Goal: Information Seeking & Learning: Learn about a topic

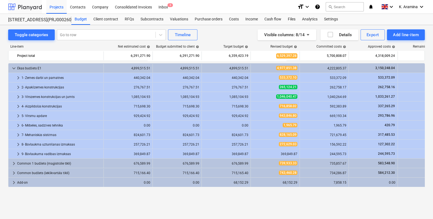
click at [16, 3] on div at bounding box center [25, 7] width 34 height 14
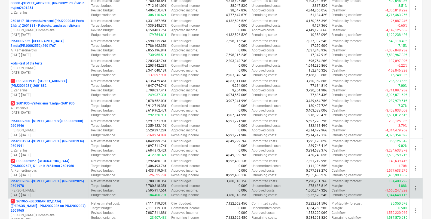
scroll to position [170, 0]
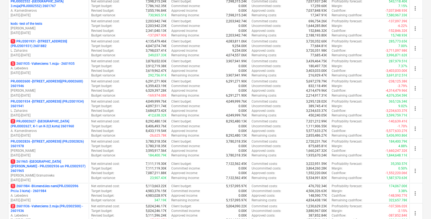
click at [60, 166] on p "1 261965 - [GEOGRAPHIC_DATA] ([PERSON_NAME] - PRJ2002936 un PRJ2002937) 2601965" at bounding box center [49, 167] width 76 height 14
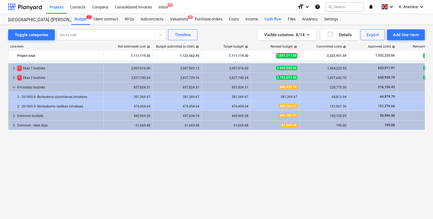
click at [273, 21] on div "Cash flow" at bounding box center [272, 19] width 23 height 11
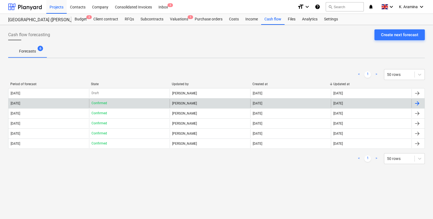
click at [61, 106] on div "[DATE]" at bounding box center [48, 103] width 81 height 9
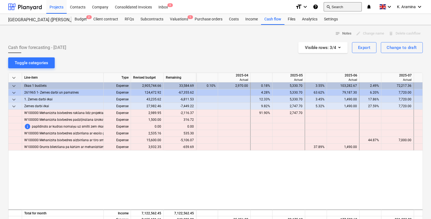
scroll to position [0, 272]
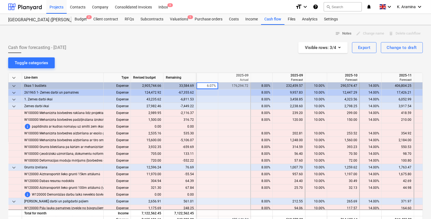
click at [178, 60] on div "notes Notes edit Change name delete Delete cashflow Cash flow forecasting - [DA…" at bounding box center [215, 169] width 431 height 289
drag, startPoint x: 177, startPoint y: 50, endPoint x: 204, endPoint y: 47, distance: 26.9
click at [178, 50] on div "Cash flow forecasting - [DATE] Visible rows : 3/4 Export Change to draft" at bounding box center [215, 47] width 415 height 11
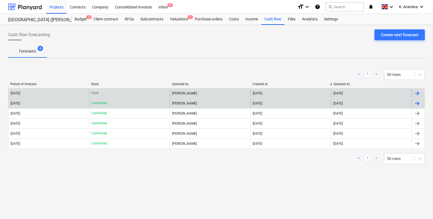
click at [203, 95] on div "[PERSON_NAME]" at bounding box center [210, 93] width 81 height 9
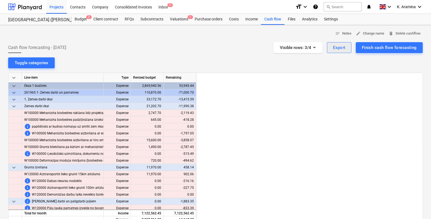
scroll to position [0, 327]
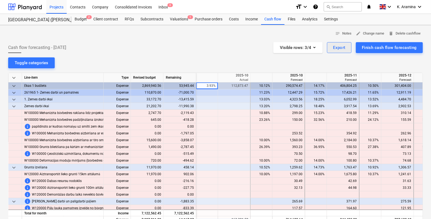
click at [341, 49] on div "Export" at bounding box center [339, 47] width 13 height 7
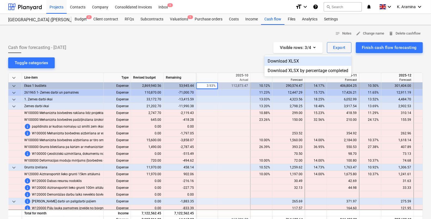
click at [300, 59] on div "Download XLSX" at bounding box center [308, 61] width 87 height 10
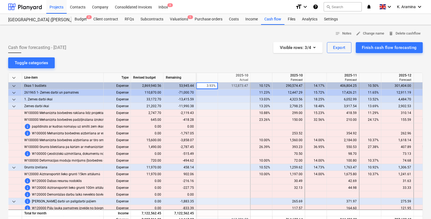
click at [233, 36] on div "notes Notes edit Change name delete Delete cashflow" at bounding box center [215, 33] width 415 height 8
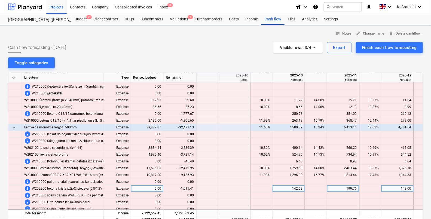
scroll to position [238, 327]
click at [17, 77] on div "keyboard_arrow_down" at bounding box center [15, 78] width 14 height 10
click at [14, 78] on span "keyboard_arrow_down" at bounding box center [14, 78] width 7 height 7
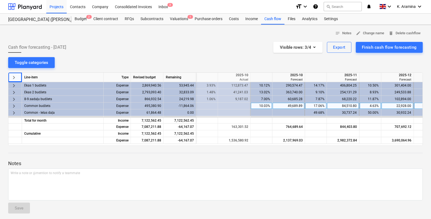
scroll to position [0, 0]
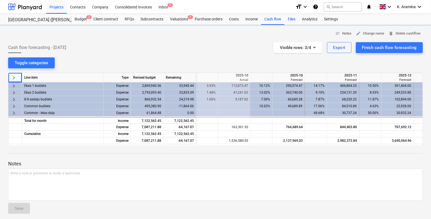
click at [296, 18] on div "Files" at bounding box center [292, 19] width 14 height 11
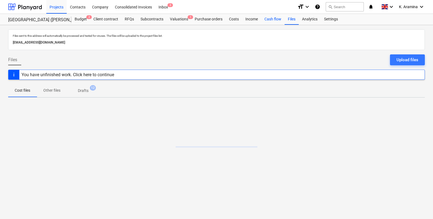
click at [274, 15] on div "Cash flow" at bounding box center [272, 19] width 23 height 11
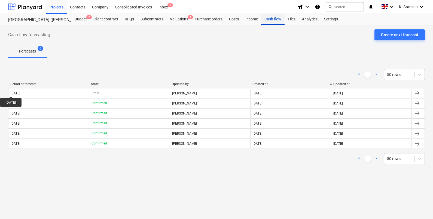
drag, startPoint x: 254, startPoint y: 16, endPoint x: 275, endPoint y: 19, distance: 21.7
click at [254, 16] on div "Income" at bounding box center [251, 19] width 19 height 11
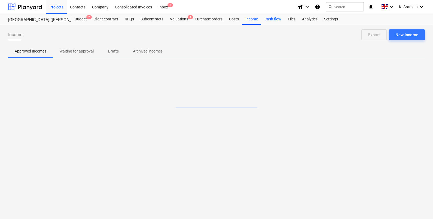
click at [275, 19] on div "Cash flow" at bounding box center [272, 19] width 23 height 11
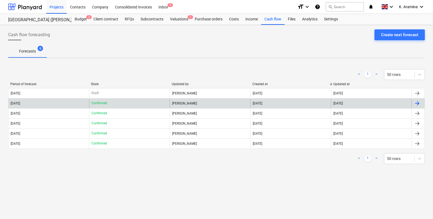
click at [127, 101] on div "Confirmed" at bounding box center [129, 103] width 81 height 9
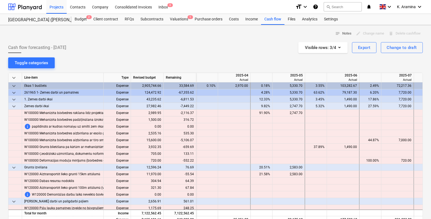
scroll to position [0, 272]
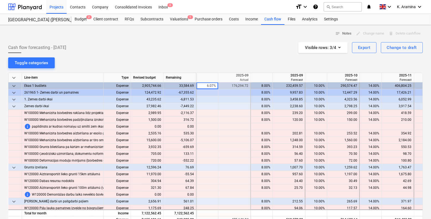
click at [12, 78] on span "keyboard_arrow_down" at bounding box center [14, 78] width 7 height 7
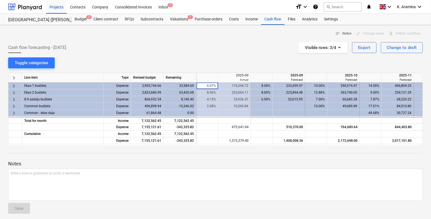
click at [178, 84] on div "33,584.69" at bounding box center [180, 86] width 33 height 7
click at [182, 107] on div "-10,346.02" at bounding box center [180, 106] width 33 height 7
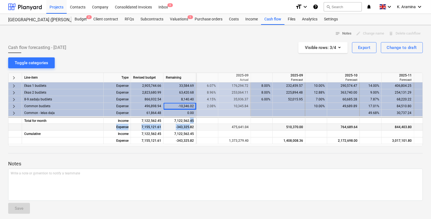
drag, startPoint x: 182, startPoint y: 107, endPoint x: 190, endPoint y: 124, distance: 18.9
click at [190, 124] on div "keyboard_arrow_right Line-item Type Revised budget Remaining 2025-08 Actual 202…" at bounding box center [215, 110] width 415 height 74
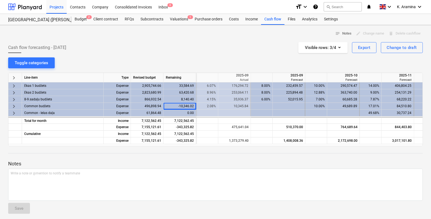
drag, startPoint x: 190, startPoint y: 124, endPoint x: 182, endPoint y: 109, distance: 16.5
click at [183, 109] on div "-10,346.02" at bounding box center [180, 106] width 33 height 7
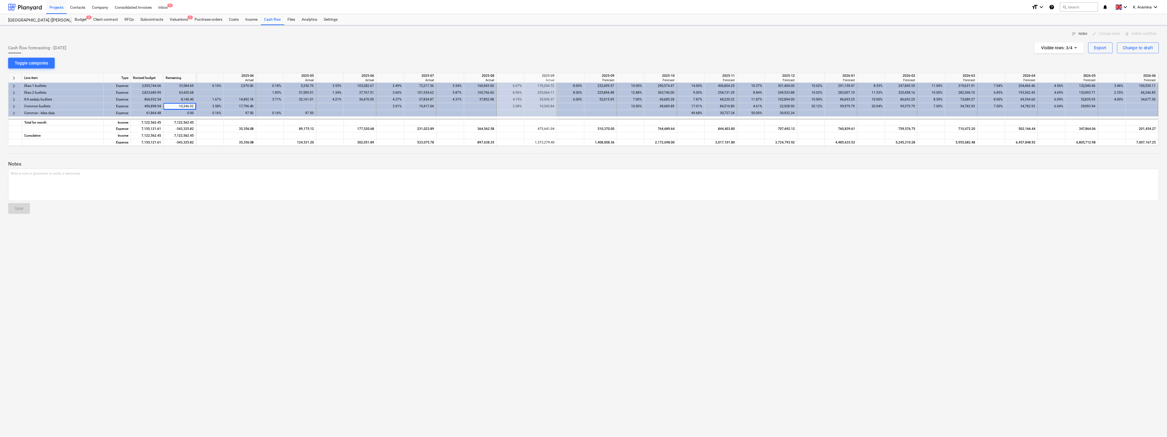
scroll to position [0, 0]
click at [188, 219] on div "notes Notes edit Change name delete Delete cashflow Cash flow forecasting - [DA…" at bounding box center [584, 231] width 1169 height 412
click at [191, 89] on div "63,420.68" at bounding box center [180, 92] width 33 height 7
click at [192, 87] on div "33,584.69" at bounding box center [180, 86] width 33 height 7
click at [150, 86] on div "2,905,744.66" at bounding box center [147, 86] width 33 height 7
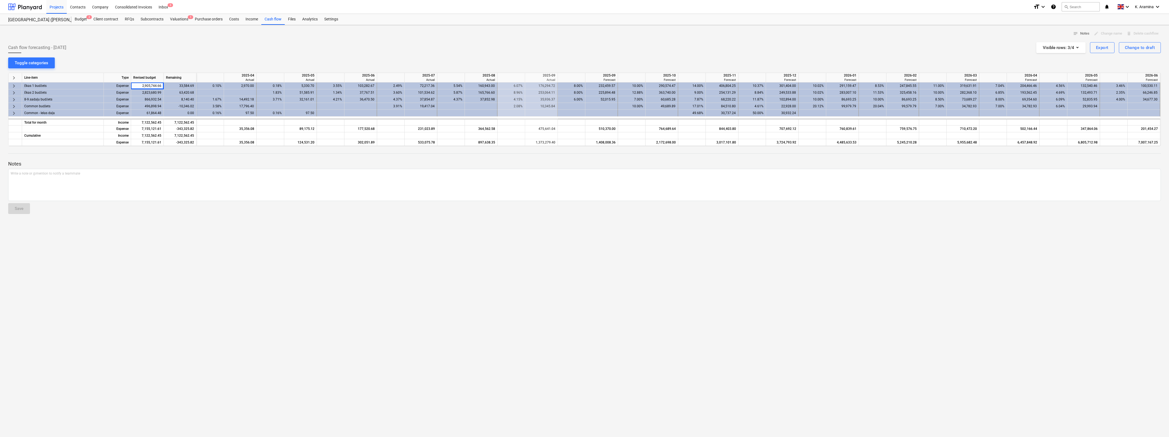
click at [205, 219] on div "notes Notes edit Change name delete Delete cashflow Cash flow forecasting - [DA…" at bounding box center [584, 231] width 1169 height 412
click at [156, 99] on div "866,932.54" at bounding box center [147, 99] width 33 height 7
drag, startPoint x: 156, startPoint y: 99, endPoint x: 194, endPoint y: 100, distance: 38.7
click at [194, 100] on div "8,140.40" at bounding box center [180, 99] width 33 height 7
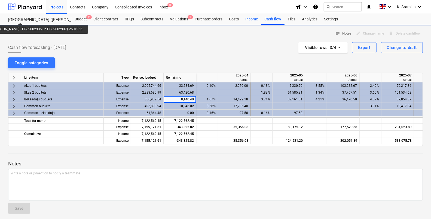
click at [250, 17] on div "Income" at bounding box center [251, 19] width 19 height 11
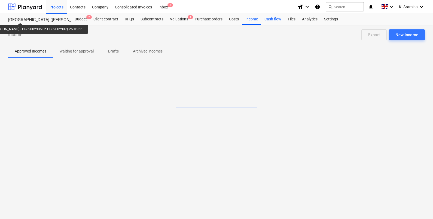
click at [268, 20] on div "Cash flow" at bounding box center [272, 19] width 23 height 11
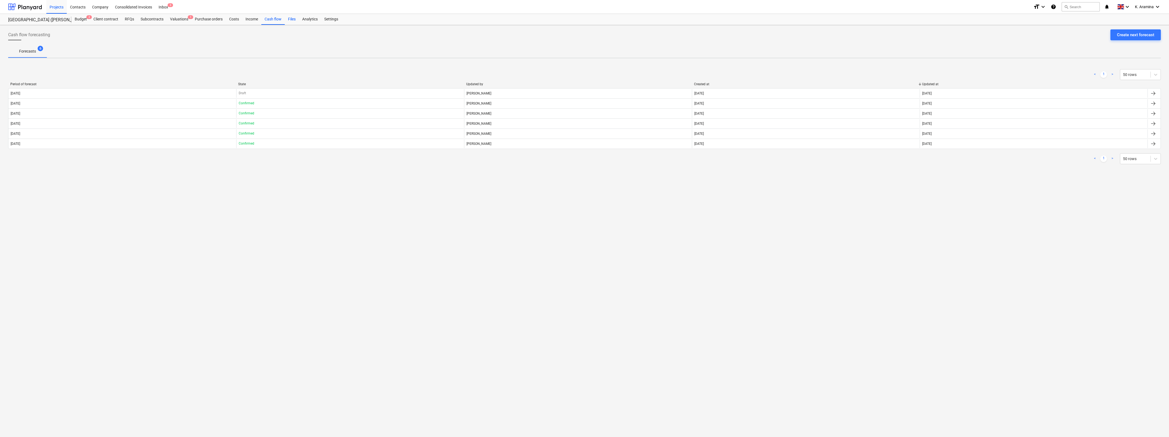
click at [292, 20] on div "Files" at bounding box center [292, 19] width 14 height 11
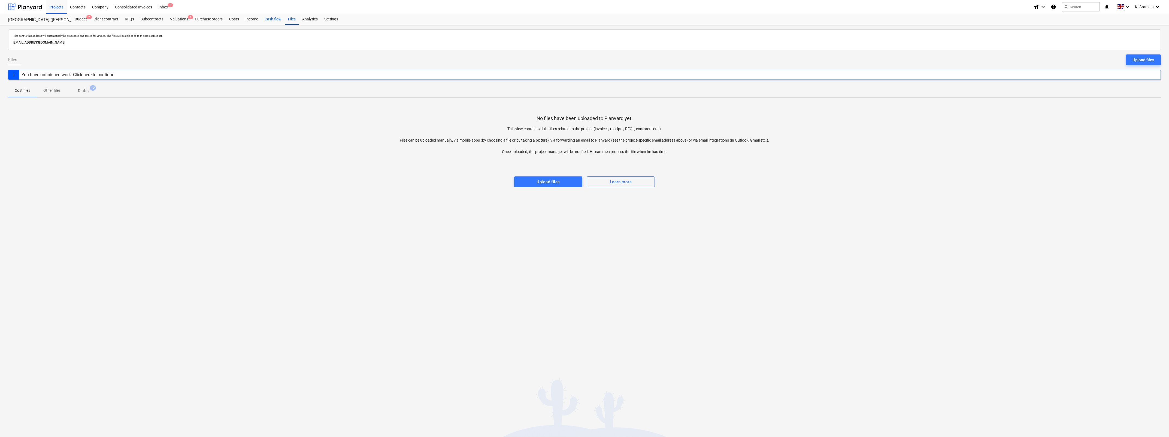
click at [268, 20] on div "Cash flow" at bounding box center [272, 19] width 23 height 11
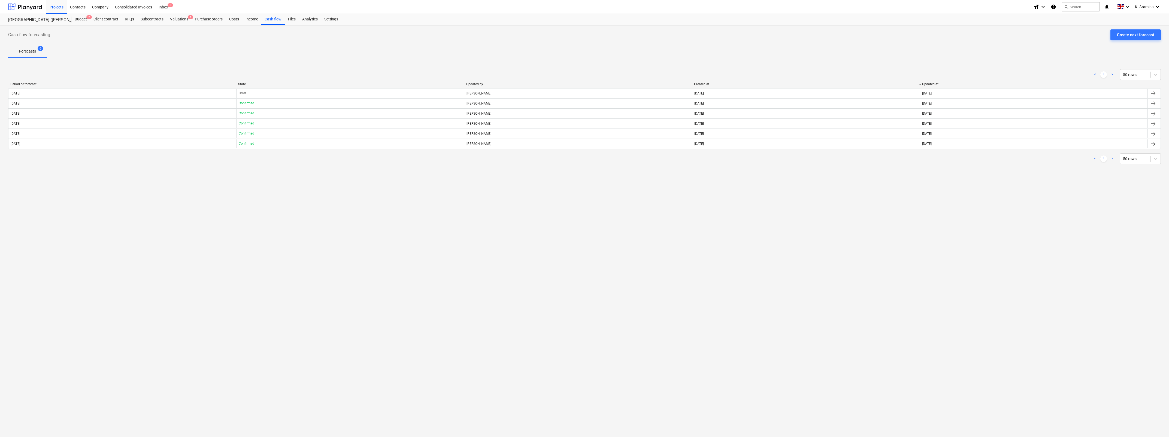
click at [433, 219] on div "Cash flow forecasting Create next forecast Forecasts 6 < 1 > 50 rows Period of …" at bounding box center [584, 231] width 1169 height 412
click at [246, 219] on div "Cash flow forecasting Create next forecast Forecasts 6 < 1 > 50 rows Period of …" at bounding box center [584, 231] width 1169 height 412
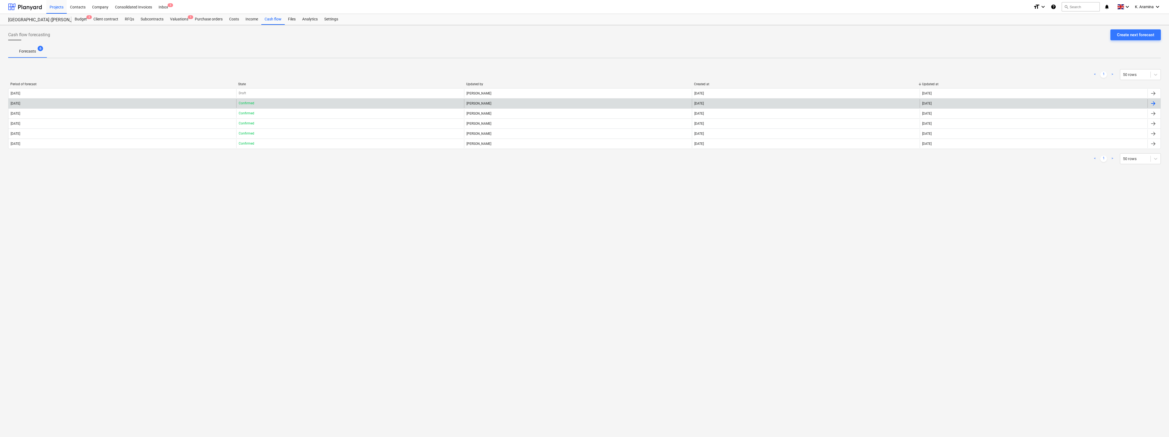
click at [131, 104] on div "[DATE]" at bounding box center [122, 103] width 228 height 9
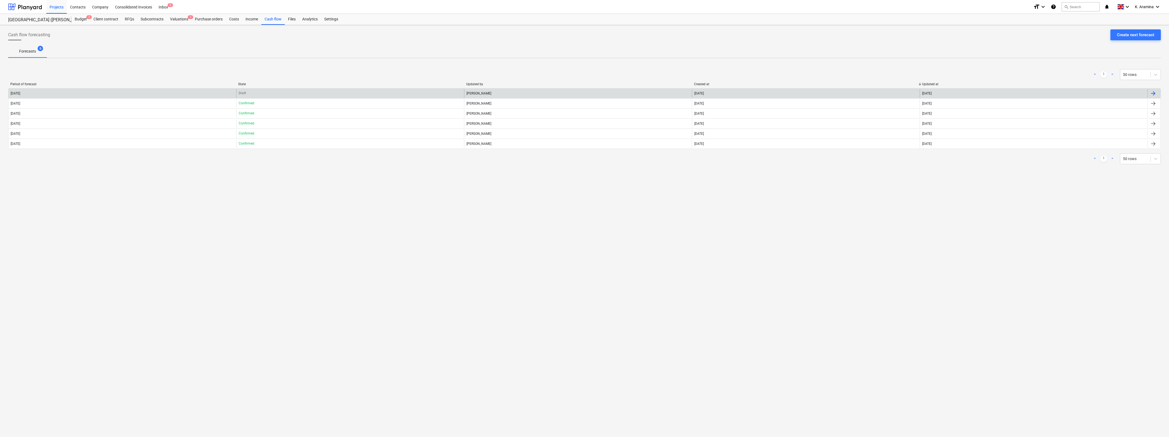
click at [171, 89] on div "[DATE]" at bounding box center [122, 93] width 228 height 9
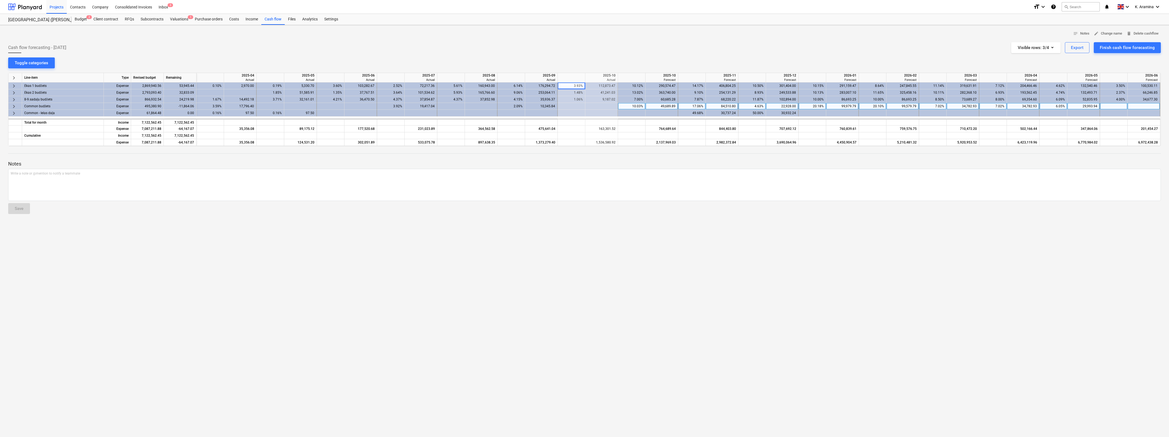
click at [12, 104] on span "keyboard_arrow_right" at bounding box center [14, 106] width 7 height 7
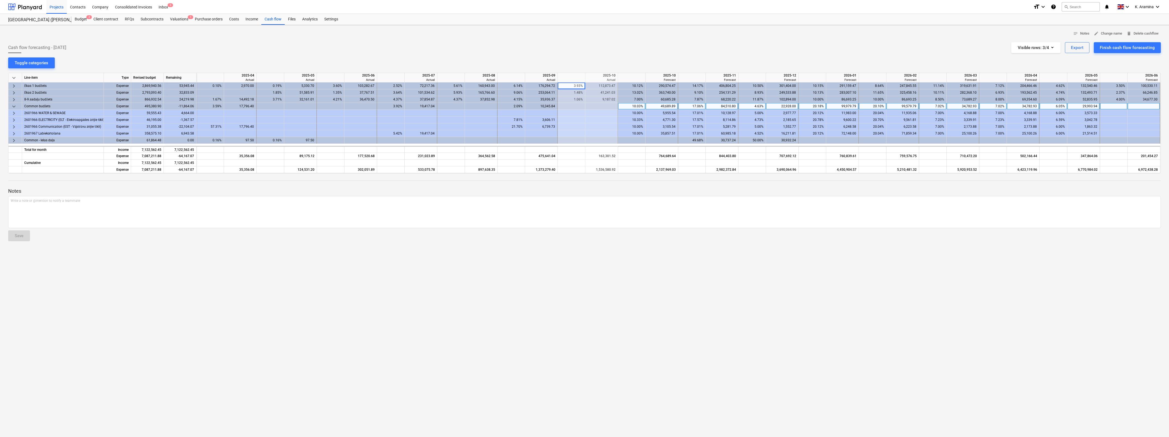
click at [254, 219] on div "notes Notes edit Change name delete Delete cashflow Cash flow forecasting - [DA…" at bounding box center [584, 231] width 1169 height 412
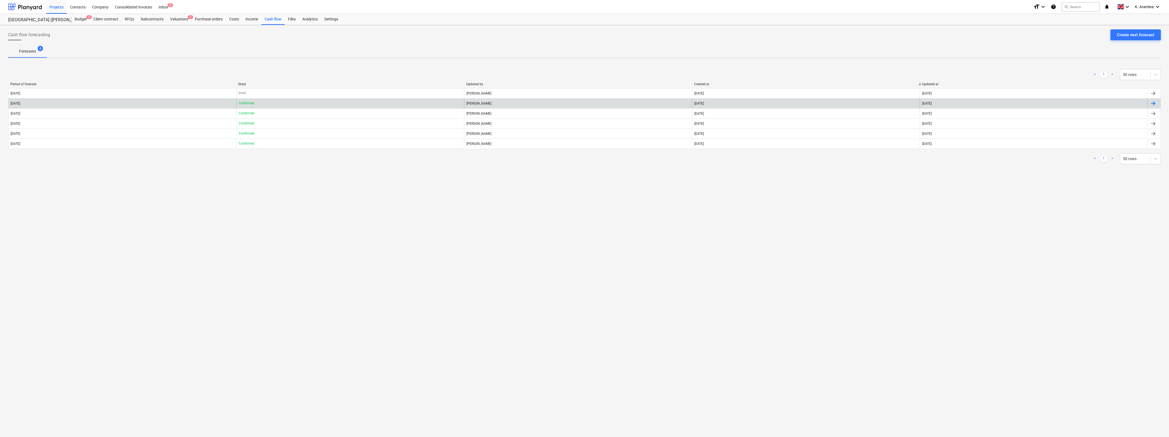
click at [119, 102] on div "[DATE]" at bounding box center [122, 103] width 228 height 9
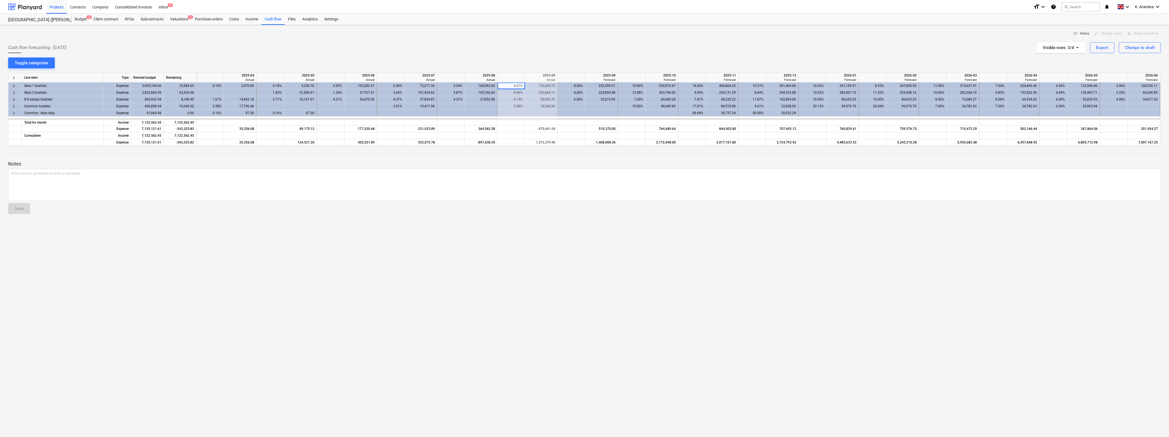
click at [192, 219] on div "notes Notes edit Change name delete Delete cashflow Cash flow forecasting - [DA…" at bounding box center [584, 231] width 1169 height 412
click at [270, 16] on div "Cash flow" at bounding box center [272, 19] width 23 height 11
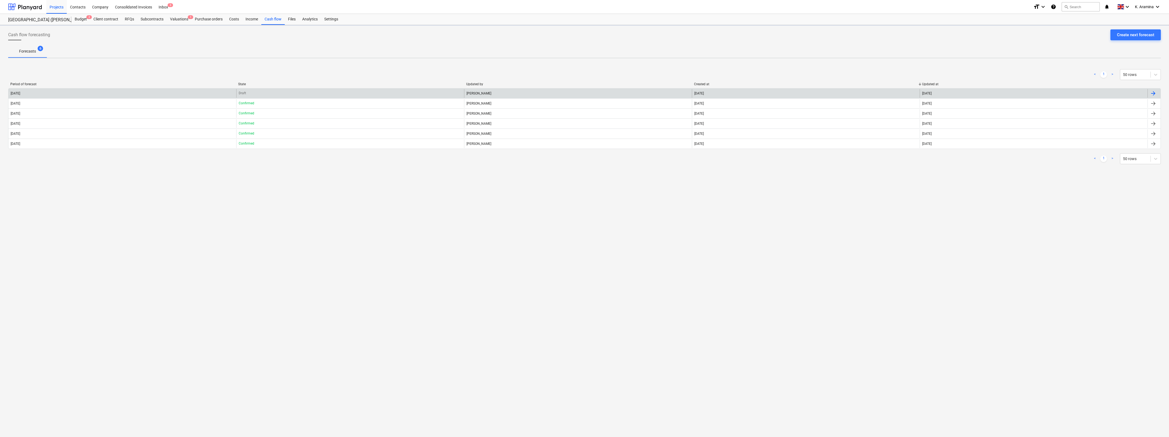
click at [151, 93] on div "[DATE]" at bounding box center [122, 93] width 228 height 9
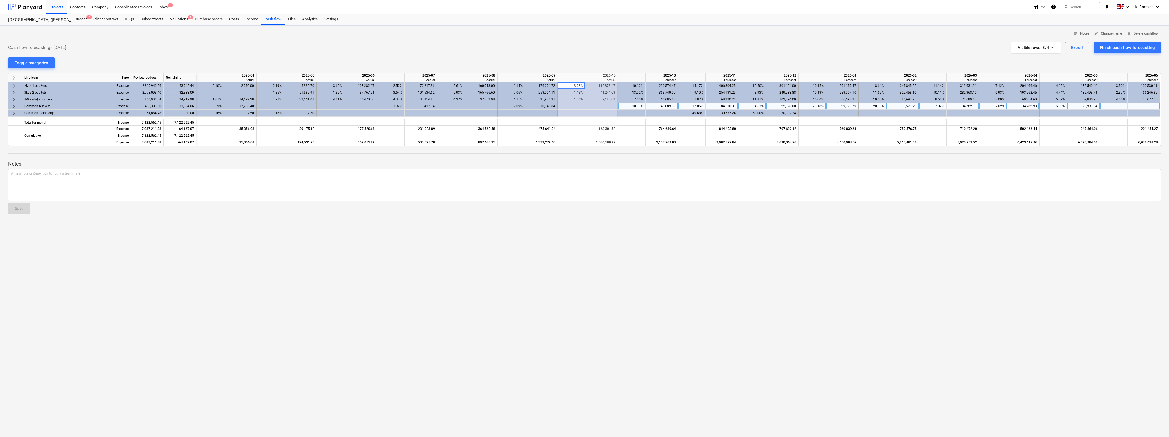
click at [274, 219] on div "notes Notes edit Change name delete Delete cashflow Cash flow forecasting - [DA…" at bounding box center [584, 231] width 1169 height 412
click at [433, 219] on div "notes Notes edit Change name delete Delete cashflow Cash flow forecasting - [DA…" at bounding box center [584, 231] width 1169 height 412
drag, startPoint x: 169, startPoint y: 281, endPoint x: 146, endPoint y: 195, distance: 89.1
click at [169, 219] on div "notes Notes edit Change name delete Delete cashflow Cash flow forecasting - [DA…" at bounding box center [584, 231] width 1169 height 412
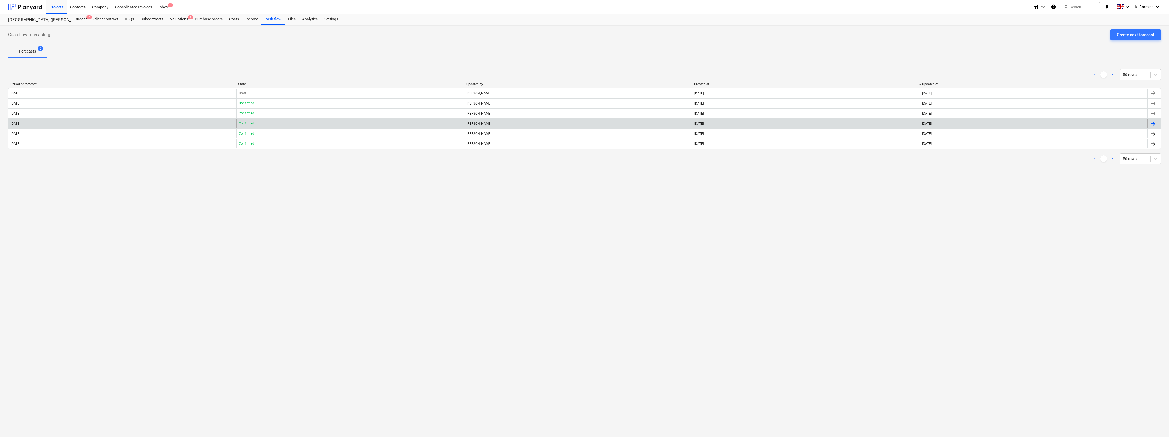
click at [111, 120] on div "[DATE]" at bounding box center [122, 123] width 228 height 9
click at [173, 120] on div "[DATE]" at bounding box center [122, 123] width 228 height 9
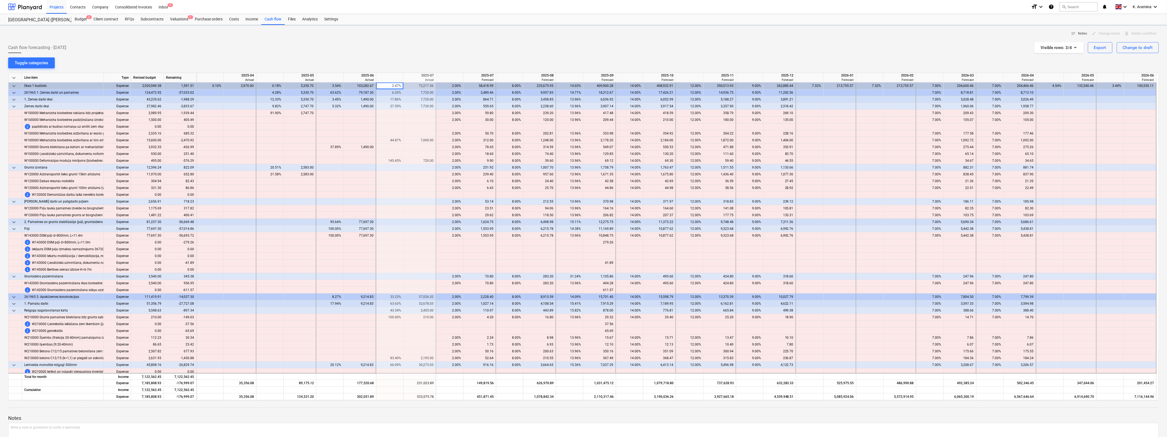
click at [5, 77] on div "notes Notes edit Change name delete Delete cashflow Cash flow forecasting - [DA…" at bounding box center [583, 251] width 1167 height 452
click at [17, 77] on span "keyboard_arrow_down" at bounding box center [14, 78] width 7 height 7
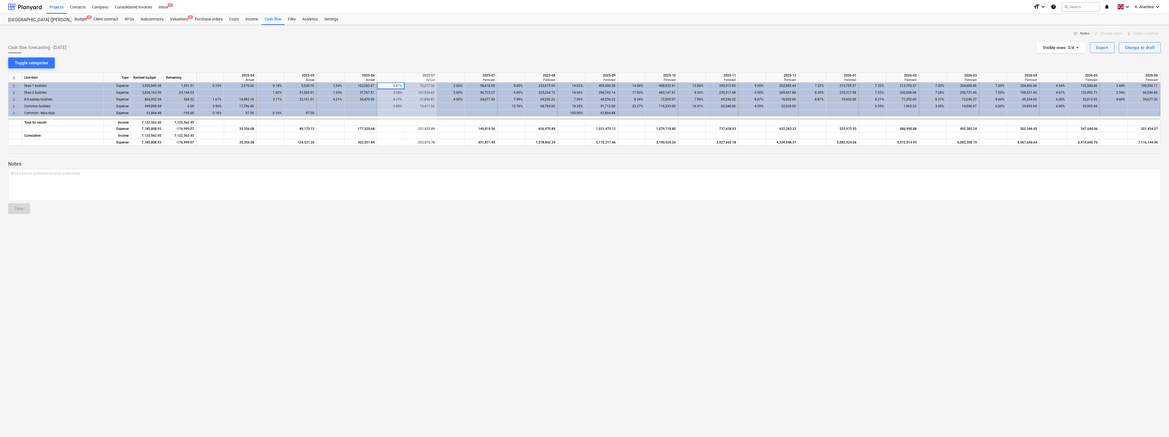
click at [222, 219] on div "notes Notes edit Change name delete Delete cashflow Cash flow forecasting - [DA…" at bounding box center [584, 231] width 1169 height 412
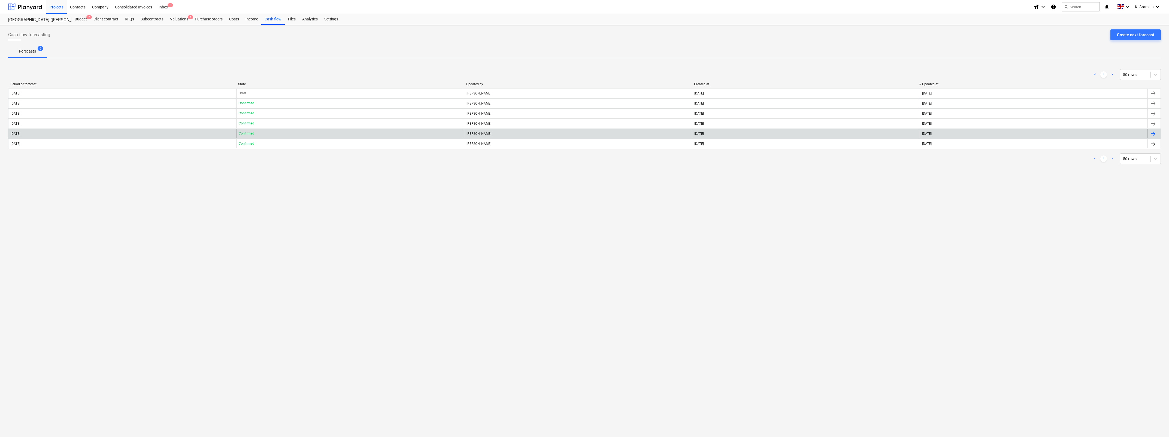
click at [96, 135] on div "[DATE]" at bounding box center [122, 133] width 228 height 9
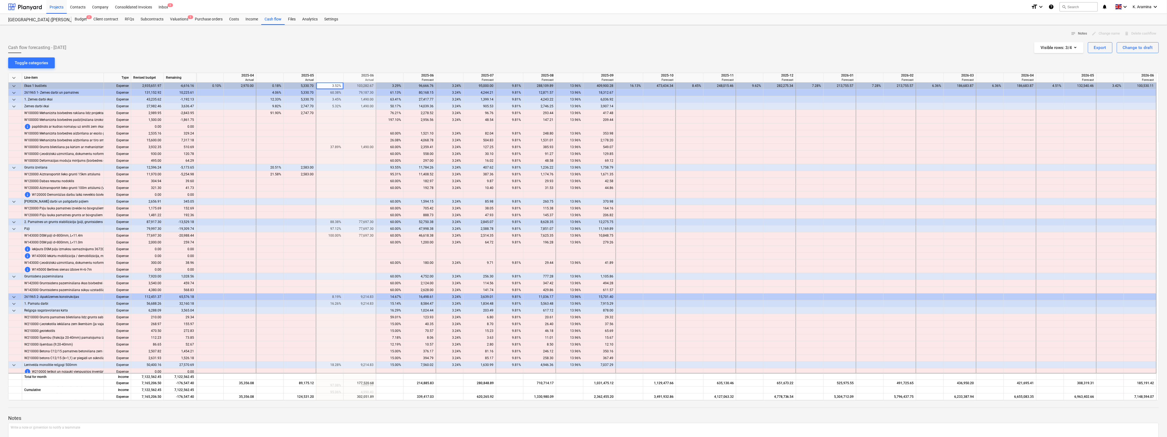
click at [12, 78] on span "keyboard_arrow_down" at bounding box center [14, 78] width 7 height 7
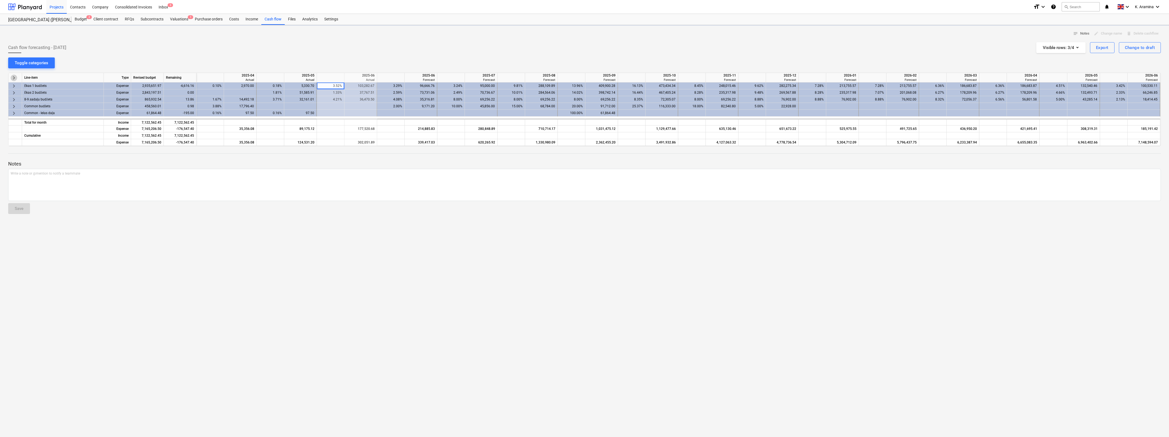
click at [14, 78] on span "keyboard_arrow_right" at bounding box center [14, 78] width 7 height 7
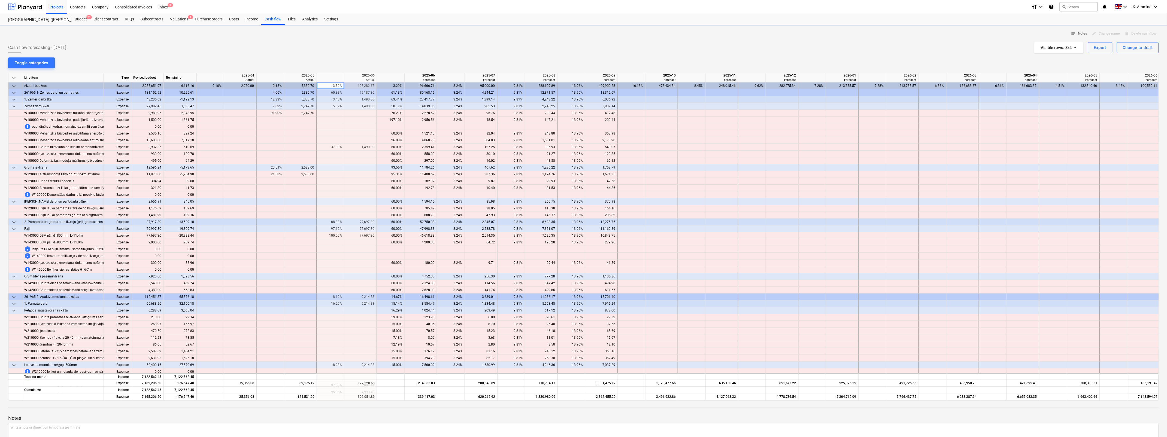
click at [14, 78] on span "keyboard_arrow_down" at bounding box center [14, 78] width 7 height 7
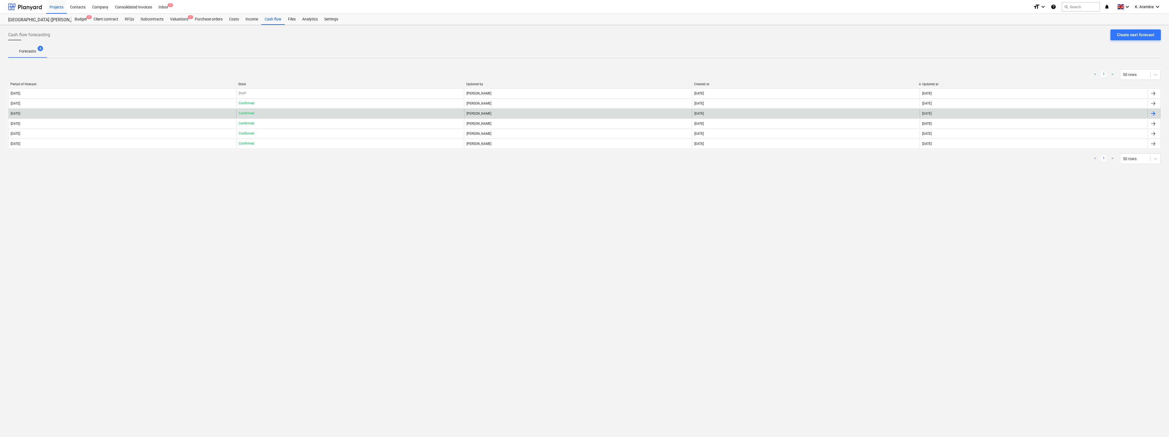
click at [69, 115] on div "[DATE]" at bounding box center [122, 113] width 228 height 9
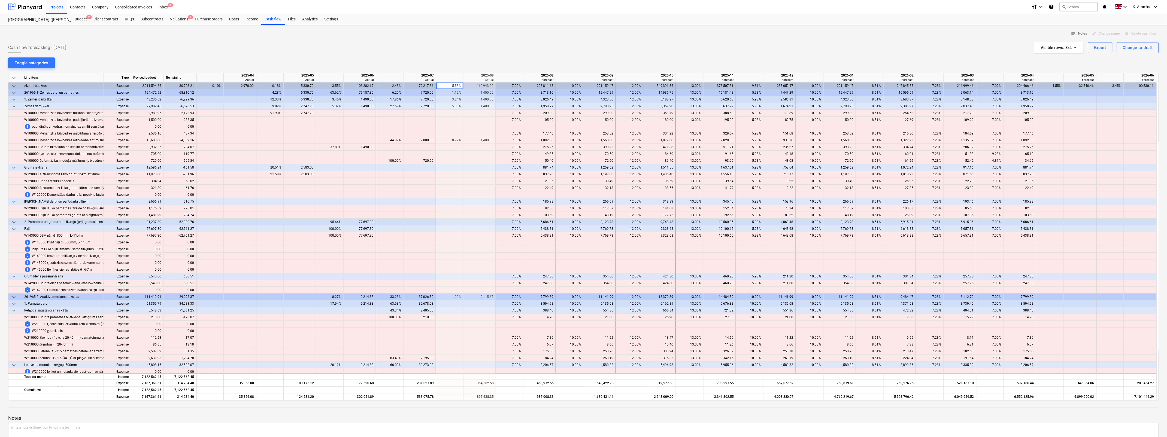
click at [13, 77] on span "keyboard_arrow_down" at bounding box center [14, 78] width 7 height 7
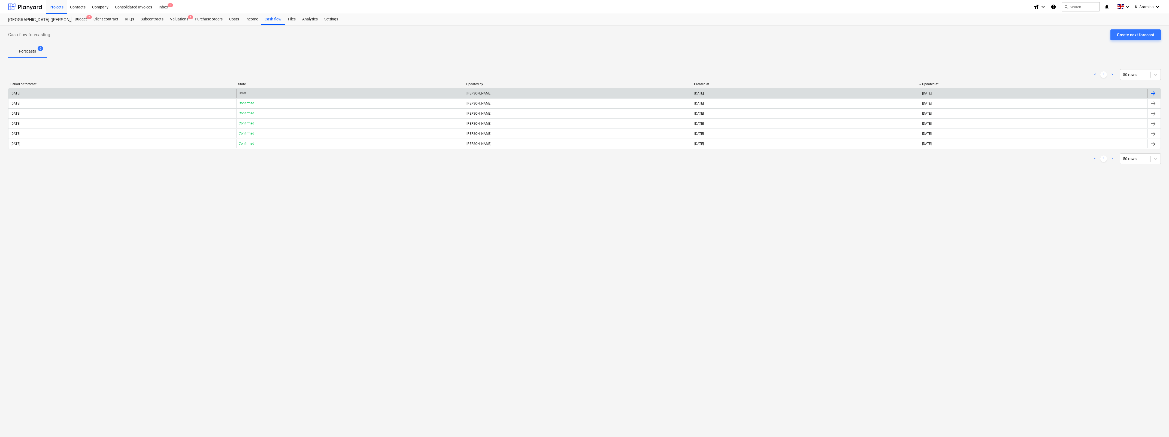
click at [75, 91] on div "[DATE]" at bounding box center [122, 93] width 228 height 9
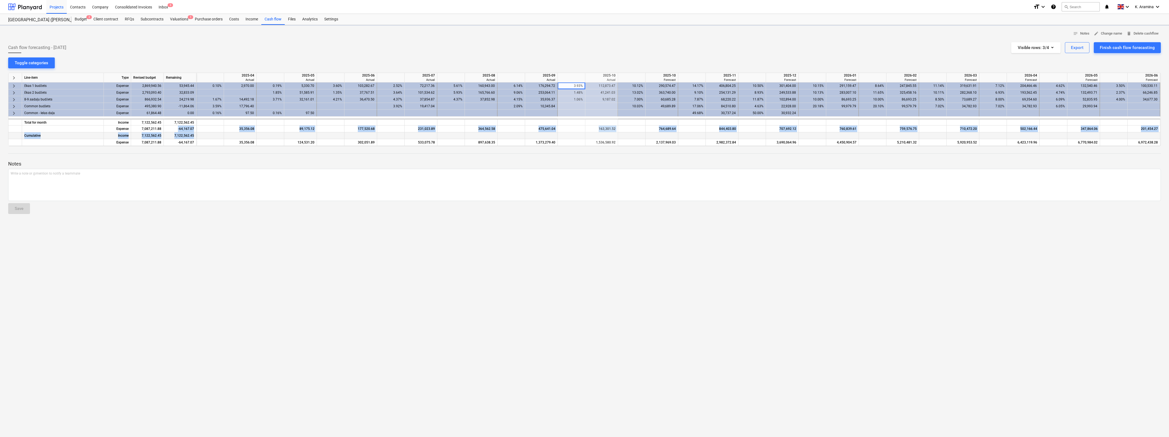
drag, startPoint x: 174, startPoint y: 128, endPoint x: 199, endPoint y: 133, distance: 24.9
click at [199, 133] on div "keyboard_arrow_right Line-item Type Revised budget Remaining 2025-04 Actual 202…" at bounding box center [584, 110] width 1152 height 74
drag, startPoint x: 199, startPoint y: 133, endPoint x: 280, endPoint y: 259, distance: 150.2
click at [278, 219] on div "notes Notes edit Change name delete Delete cashflow Cash flow forecasting - [DA…" at bounding box center [584, 231] width 1169 height 412
click at [151, 219] on div "notes Notes edit Change name delete Delete cashflow Cash flow forecasting - [DA…" at bounding box center [584, 231] width 1169 height 412
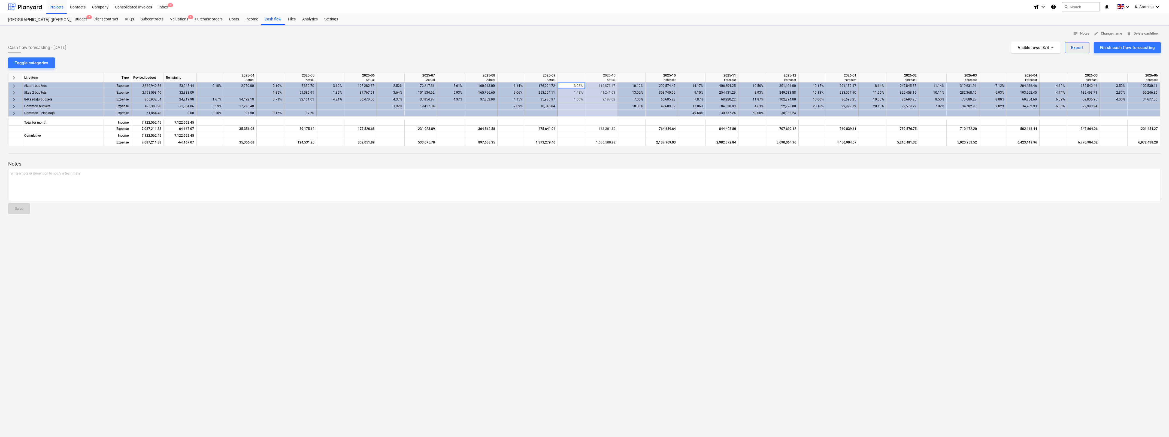
click at [433, 48] on div "Export" at bounding box center [1077, 47] width 13 height 7
click at [433, 64] on div "Download XLSX" at bounding box center [1045, 61] width 87 height 10
drag, startPoint x: 202, startPoint y: 292, endPoint x: 202, endPoint y: 288, distance: 3.3
click at [202, 219] on div "notes Notes edit Change name delete Delete cashflow Cash flow forecasting - [DA…" at bounding box center [584, 231] width 1169 height 412
click at [433, 219] on div "notes Notes edit Change name delete Delete cashflow Cash flow forecasting - [DA…" at bounding box center [584, 231] width 1169 height 412
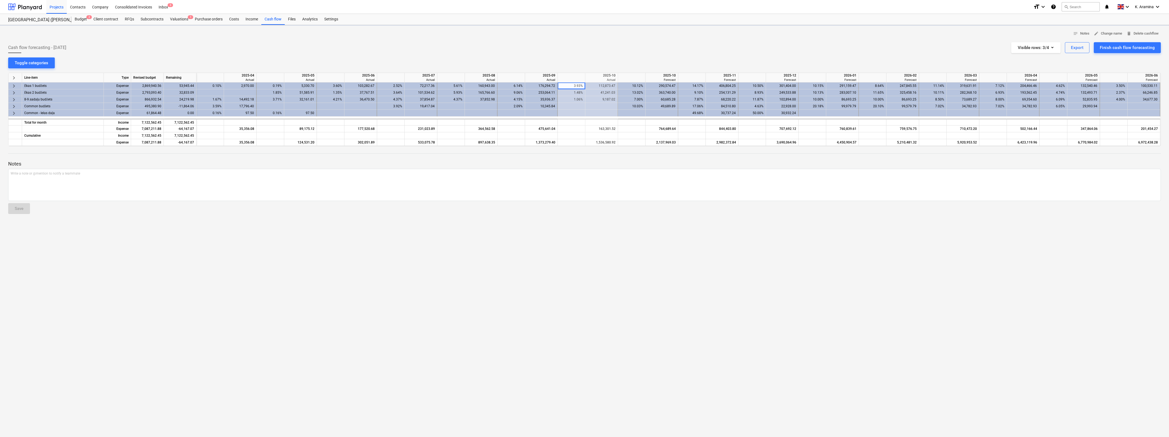
click at [180, 81] on div "Remaining" at bounding box center [180, 78] width 33 height 10
click at [181, 85] on div "53,945.44" at bounding box center [180, 86] width 33 height 7
click at [184, 82] on div "Remaining" at bounding box center [180, 78] width 33 height 10
click at [184, 84] on div "53,945.44" at bounding box center [180, 86] width 33 height 7
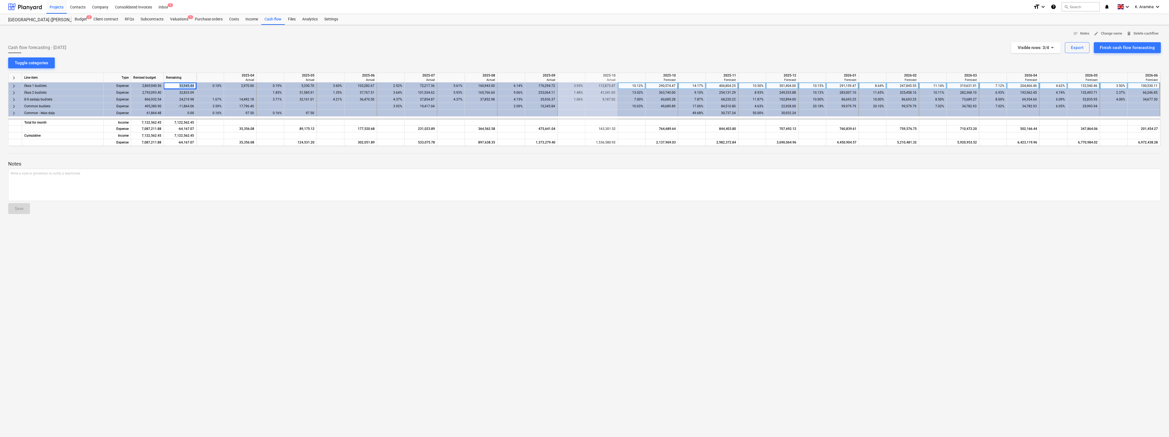
click at [184, 84] on div "53,945.44" at bounding box center [180, 86] width 33 height 7
drag, startPoint x: 184, startPoint y: 84, endPoint x: 148, endPoint y: 84, distance: 35.4
click at [148, 84] on div "2,869,940.56" at bounding box center [147, 86] width 33 height 7
click at [162, 84] on div "2,869,940.56" at bounding box center [147, 86] width 33 height 7
click at [184, 85] on div "53,945.44" at bounding box center [180, 86] width 33 height 7
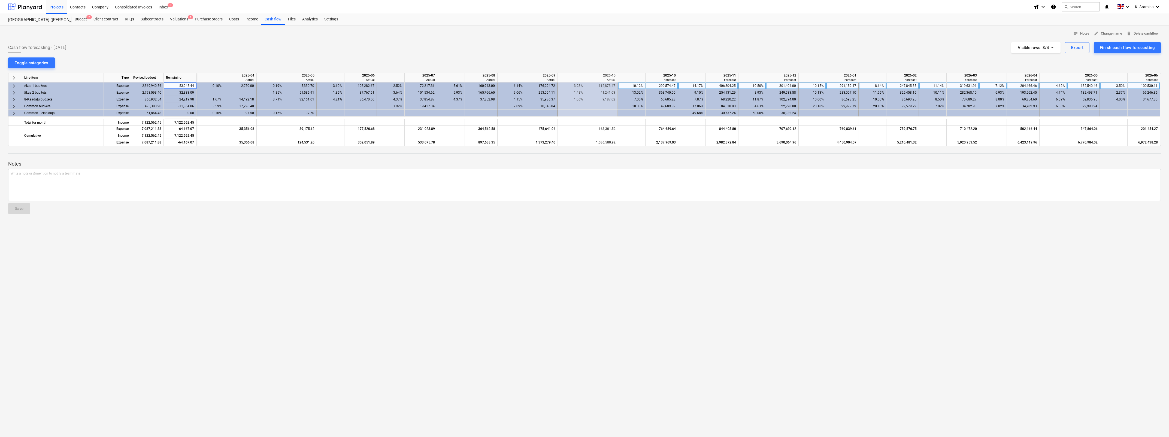
click at [206, 84] on div "0.10%" at bounding box center [210, 86] width 23 height 7
click at [250, 84] on div "2,970.00" at bounding box center [240, 86] width 28 height 7
click at [433, 87] on div "112,873.47" at bounding box center [601, 86] width 28 height 7
drag, startPoint x: 594, startPoint y: 87, endPoint x: 684, endPoint y: 85, distance: 89.7
click at [0, 0] on div "keyboard_arrow_right [PERSON_NAME] 1 budžets Expense 2,869,940.56 53,945.44 0.1…" at bounding box center [0, 0] width 0 height 0
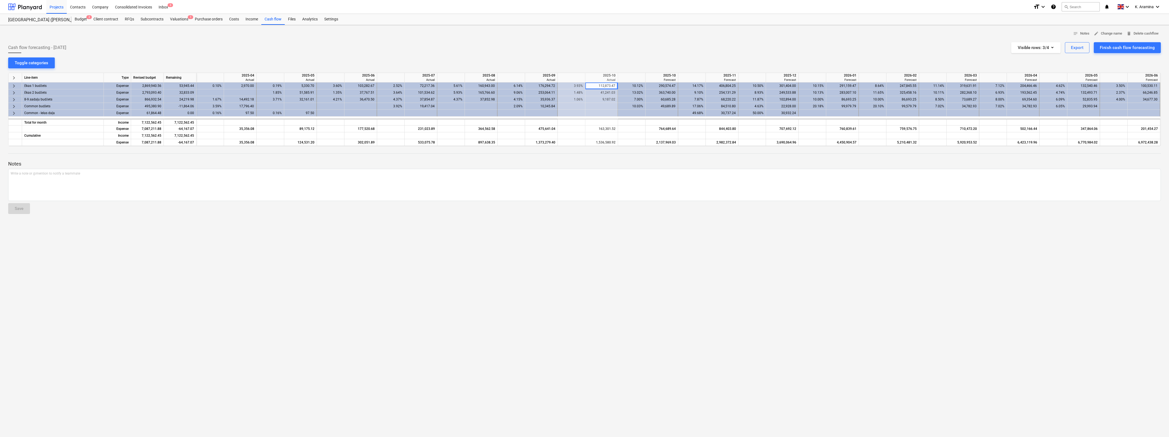
click at [433, 219] on div "notes Notes edit Change name delete Delete cashflow Cash flow forecasting - [DA…" at bounding box center [584, 231] width 1169 height 412
click at [140, 219] on div "notes Notes edit Change name delete Delete cashflow Cash flow forecasting - [DA…" at bounding box center [584, 231] width 1169 height 412
click at [433, 46] on button "Visible rows : 3/4" at bounding box center [1035, 47] width 49 height 11
click at [433, 32] on div at bounding box center [584, 218] width 1169 height 437
click at [433, 32] on span "notes Notes" at bounding box center [1081, 34] width 16 height 6
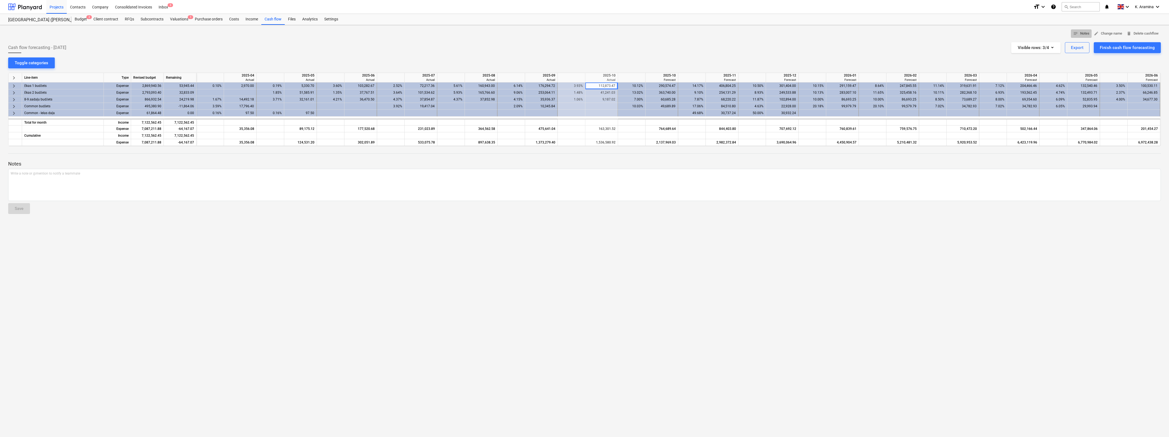
click at [433, 33] on span "notes Notes" at bounding box center [1081, 34] width 16 height 6
click at [433, 31] on span "edit Change name" at bounding box center [1108, 34] width 28 height 6
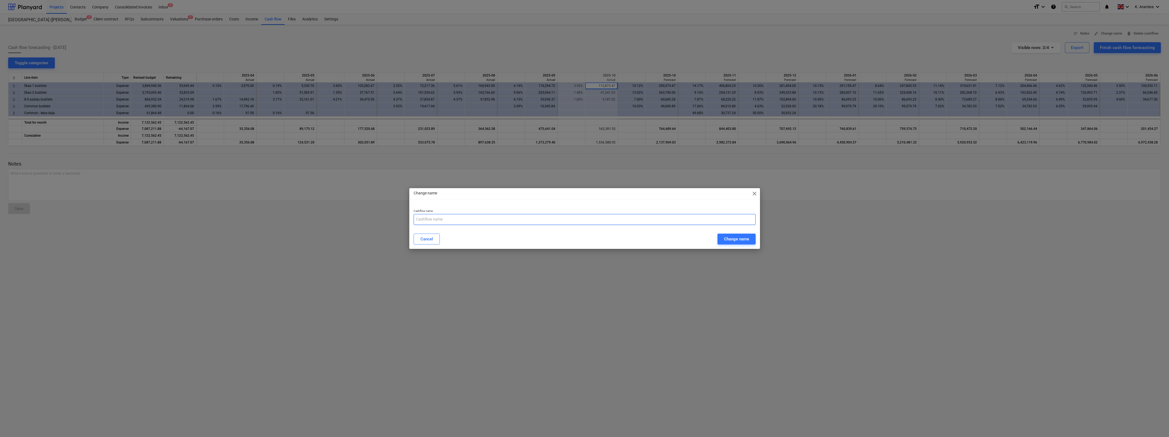
click at [429, 215] on input "text" at bounding box center [585, 219] width 342 height 11
click at [431, 208] on div at bounding box center [585, 207] width 342 height 4
click at [433, 194] on span "close" at bounding box center [754, 193] width 7 height 7
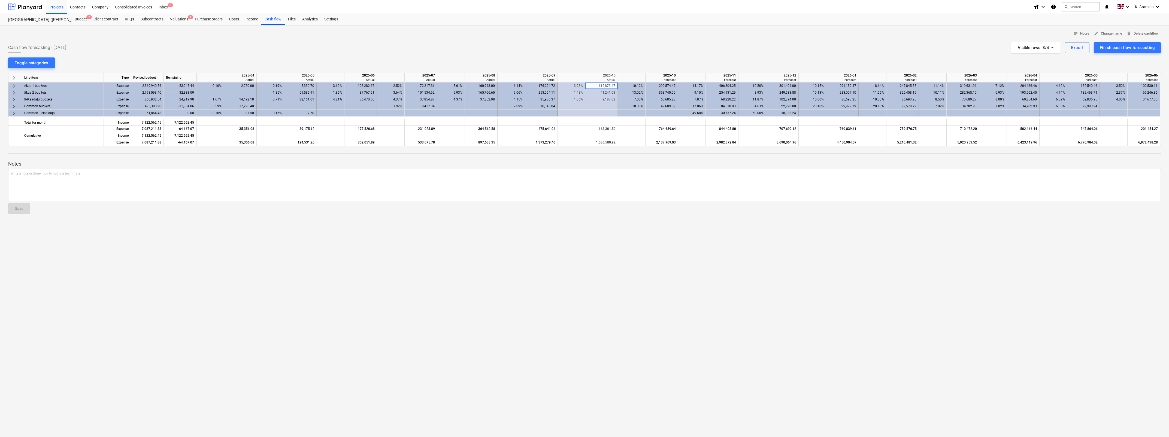
click at [433, 64] on div "notes Notes edit Change name delete Delete cashflow Cash flow forecasting - [DA…" at bounding box center [584, 231] width 1169 height 412
click at [52, 83] on div "Ēkas 1 budžets" at bounding box center [62, 86] width 77 height 7
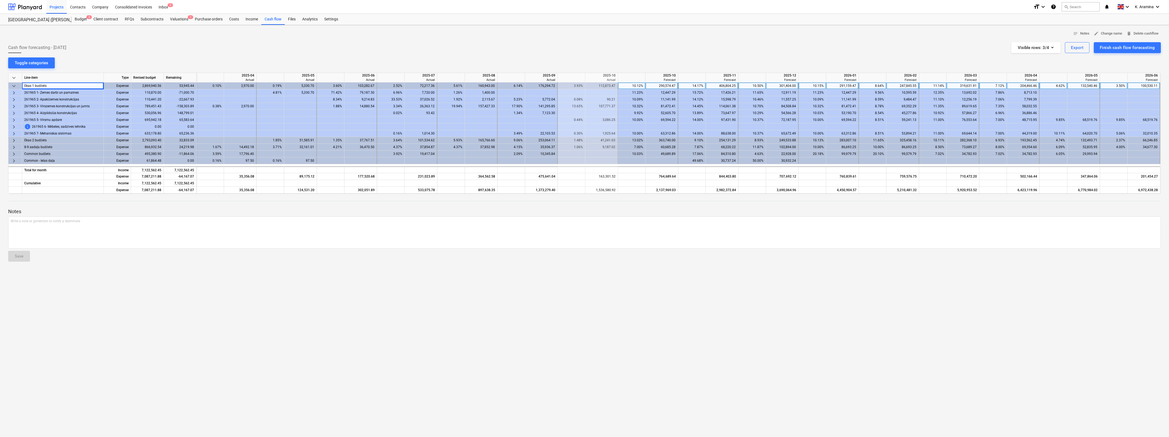
click at [52, 75] on div "Line-item" at bounding box center [63, 78] width 82 height 10
click at [17, 79] on div "keyboard_arrow_down" at bounding box center [15, 78] width 14 height 10
click at [16, 78] on span "keyboard_arrow_down" at bounding box center [14, 78] width 7 height 7
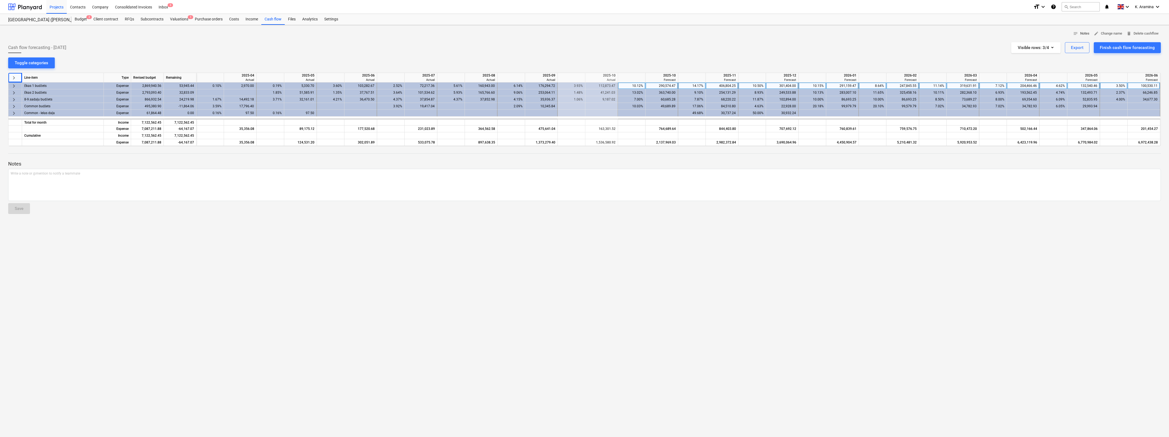
click at [433, 32] on button "notes Notes" at bounding box center [1081, 33] width 21 height 8
click at [433, 34] on span "notes Notes" at bounding box center [1081, 34] width 16 height 6
click at [433, 33] on span "edit Change name" at bounding box center [1108, 34] width 28 height 6
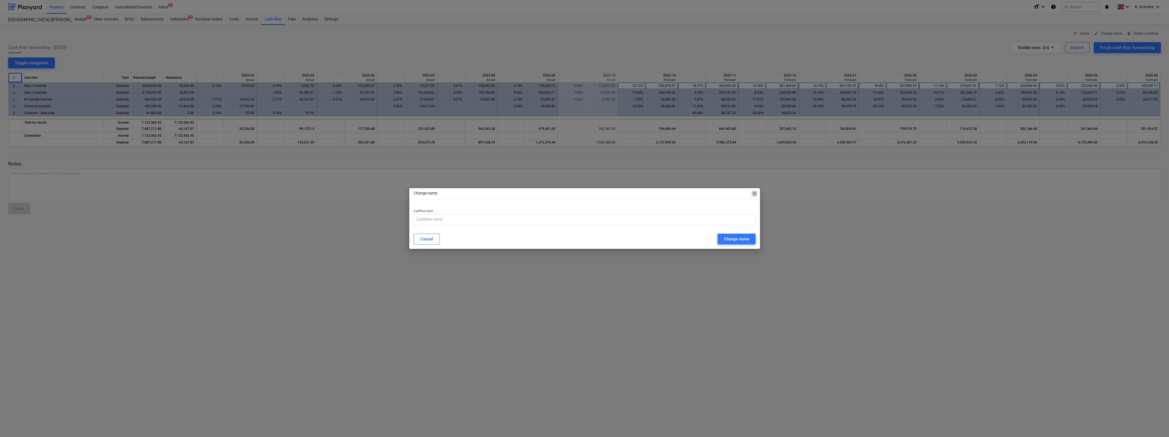
click at [433, 196] on span "close" at bounding box center [754, 193] width 7 height 7
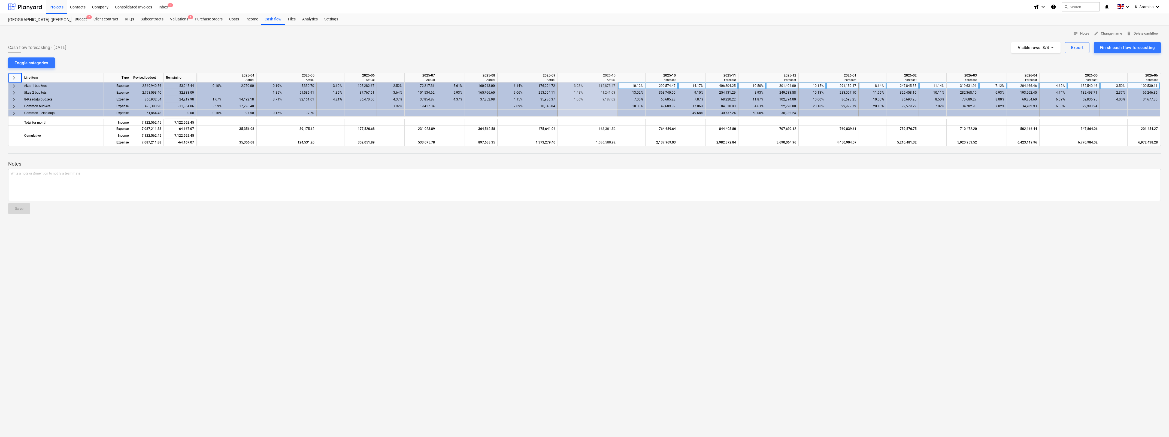
drag, startPoint x: 793, startPoint y: 235, endPoint x: 800, endPoint y: 235, distance: 6.6
click at [433, 219] on div "notes Notes edit Change name delete Delete cashflow Cash flow forecasting - [DA…" at bounding box center [584, 231] width 1169 height 412
click at [81, 20] on div "Budget 2" at bounding box center [80, 19] width 19 height 11
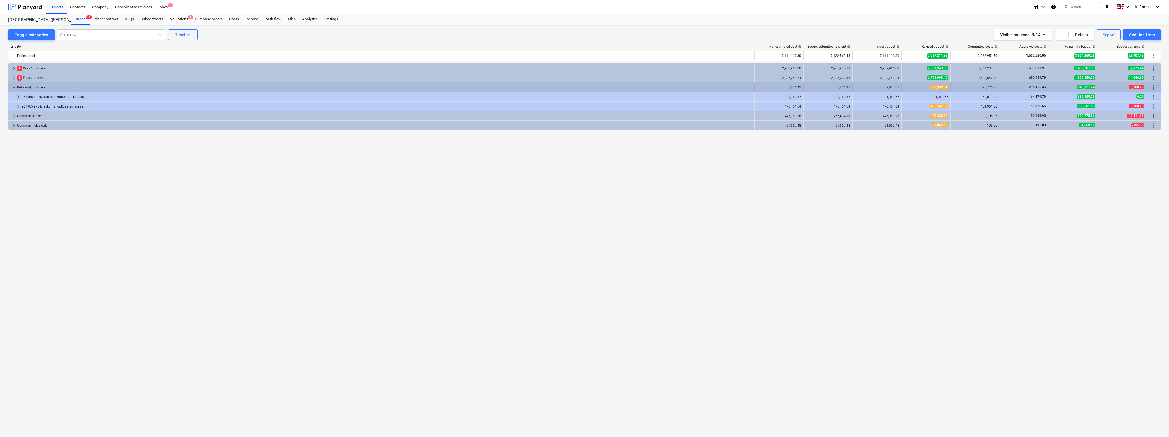
click at [12, 88] on span "keyboard_arrow_down" at bounding box center [14, 87] width 7 height 7
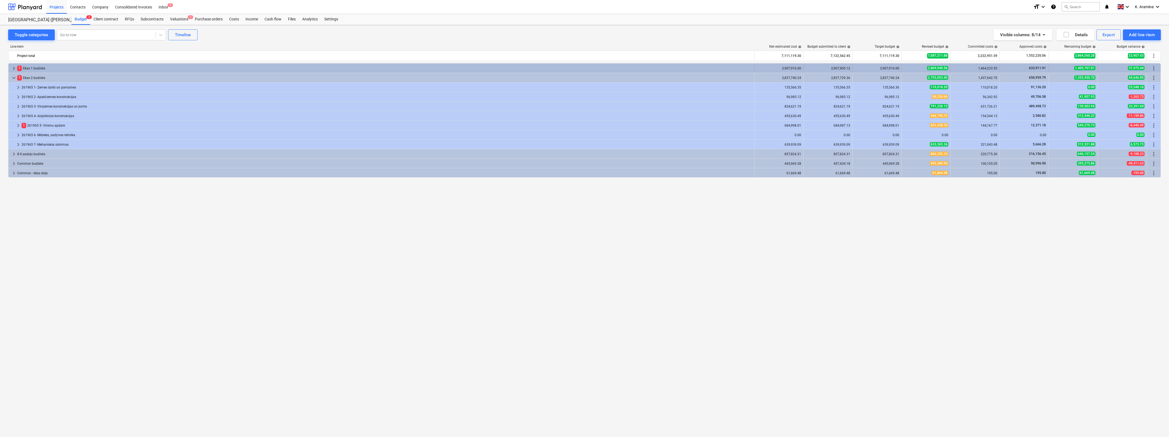
click at [14, 68] on span "keyboard_arrow_right" at bounding box center [14, 68] width 7 height 7
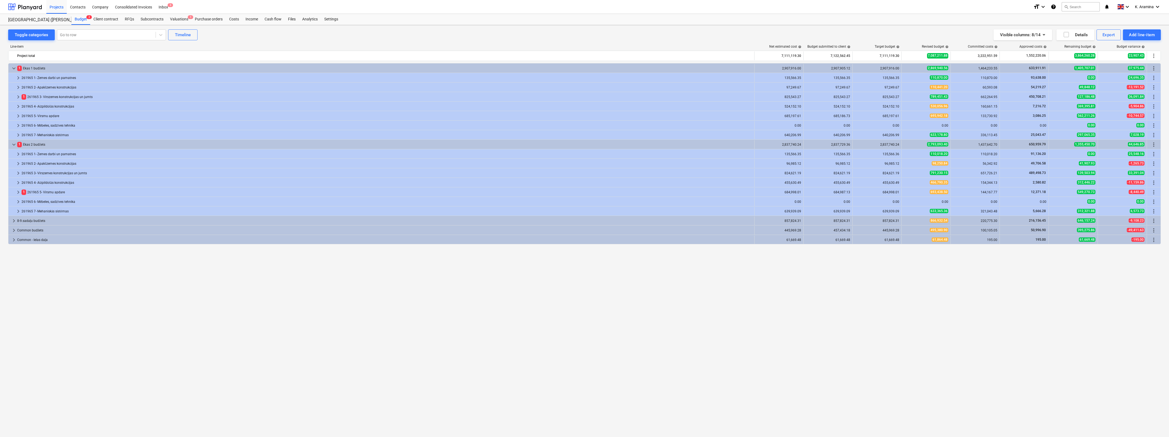
drag, startPoint x: 267, startPoint y: 311, endPoint x: 231, endPoint y: 257, distance: 65.0
click at [268, 219] on div "keyboard_arrow_down 1 [PERSON_NAME] 1 budžets 2,907,916.00 2,907,905.12 2,907,9…" at bounding box center [584, 238] width 1152 height 351
click at [237, 19] on div "Costs" at bounding box center [234, 19] width 16 height 11
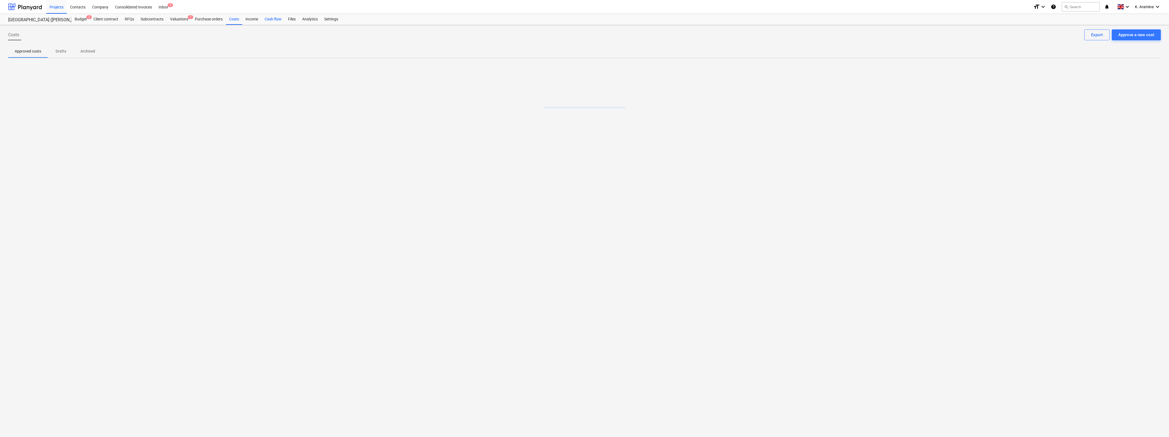
click at [276, 18] on div "Cash flow" at bounding box center [272, 19] width 23 height 11
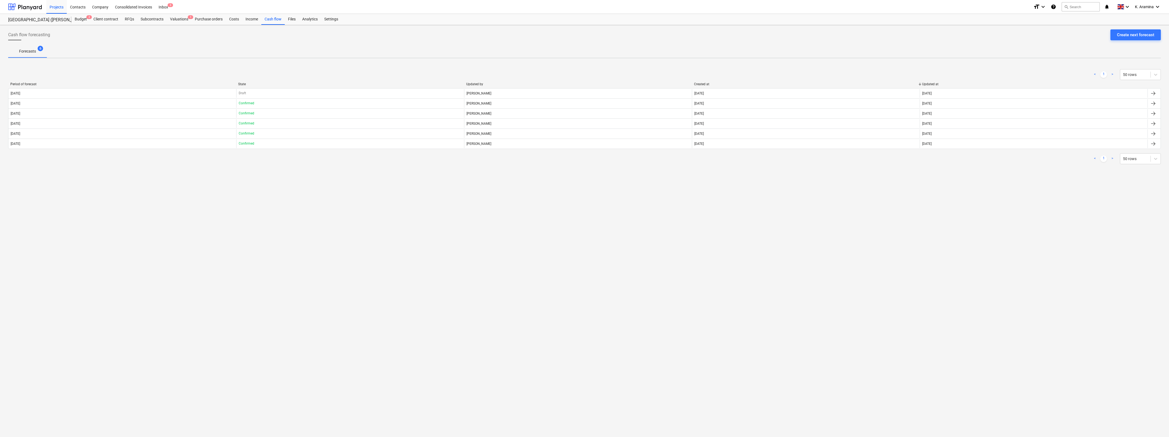
click at [219, 219] on div "Cash flow forecasting Create next forecast Forecasts 6 < 1 > 50 rows Period of …" at bounding box center [584, 231] width 1169 height 412
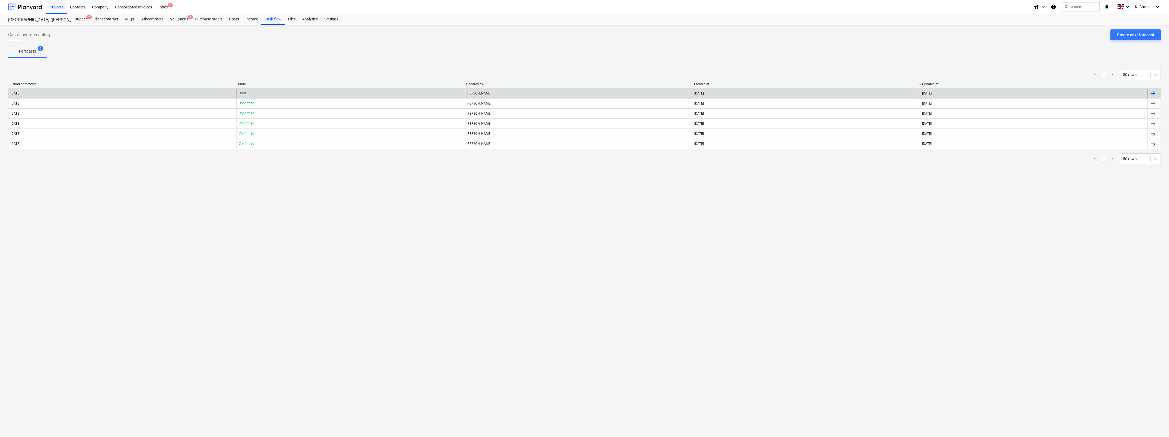
click at [35, 93] on div "[DATE]" at bounding box center [122, 93] width 228 height 9
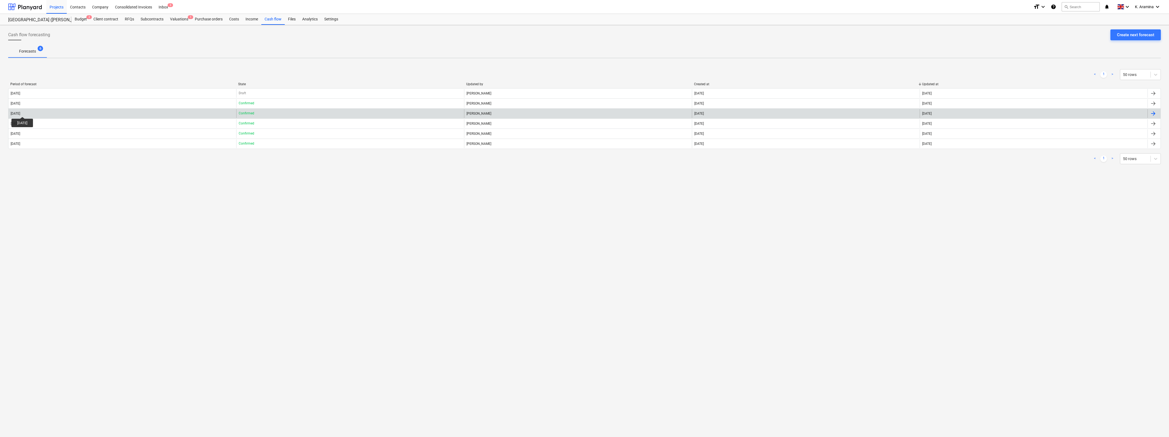
click at [20, 112] on div "[DATE]" at bounding box center [16, 114] width 10 height 4
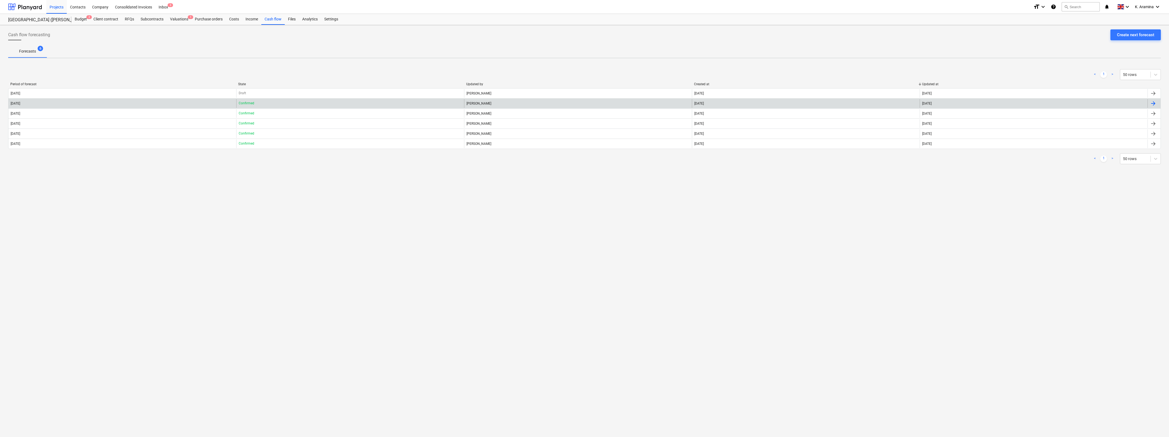
click at [75, 104] on div "[DATE]" at bounding box center [122, 103] width 228 height 9
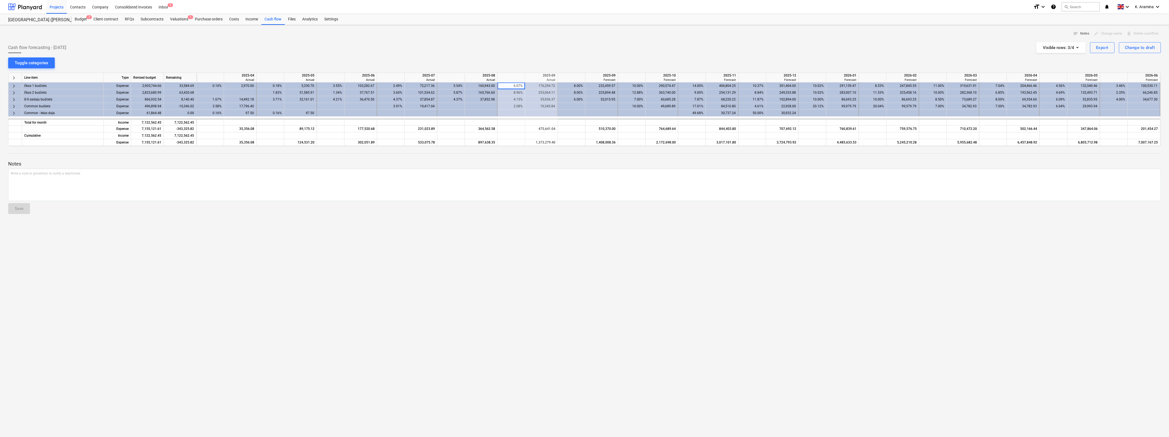
click at [123, 217] on div at bounding box center [584, 216] width 1152 height 4
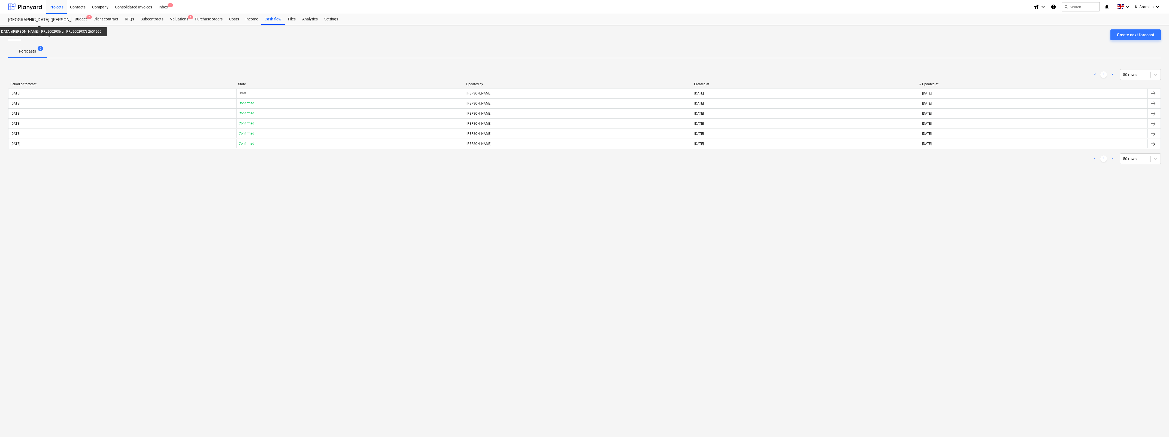
click at [29, 21] on div "[GEOGRAPHIC_DATA] ([PERSON_NAME] - PRJ2002936 un PRJ2002937) 2601965" at bounding box center [36, 20] width 57 height 6
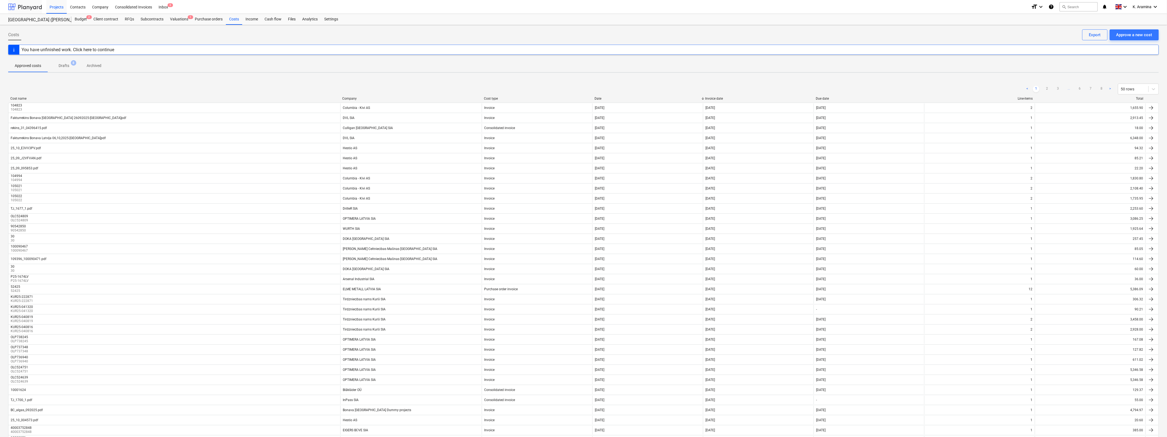
click at [26, 11] on div at bounding box center [25, 7] width 34 height 14
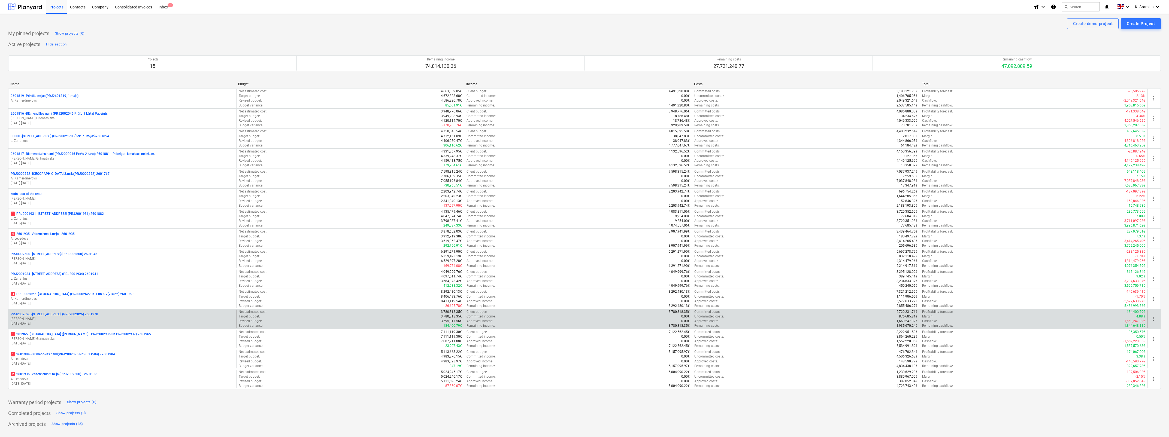
click at [74, 219] on p "[DATE] - [DATE]" at bounding box center [122, 323] width 223 height 5
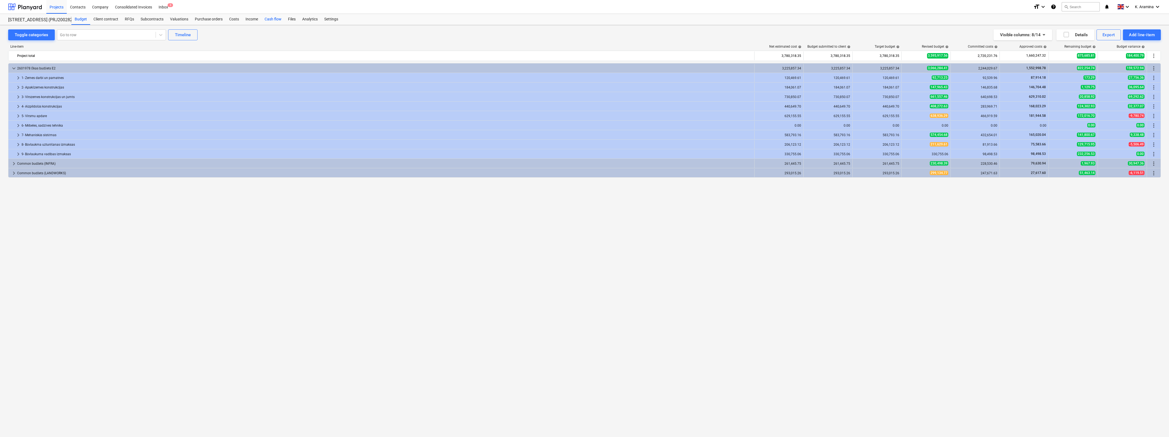
click at [279, 16] on div "Cash flow" at bounding box center [272, 19] width 23 height 11
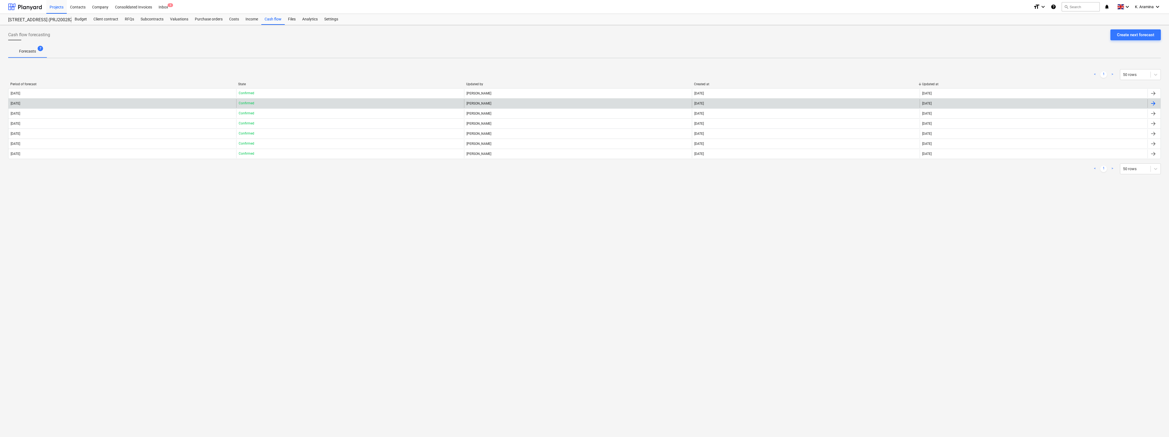
click at [148, 103] on div "[DATE]" at bounding box center [122, 103] width 228 height 9
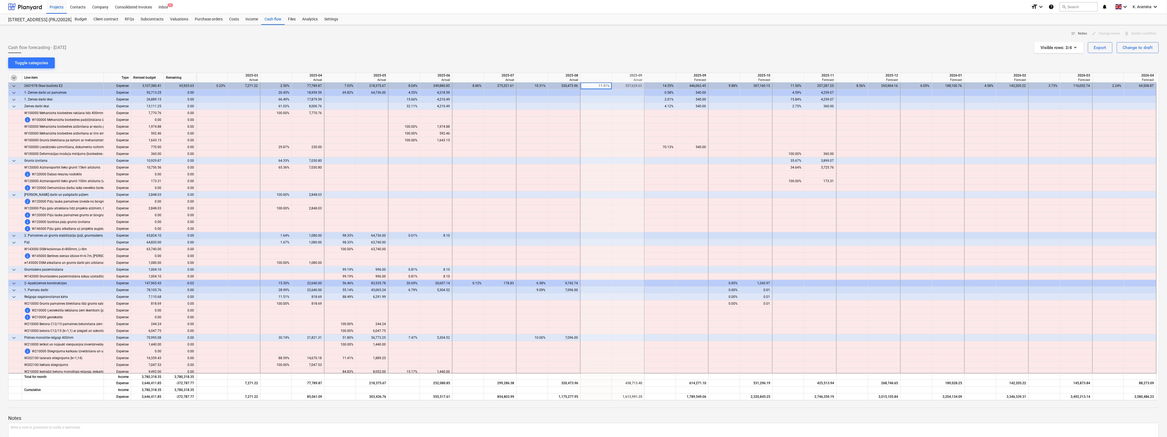
click at [13, 77] on span "keyboard_arrow_down" at bounding box center [14, 78] width 7 height 7
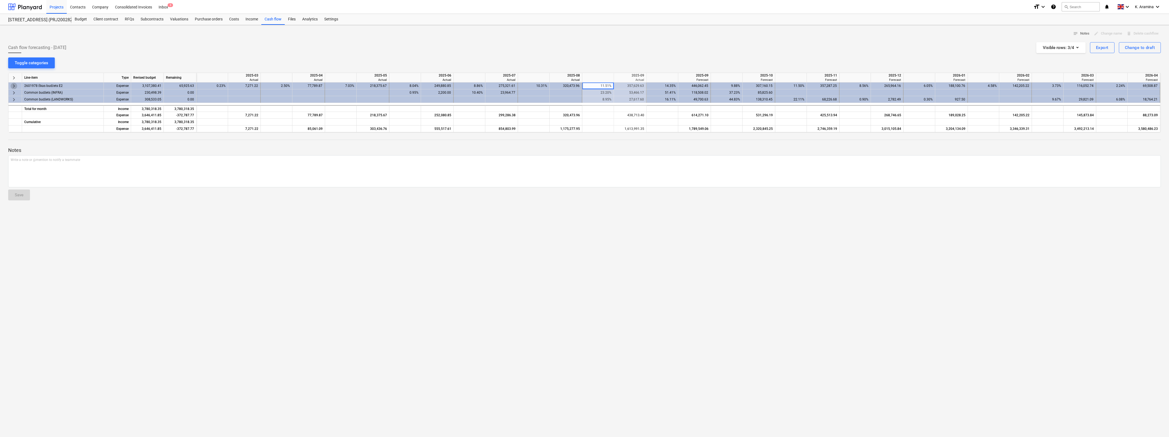
click at [12, 87] on span "keyboard_arrow_right" at bounding box center [14, 86] width 7 height 7
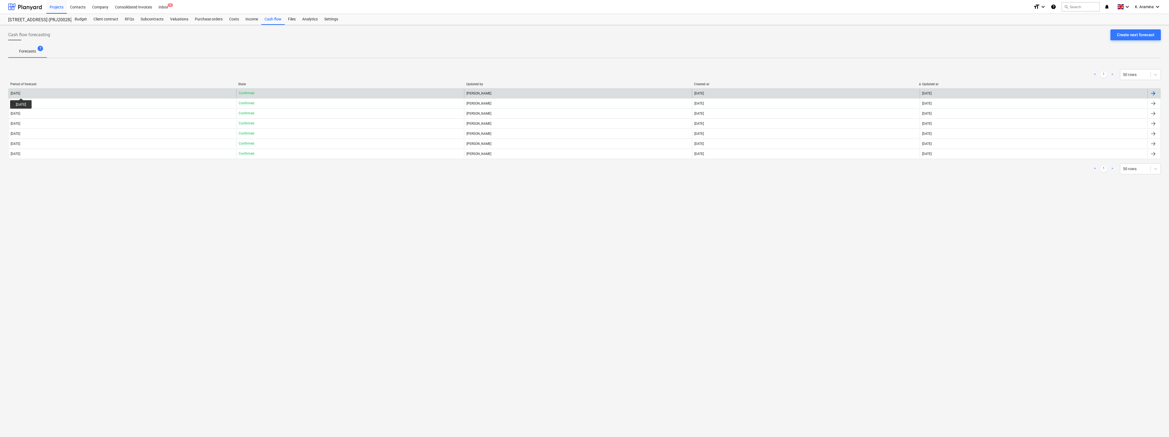
click at [20, 93] on div "[DATE]" at bounding box center [16, 94] width 10 height 4
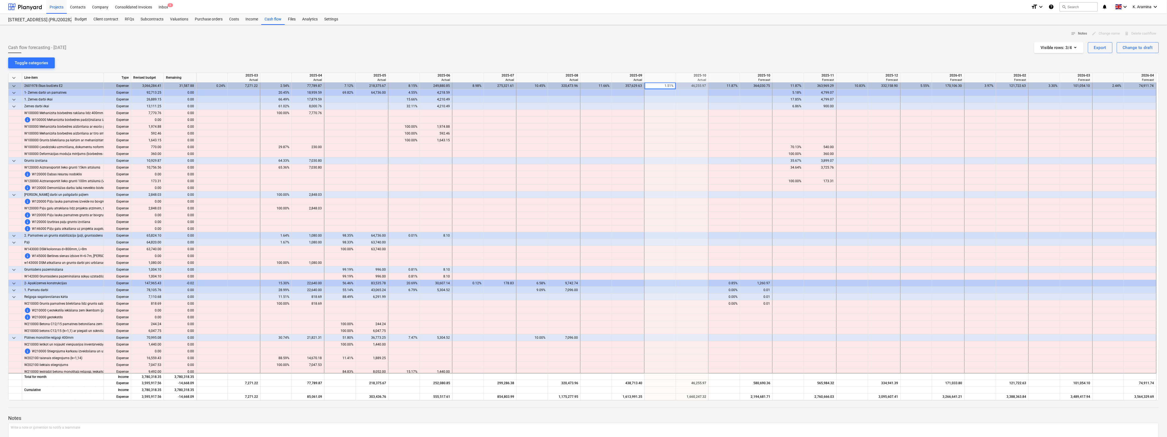
click at [14, 78] on span "keyboard_arrow_down" at bounding box center [14, 78] width 7 height 7
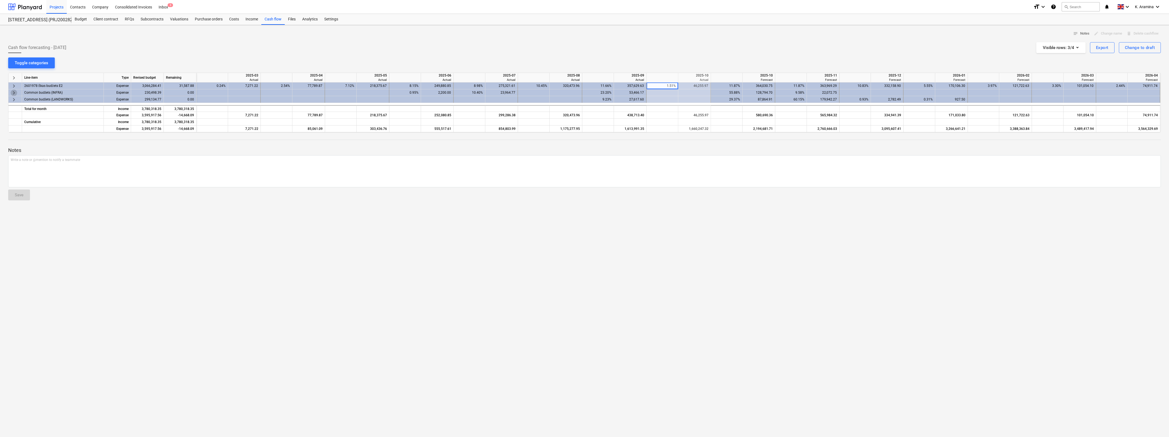
click at [13, 90] on span "keyboard_arrow_right" at bounding box center [14, 93] width 7 height 7
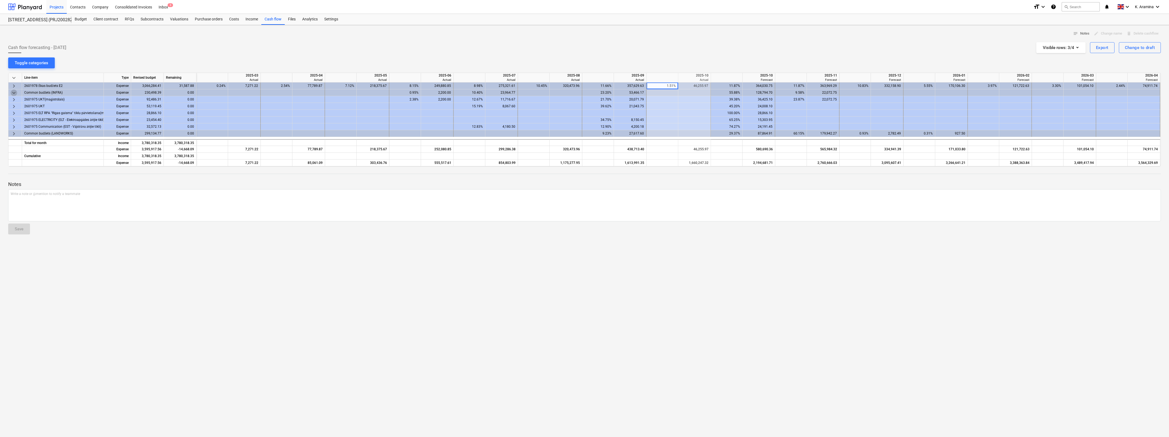
click at [13, 90] on span "keyboard_arrow_down" at bounding box center [14, 93] width 7 height 7
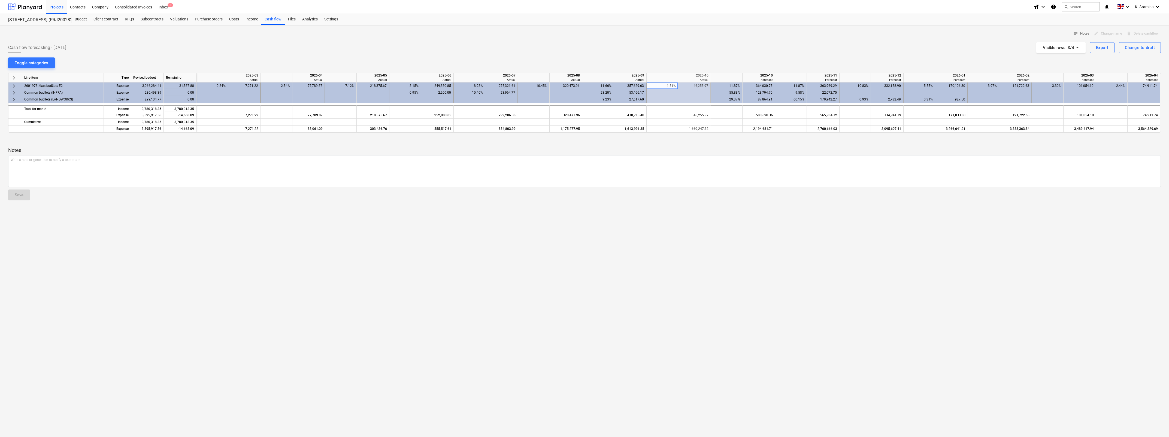
click at [14, 85] on span "keyboard_arrow_right" at bounding box center [14, 86] width 7 height 7
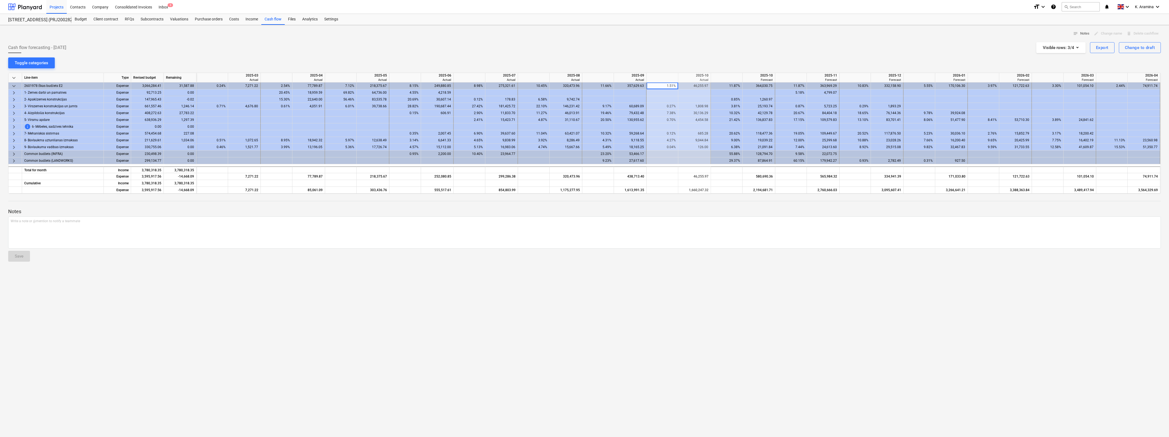
click at [191, 112] on div "27,783.22" at bounding box center [180, 113] width 33 height 7
click at [14, 111] on span "keyboard_arrow_right" at bounding box center [14, 113] width 7 height 7
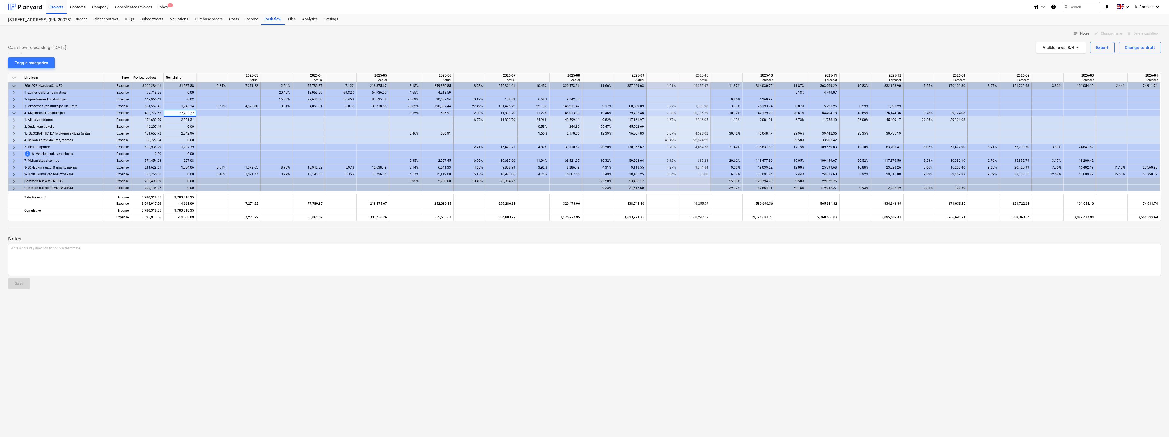
click at [183, 133] on div "2,342.96" at bounding box center [180, 133] width 33 height 7
click at [185, 117] on div "2,081.31" at bounding box center [180, 120] width 33 height 7
click at [183, 111] on div "27,783.22" at bounding box center [180, 113] width 33 height 7
click at [181, 119] on div "2,081.31" at bounding box center [180, 120] width 33 height 7
click at [15, 120] on span "keyboard_arrow_right" at bounding box center [14, 120] width 7 height 7
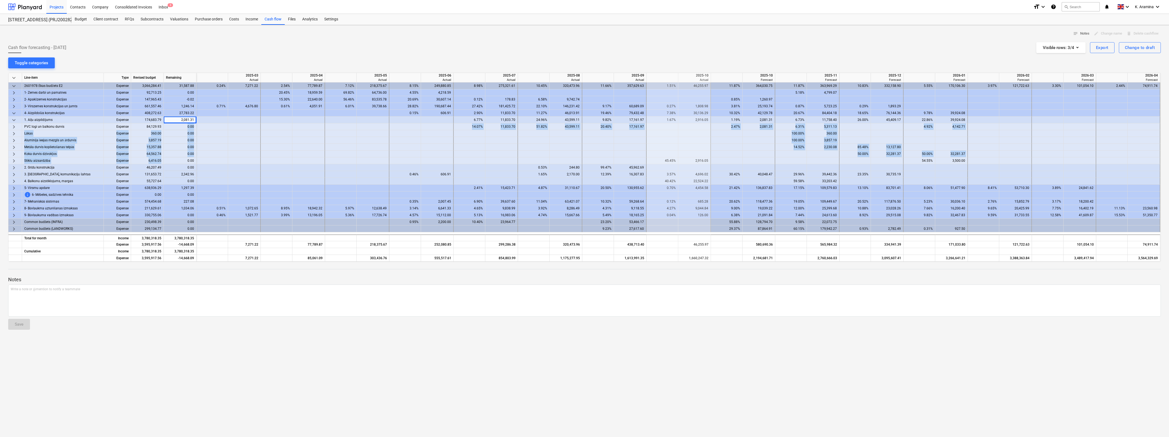
drag, startPoint x: 183, startPoint y: 127, endPoint x: 184, endPoint y: 163, distance: 35.7
click at [184, 163] on div "keyboard_arrow_down Line-item Type Revised budget Remaining 2025-03 Actual 2025…" at bounding box center [584, 167] width 1152 height 189
click at [16, 126] on span "keyboard_arrow_right" at bounding box center [14, 127] width 7 height 7
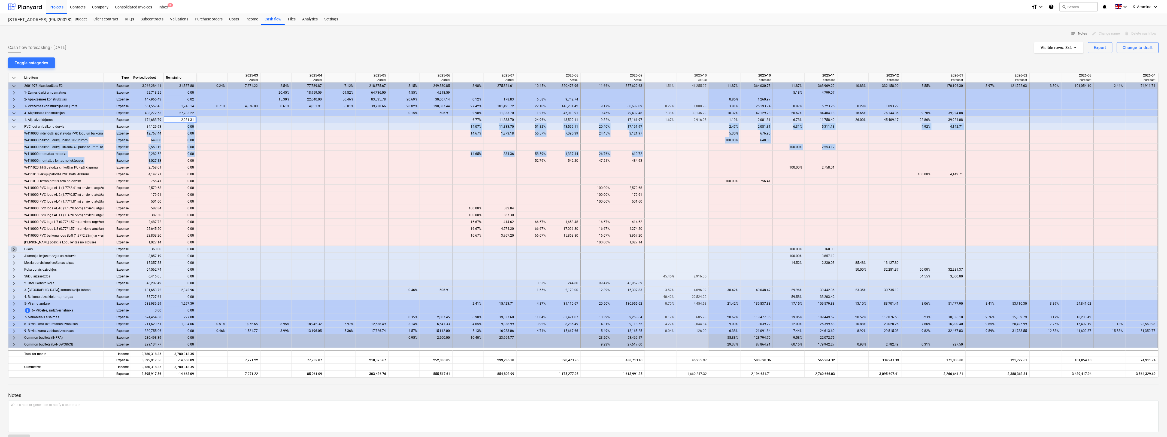
click at [13, 219] on span "keyboard_arrow_right" at bounding box center [14, 249] width 7 height 7
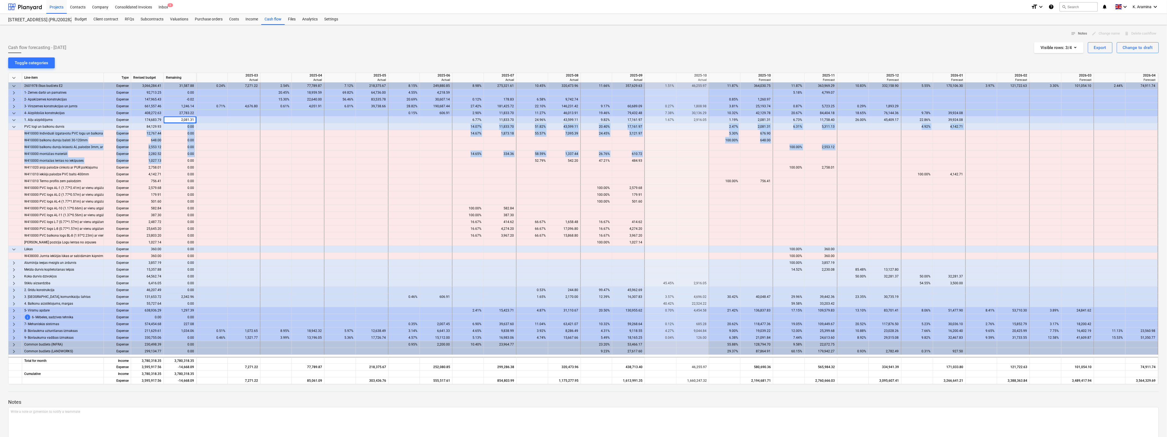
click at [15, 219] on span "keyboard_arrow_right" at bounding box center [14, 263] width 7 height 7
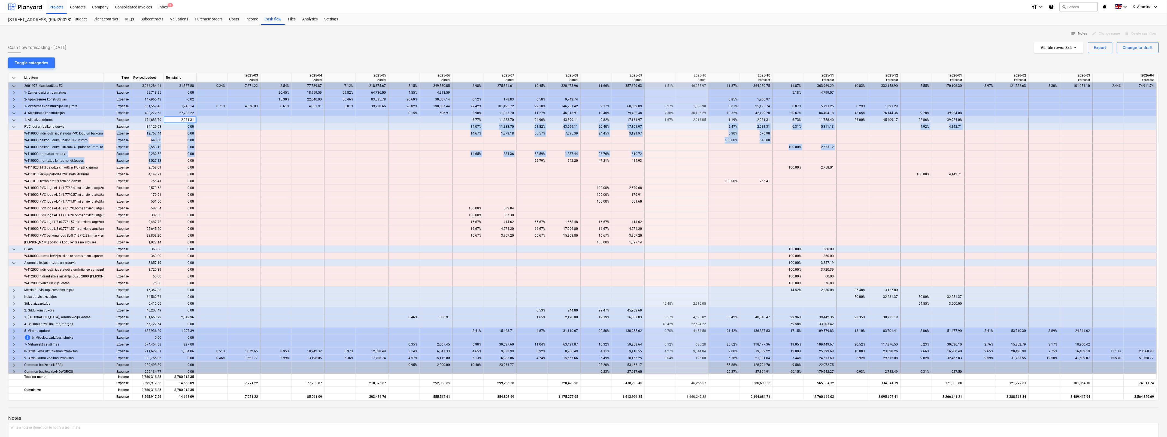
click at [15, 219] on span "keyboard_arrow_right" at bounding box center [14, 290] width 7 height 7
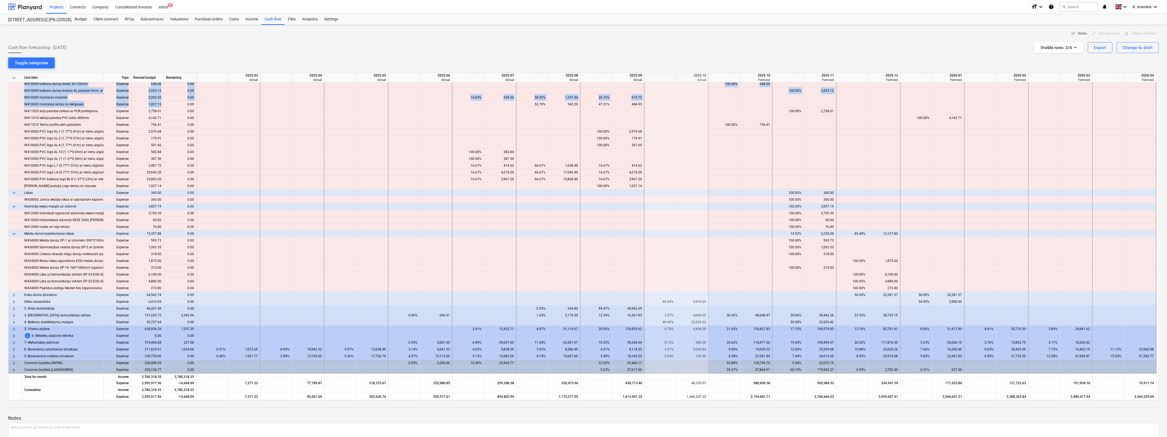
scroll to position [57, 0]
click at [17, 219] on span "keyboard_arrow_right" at bounding box center [14, 295] width 7 height 7
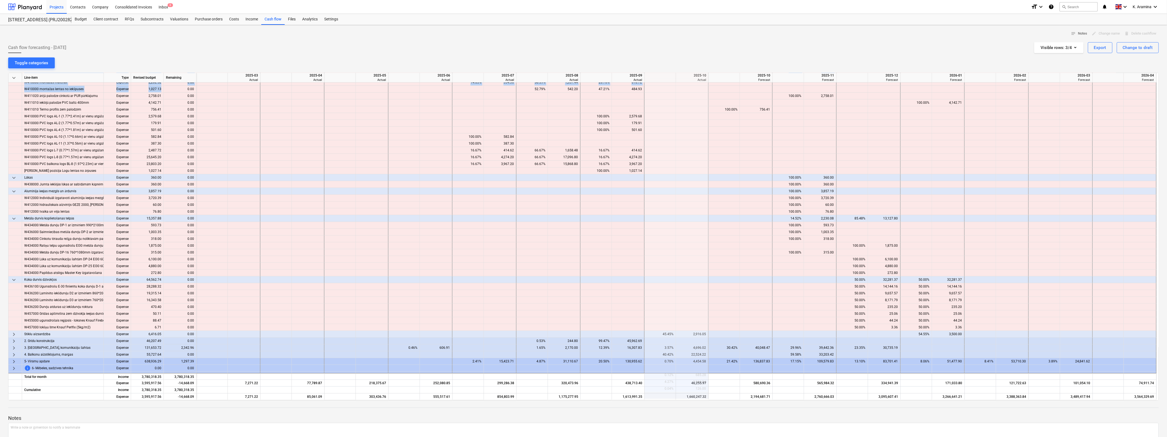
scroll to position [70, 0]
click at [14, 219] on span "keyboard_arrow_right" at bounding box center [14, 336] width 7 height 7
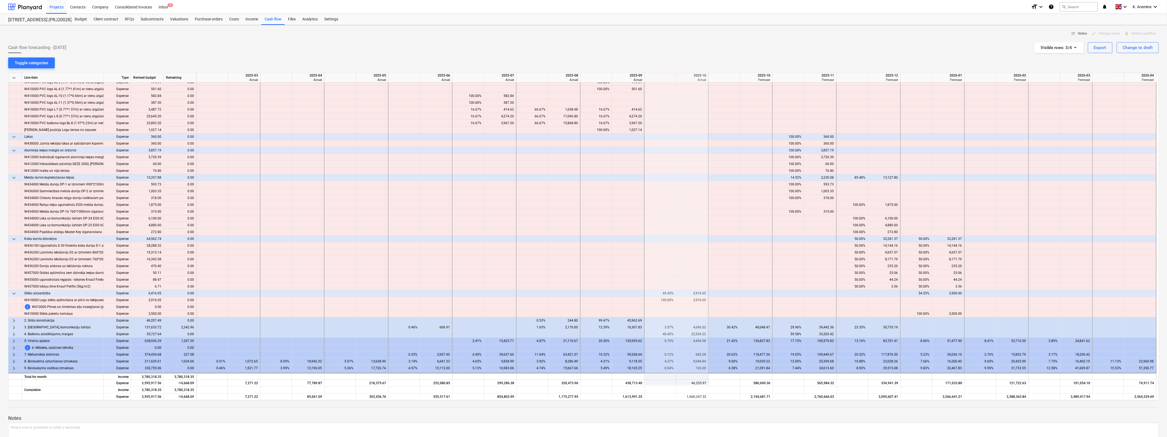
scroll to position [125, 0]
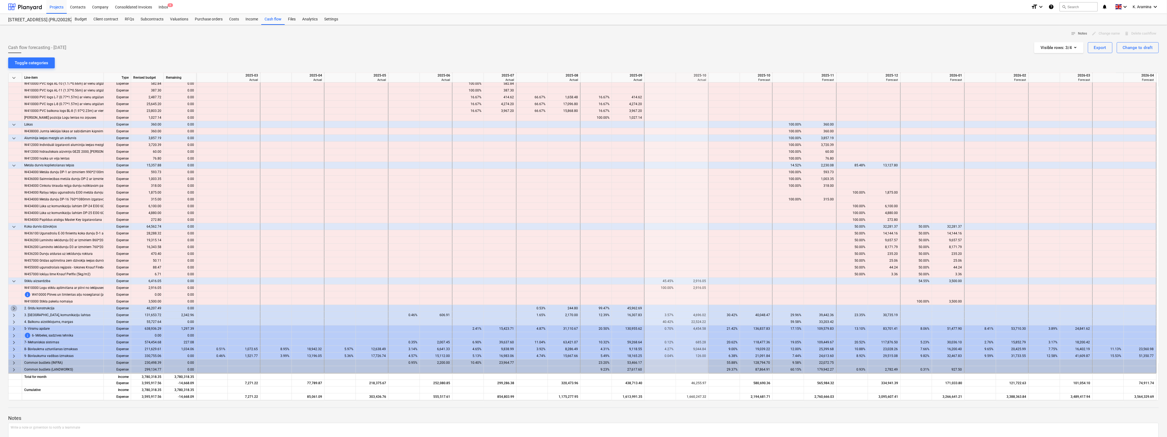
click at [14, 219] on span "keyboard_arrow_right" at bounding box center [14, 308] width 7 height 7
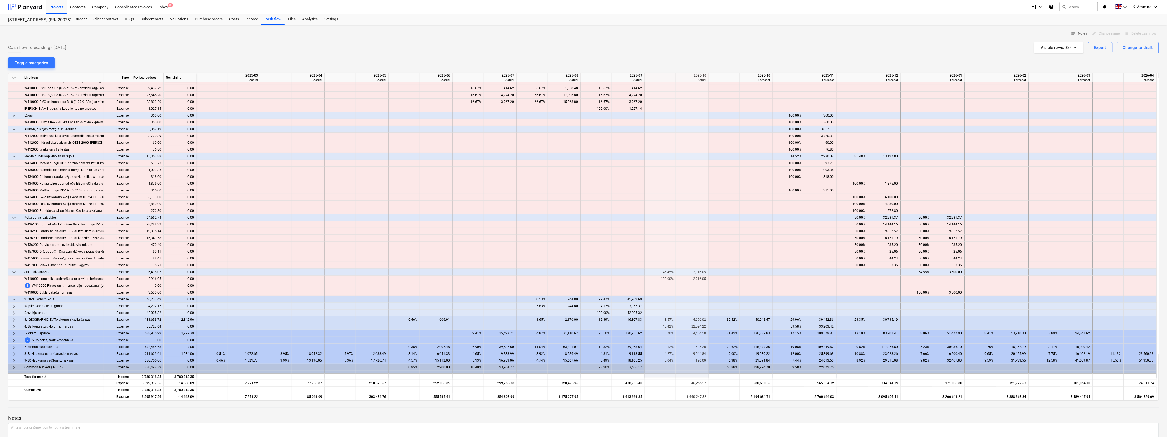
scroll to position [138, 0]
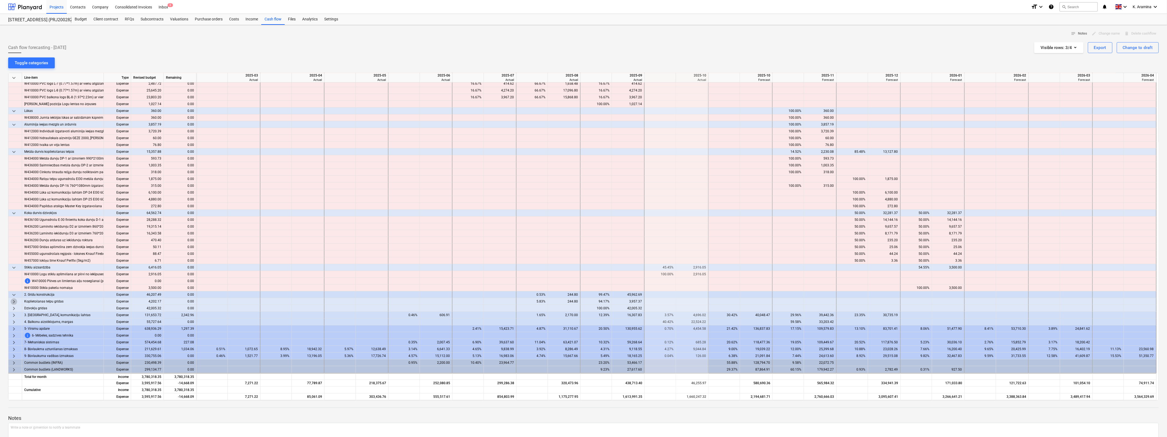
click at [14, 219] on span "keyboard_arrow_right" at bounding box center [14, 302] width 7 height 7
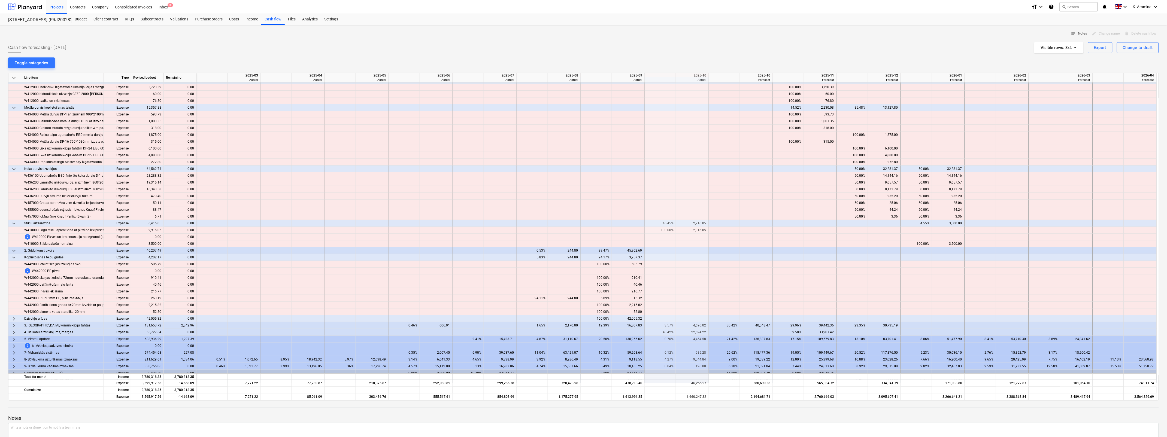
scroll to position [193, 0]
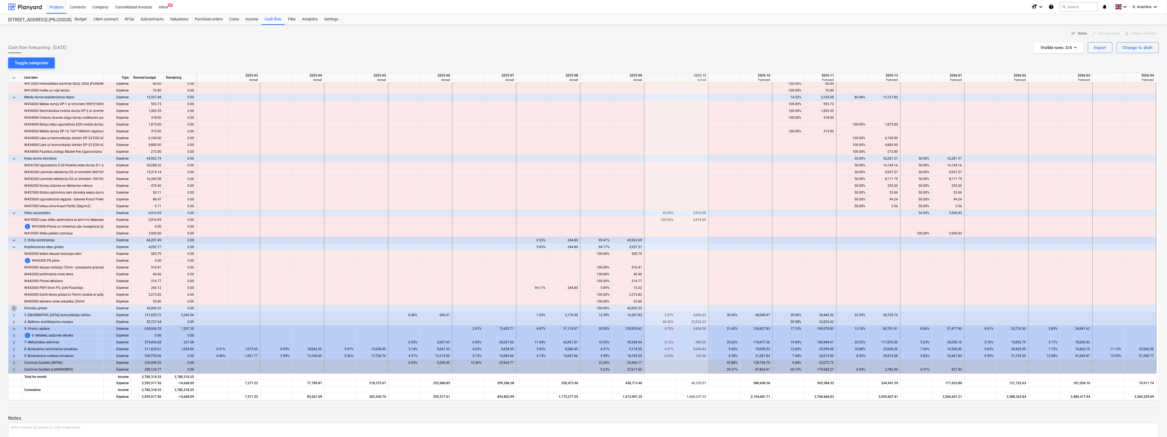
click at [13, 219] on span "keyboard_arrow_right" at bounding box center [14, 308] width 7 height 7
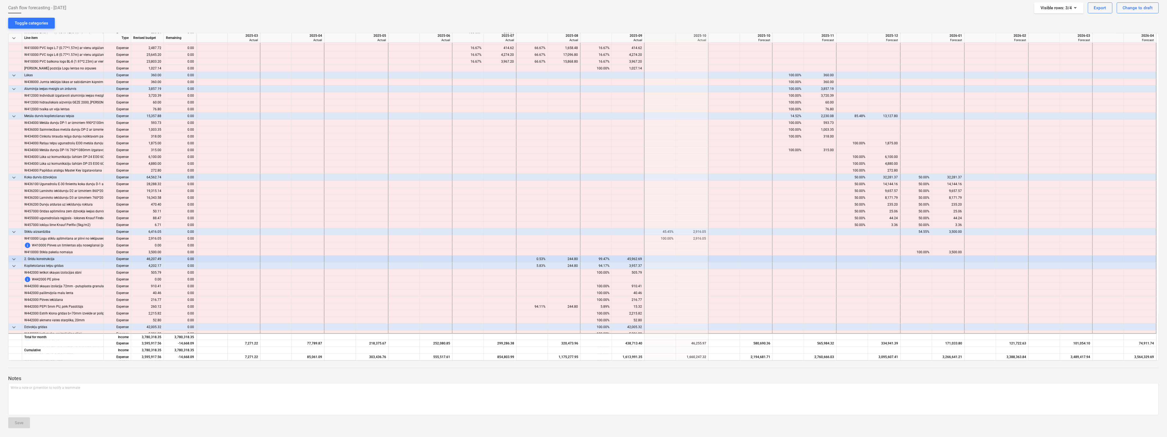
scroll to position [136, 0]
click at [11, 219] on span "keyboard_arrow_down" at bounding box center [14, 264] width 7 height 7
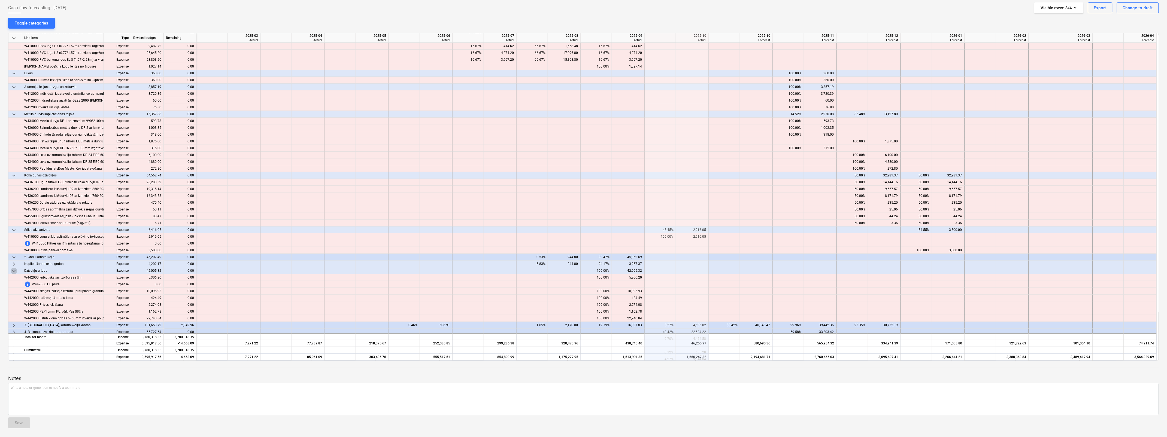
click at [14, 219] on span "keyboard_arrow_down" at bounding box center [14, 271] width 7 height 7
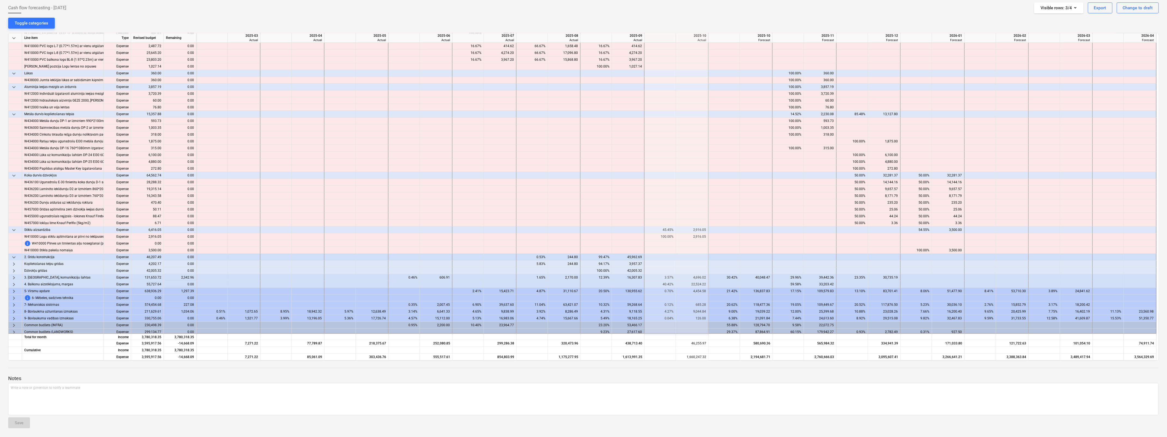
click at [12, 219] on span "keyboard_arrow_right" at bounding box center [14, 278] width 7 height 7
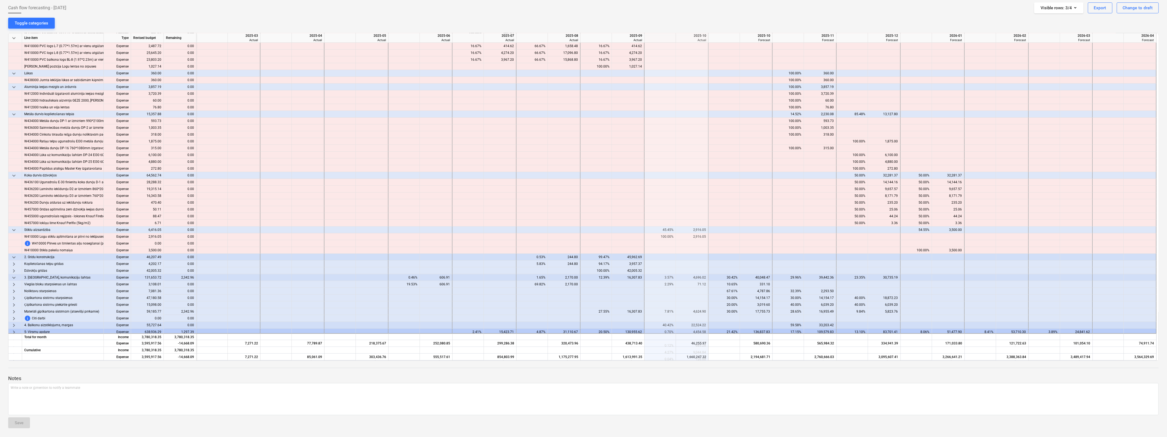
click at [190, 219] on div "2,342.96" at bounding box center [180, 311] width 33 height 7
click at [16, 219] on span "keyboard_arrow_right" at bounding box center [14, 312] width 7 height 7
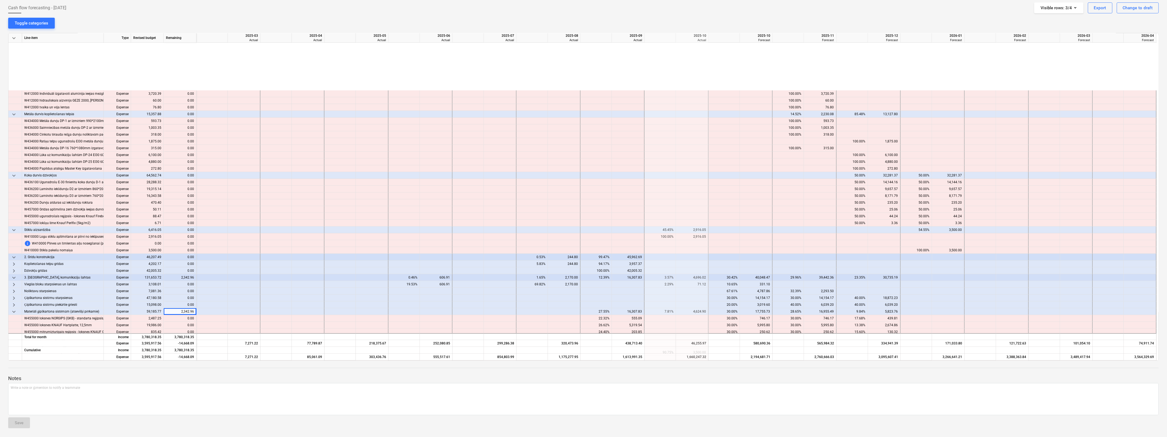
scroll to position [254, 0]
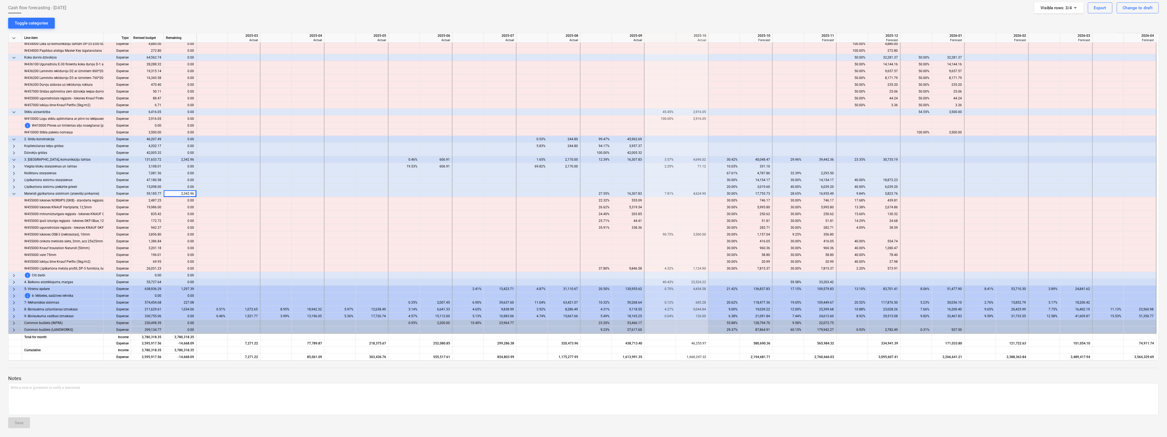
click at [44, 219] on span "W455000 Ģipškartona metāla profili, DP-3 furnitūra, šuvju lenta, špaktele, prof…" at bounding box center [134, 268] width 221 height 7
click at [183, 219] on div "content_copy 0.00" at bounding box center [180, 268] width 28 height 7
drag, startPoint x: 183, startPoint y: 269, endPoint x: 183, endPoint y: 259, distance: 9.6
click at [183, 219] on div "content_copy 0.00" at bounding box center [180, 262] width 28 height 7
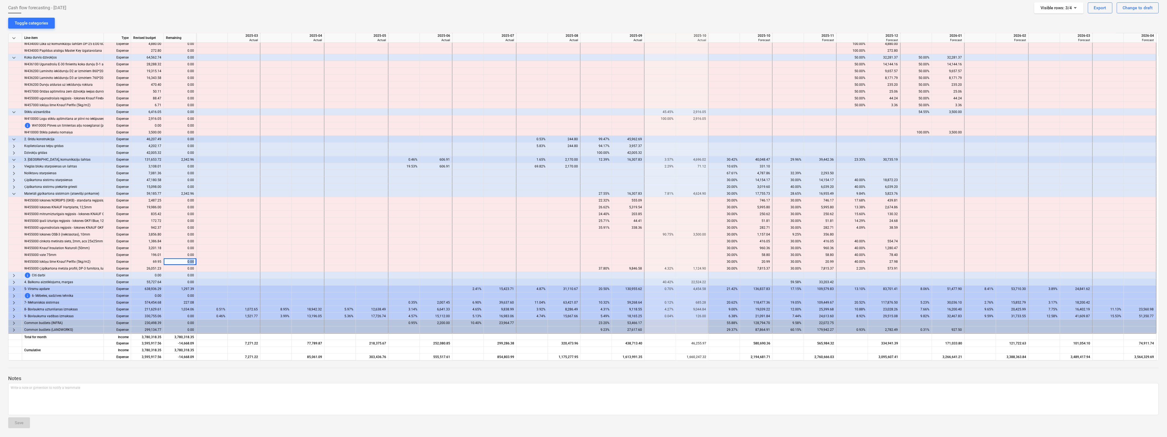
click at [183, 219] on div "content_copy 0.00" at bounding box center [180, 262] width 28 height 7
drag, startPoint x: 183, startPoint y: 259, endPoint x: 181, endPoint y: 251, distance: 8.8
click at [181, 219] on div "content_copy 0.00" at bounding box center [180, 248] width 28 height 7
drag, startPoint x: 181, startPoint y: 251, endPoint x: 181, endPoint y: 255, distance: 4.4
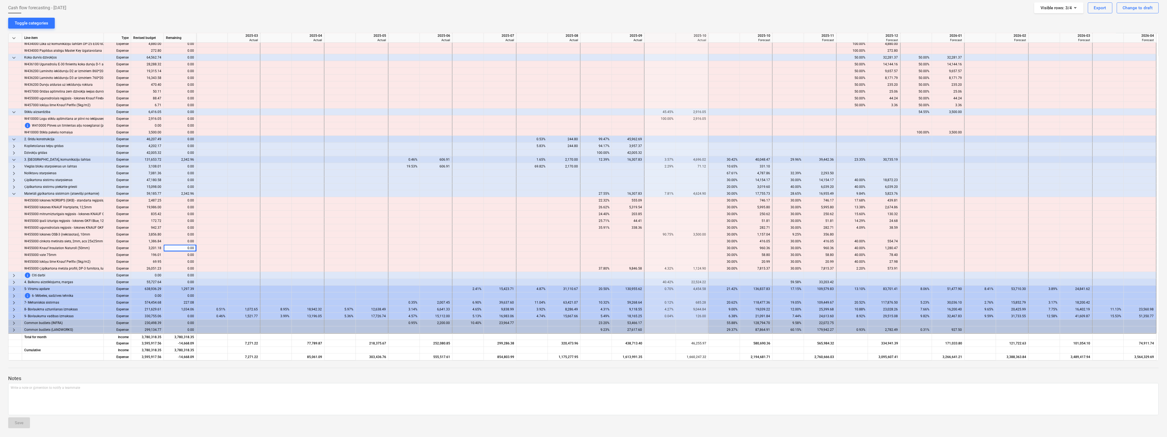
click at [181, 219] on div "content_copy 0.00" at bounding box center [180, 255] width 28 height 7
click at [180, 219] on div "content_copy 0.00" at bounding box center [180, 241] width 28 height 7
drag, startPoint x: 180, startPoint y: 240, endPoint x: 178, endPoint y: 235, distance: 5.9
click at [178, 219] on div "content_copy 0.00" at bounding box center [180, 234] width 28 height 7
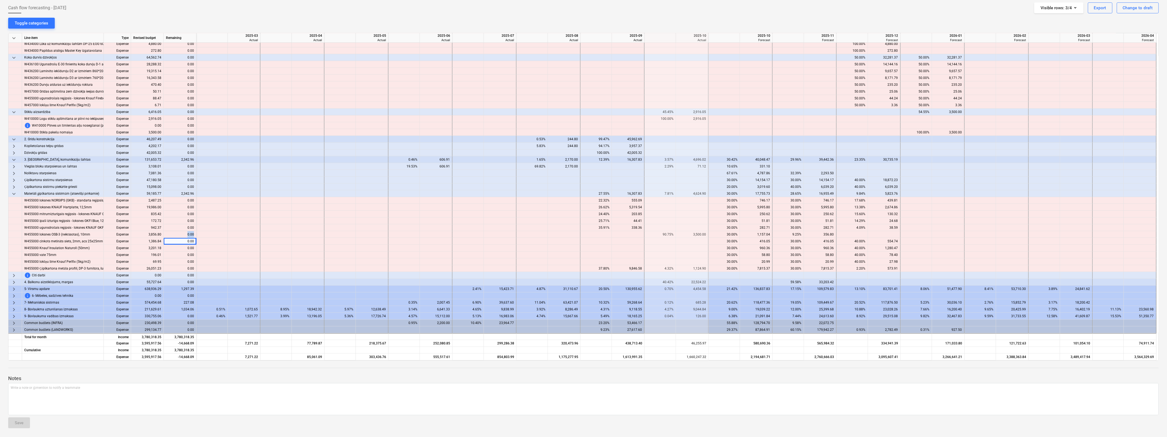
click at [178, 219] on div "content_copy 0.00" at bounding box center [180, 234] width 28 height 7
drag, startPoint x: 178, startPoint y: 235, endPoint x: 174, endPoint y: 226, distance: 9.7
click at [174, 219] on div "content_copy 0.00" at bounding box center [180, 228] width 28 height 7
drag, startPoint x: 174, startPoint y: 226, endPoint x: 175, endPoint y: 221, distance: 4.7
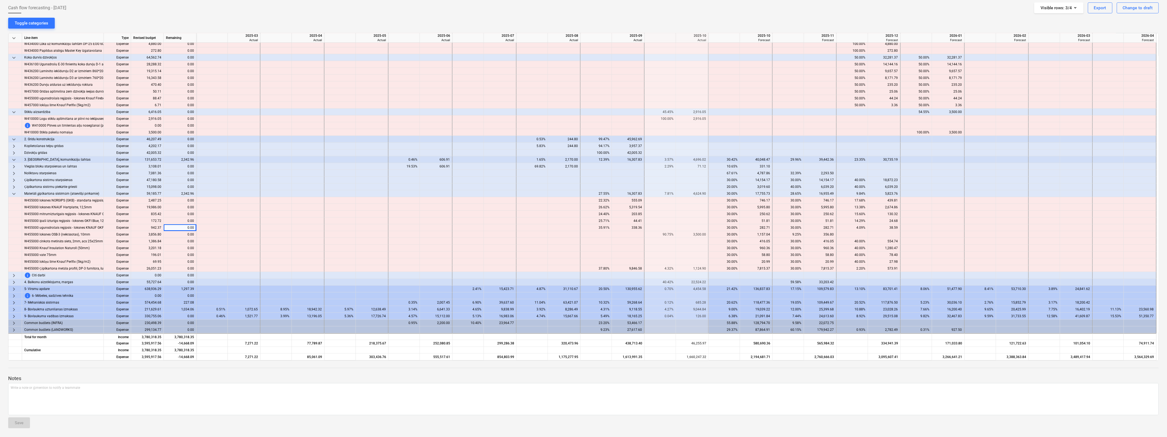
click at [175, 219] on div "content_copy 0.00" at bounding box center [180, 221] width 28 height 7
drag, startPoint x: 175, startPoint y: 221, endPoint x: 173, endPoint y: 214, distance: 6.8
click at [173, 216] on div "content_copy 0.00" at bounding box center [180, 214] width 28 height 7
click at [173, 214] on div "content_copy 0.00" at bounding box center [180, 214] width 28 height 7
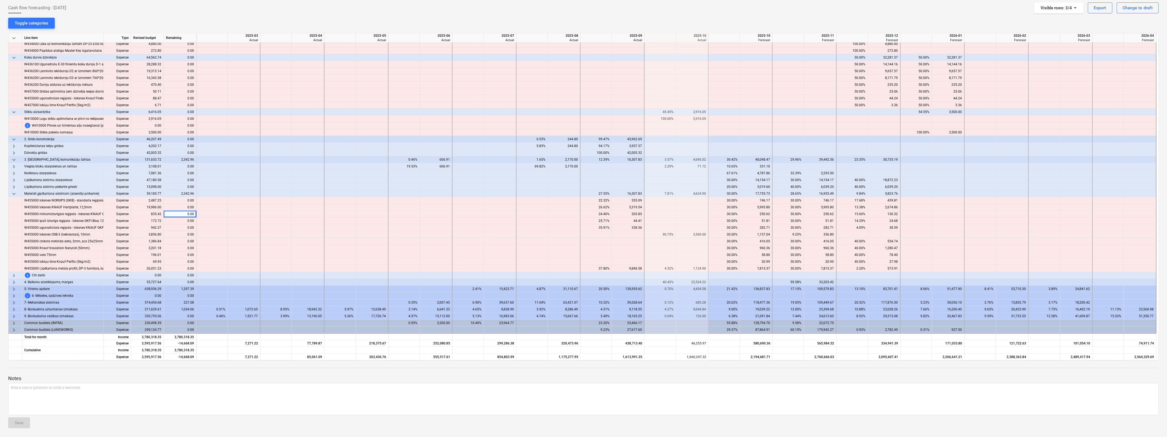
click at [174, 209] on div "content_copy 0.00" at bounding box center [180, 207] width 28 height 7
drag, startPoint x: 174, startPoint y: 209, endPoint x: 172, endPoint y: 199, distance: 10.0
click at [172, 199] on button "content_copy" at bounding box center [169, 201] width 7 height 7
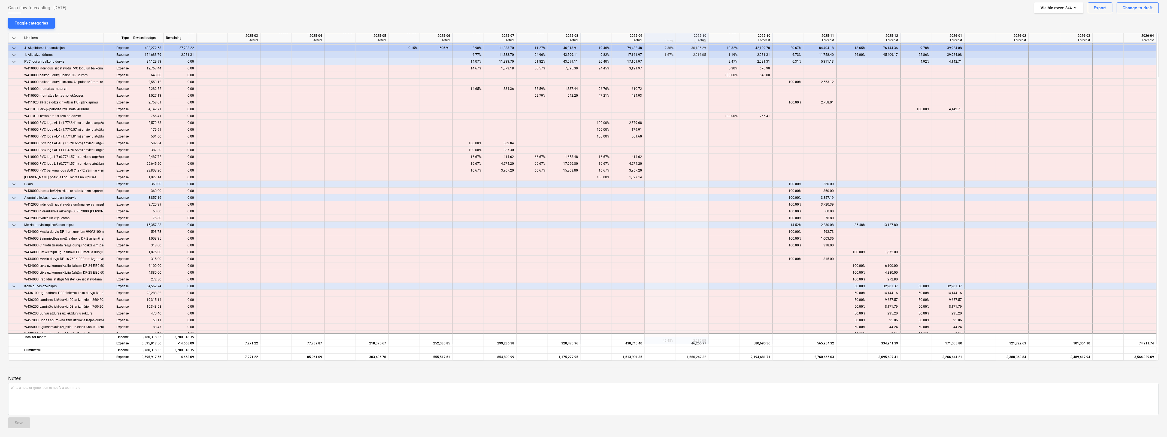
scroll to position [0, 0]
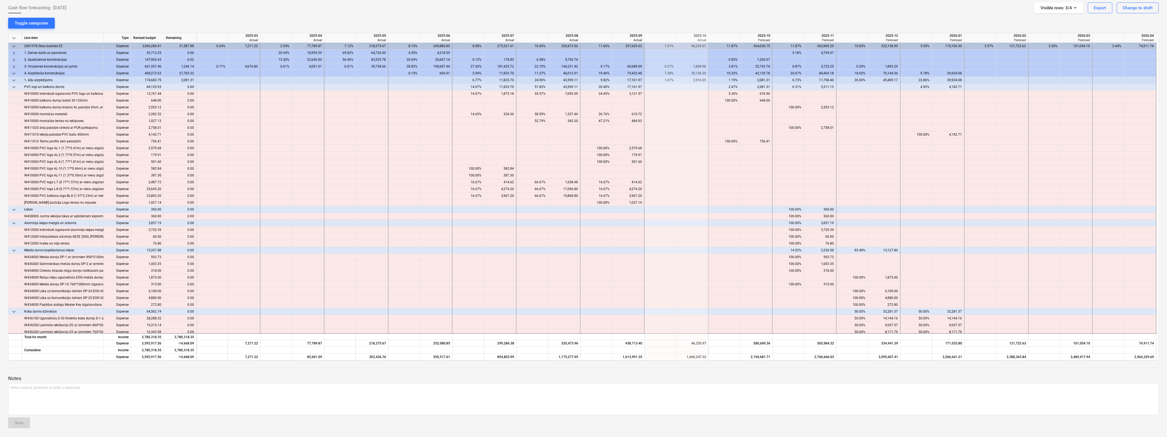
click at [12, 87] on span "keyboard_arrow_down" at bounding box center [14, 87] width 7 height 7
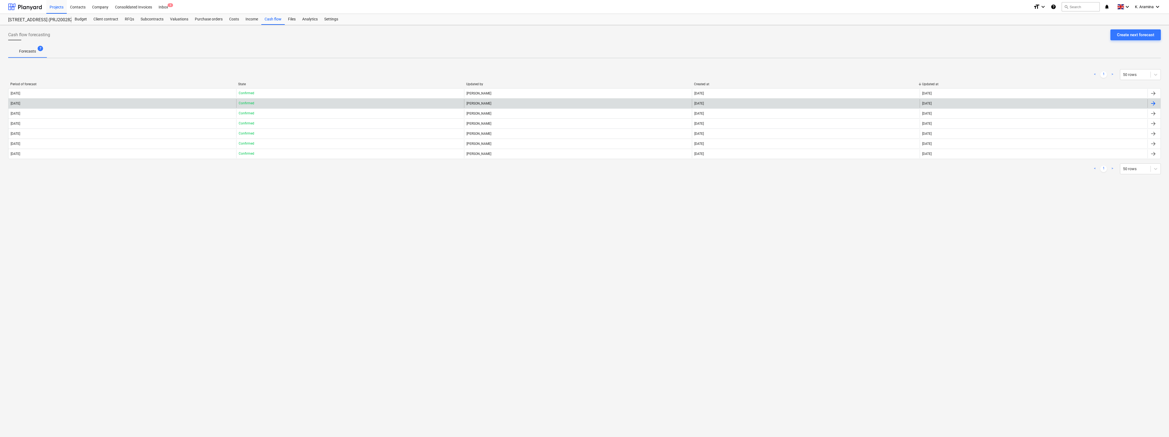
click at [47, 105] on div "[DATE]" at bounding box center [122, 103] width 228 height 9
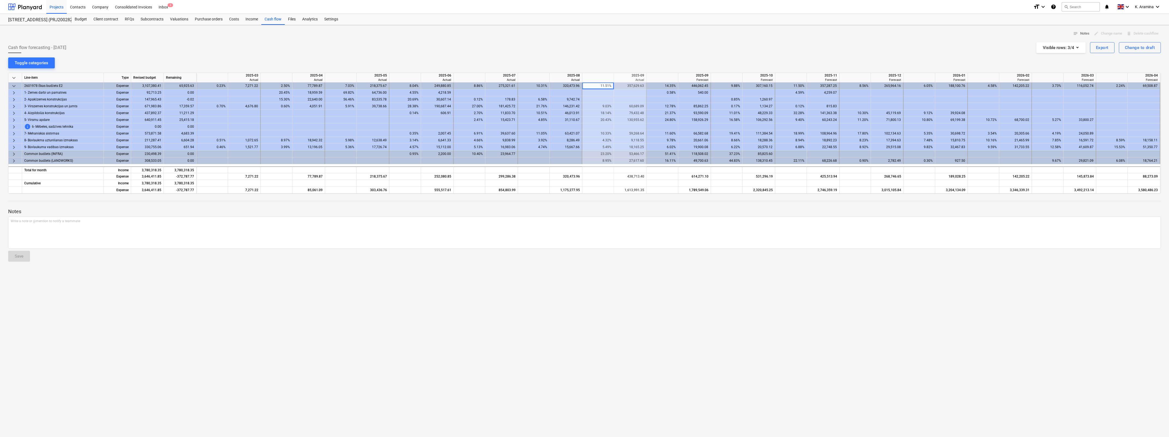
click at [178, 103] on div "-0.02" at bounding box center [180, 99] width 33 height 7
click at [182, 107] on div "17,359.57" at bounding box center [180, 106] width 33 height 7
click at [14, 105] on span "keyboard_arrow_right" at bounding box center [14, 106] width 7 height 7
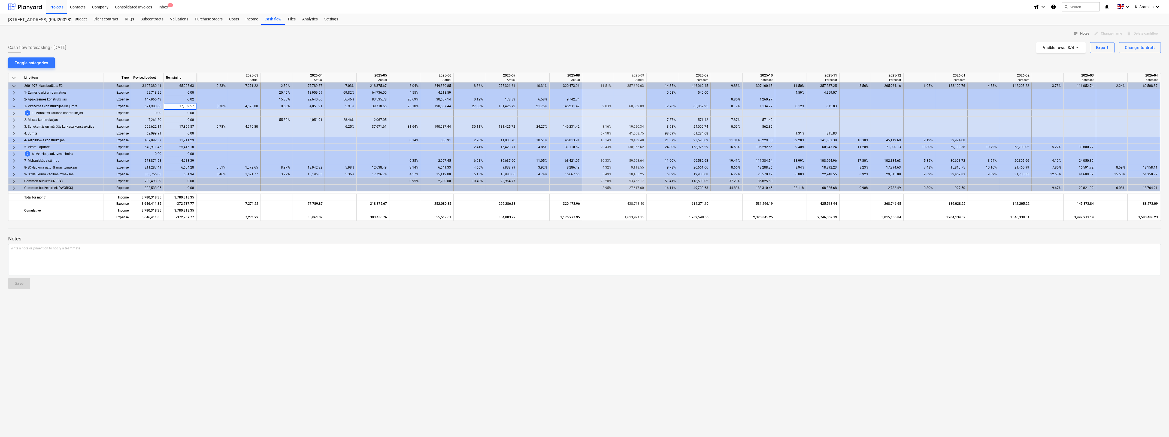
click at [187, 125] on div "17,359.57" at bounding box center [180, 126] width 33 height 7
click at [11, 124] on span "keyboard_arrow_right" at bounding box center [14, 127] width 7 height 7
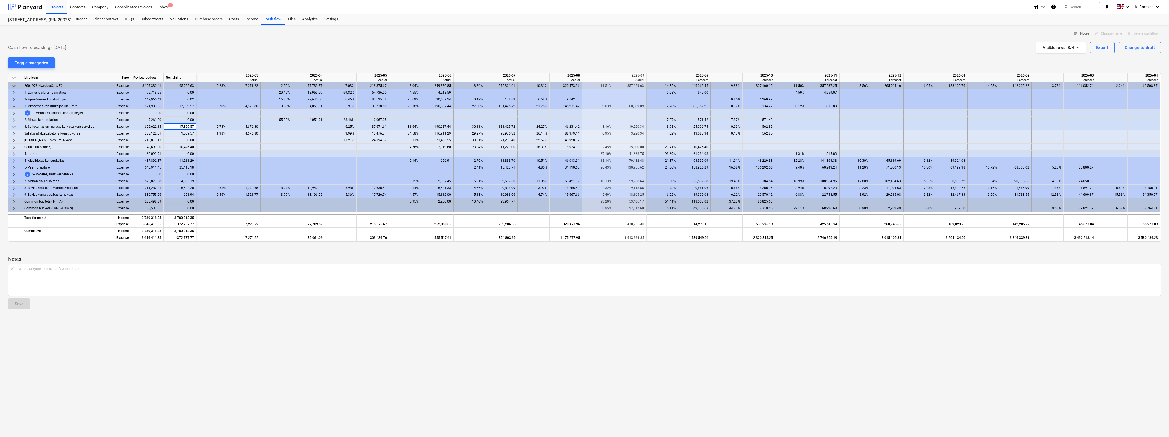
click at [174, 147] on div "10,426.40" at bounding box center [180, 147] width 33 height 7
click at [187, 132] on div "1,559.57" at bounding box center [180, 133] width 33 height 7
click at [11, 147] on span "keyboard_arrow_right" at bounding box center [14, 147] width 7 height 7
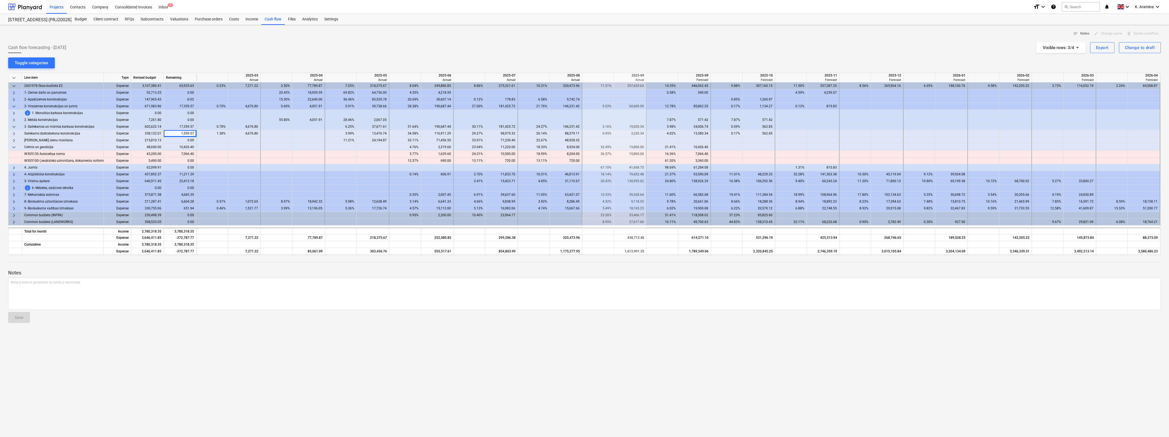
click at [188, 154] on div "content_copy 7,066.40" at bounding box center [180, 154] width 28 height 7
click at [184, 148] on div "10,426.40" at bounding box center [180, 147] width 33 height 7
click at [186, 134] on div "1,559.57" at bounding box center [180, 133] width 33 height 7
click at [182, 155] on div "content_copy 7,066.40" at bounding box center [180, 154] width 28 height 7
click at [182, 145] on div "10,426.40" at bounding box center [180, 147] width 33 height 7
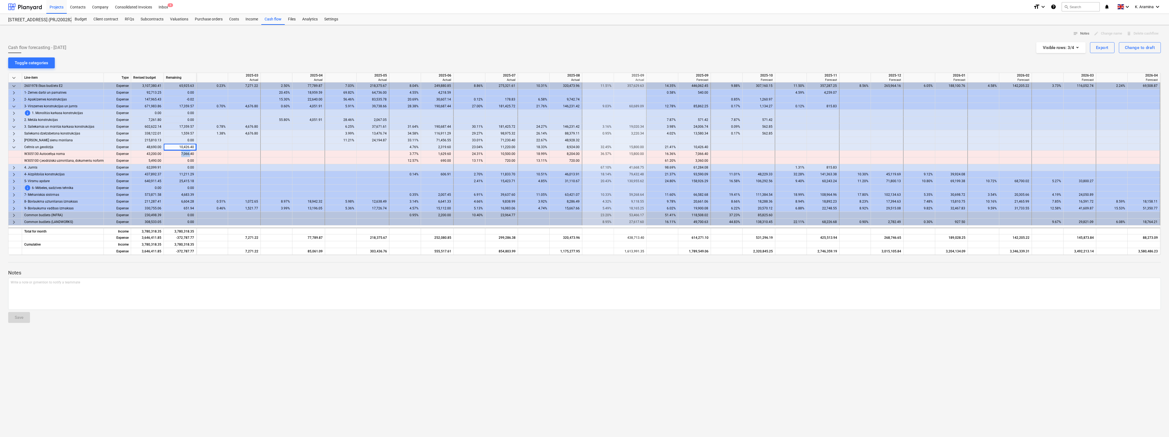
drag, startPoint x: 182, startPoint y: 155, endPoint x: 191, endPoint y: 156, distance: 8.8
click at [191, 156] on div "content_copy 7,066.40" at bounding box center [180, 154] width 28 height 7
click at [191, 155] on div "content_copy 7,066.40" at bounding box center [180, 154] width 28 height 7
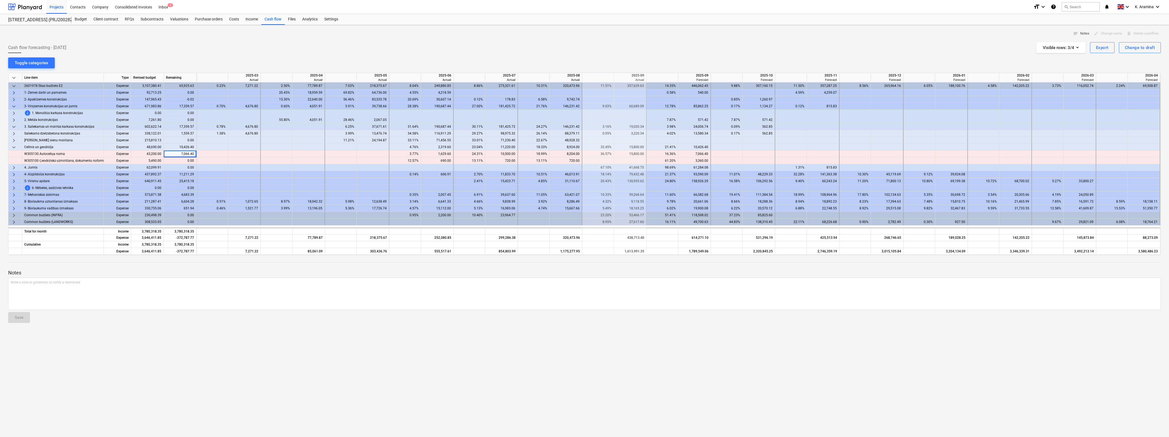
drag, startPoint x: 191, startPoint y: 155, endPoint x: 188, endPoint y: 161, distance: 7.0
click at [188, 161] on div "content_copy 0.00" at bounding box center [180, 160] width 28 height 7
drag, startPoint x: 188, startPoint y: 161, endPoint x: 184, endPoint y: 152, distance: 10.0
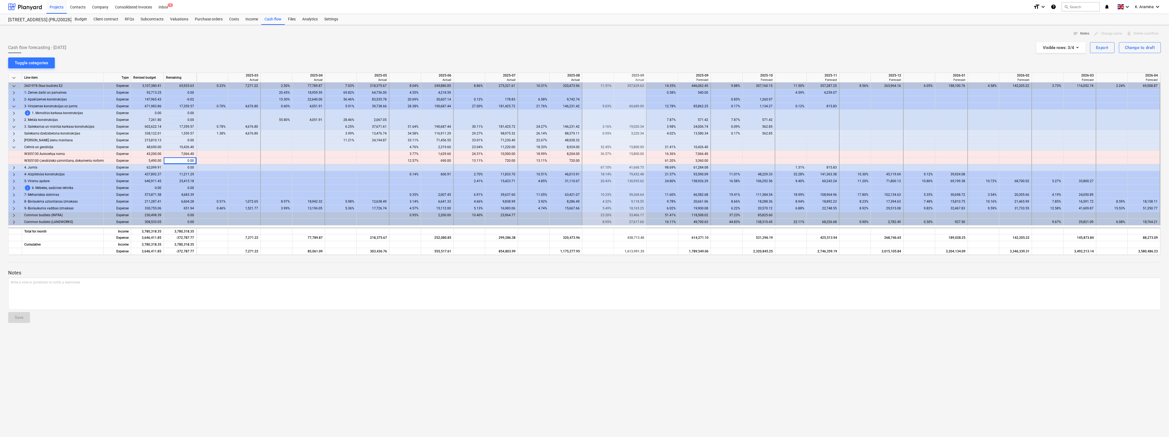
click at [184, 152] on div "content_copy 7,066.40" at bounding box center [180, 154] width 28 height 7
click at [153, 153] on div "43,200.00" at bounding box center [147, 154] width 33 height 7
drag, startPoint x: 153, startPoint y: 153, endPoint x: 176, endPoint y: 155, distance: 23.5
click at [176, 155] on div "content_copy 7,066.40" at bounding box center [180, 154] width 28 height 7
click at [188, 146] on div "10,426.40" at bounding box center [180, 147] width 33 height 7
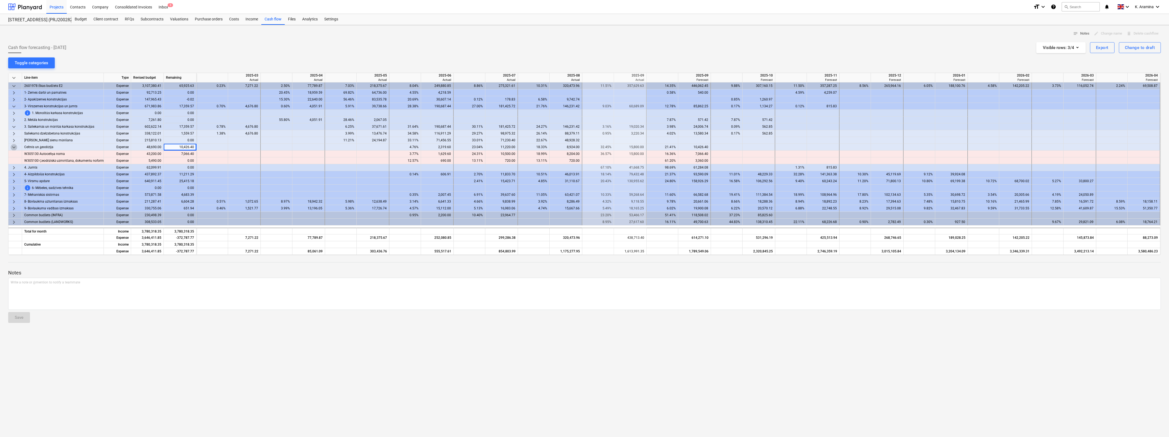
click at [15, 146] on span "keyboard_arrow_down" at bounding box center [14, 147] width 7 height 7
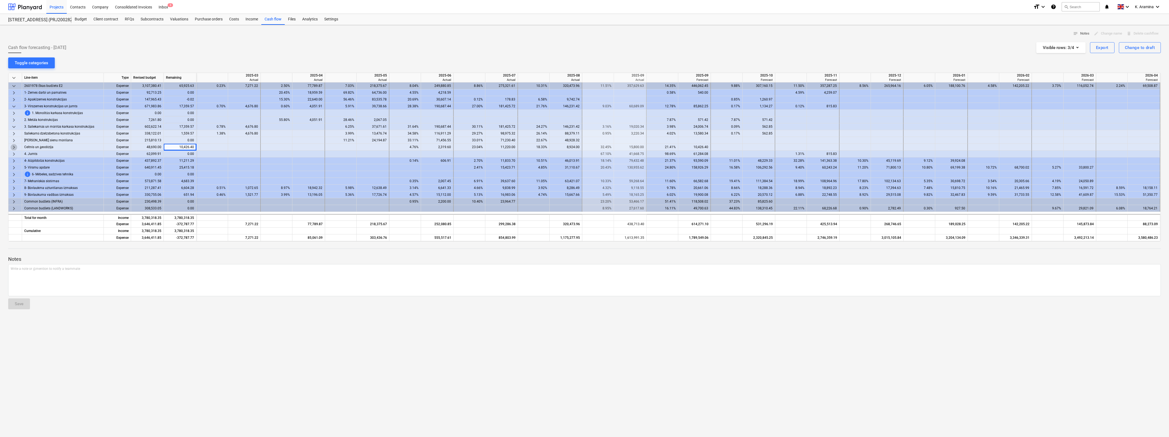
click at [15, 146] on span "keyboard_arrow_right" at bounding box center [14, 147] width 7 height 7
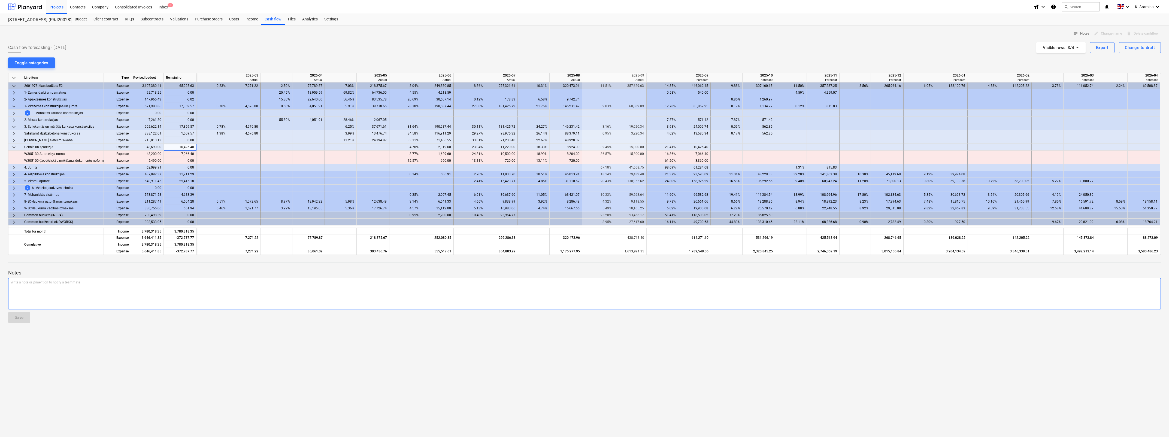
click at [209, 219] on div "Write a note or @mention to notify a teammate [PERSON_NAME]" at bounding box center [584, 294] width 1152 height 32
click at [167, 219] on div "notes Notes edit Change name delete Delete cashflow Cash flow forecasting - [DA…" at bounding box center [584, 231] width 1169 height 412
click at [15, 148] on span "keyboard_arrow_down" at bounding box center [14, 147] width 7 height 7
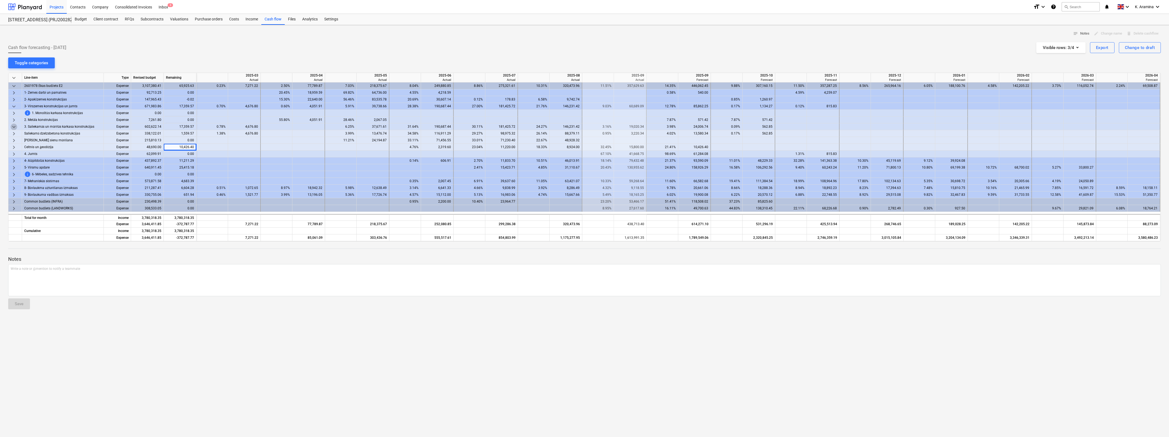
click at [15, 128] on span "keyboard_arrow_down" at bounding box center [14, 127] width 7 height 7
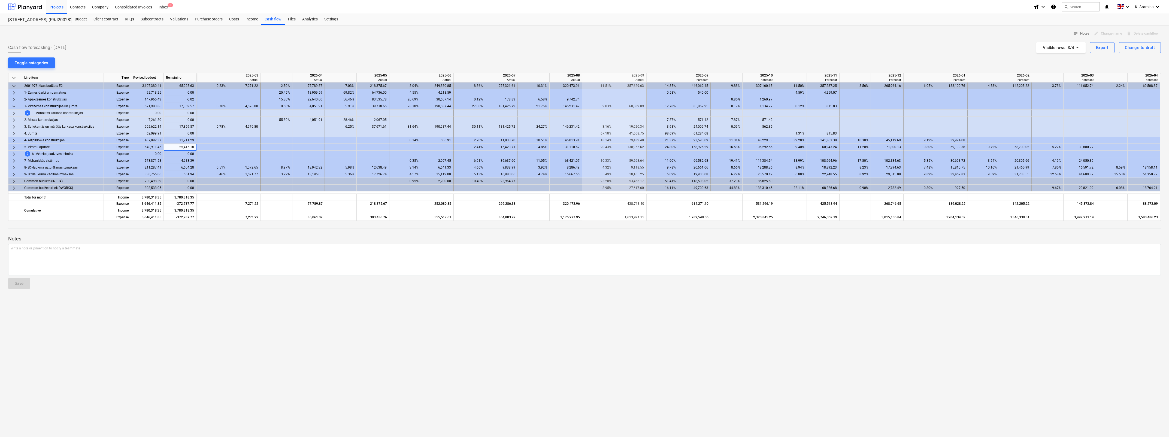
click at [191, 122] on div "0.00" at bounding box center [180, 120] width 33 height 7
click at [190, 125] on div "17,359.57" at bounding box center [180, 126] width 33 height 7
click at [44, 127] on span "3. Saliekamās un mūrētās karkasa konstrukcijas" at bounding box center [59, 126] width 70 height 7
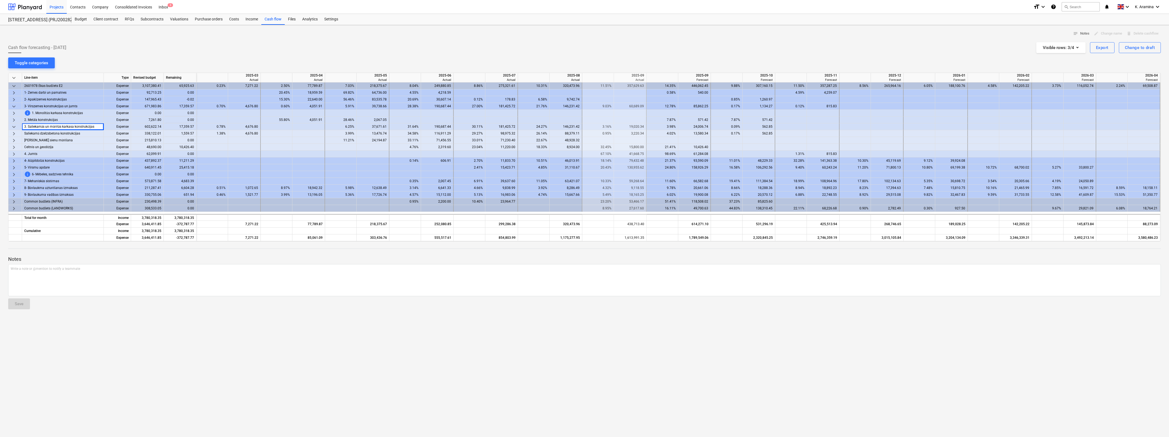
click at [15, 129] on span "keyboard_arrow_down" at bounding box center [14, 127] width 7 height 7
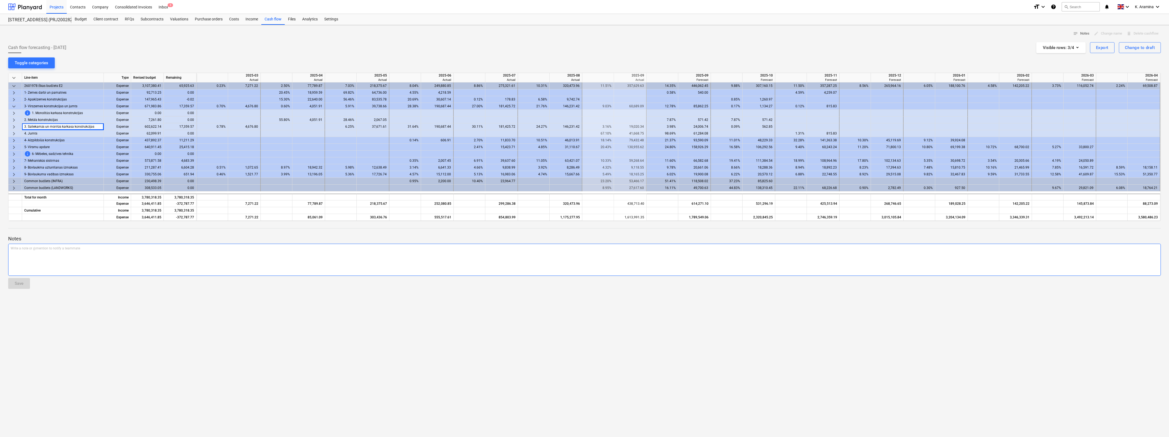
click at [185, 219] on div "Write a note or @mention to notify a teammate [PERSON_NAME]" at bounding box center [584, 260] width 1152 height 32
click at [177, 105] on div "17,359.57" at bounding box center [180, 106] width 33 height 7
click at [179, 127] on div "17,359.57" at bounding box center [180, 126] width 33 height 7
click at [14, 129] on span "keyboard_arrow_right" at bounding box center [14, 127] width 7 height 7
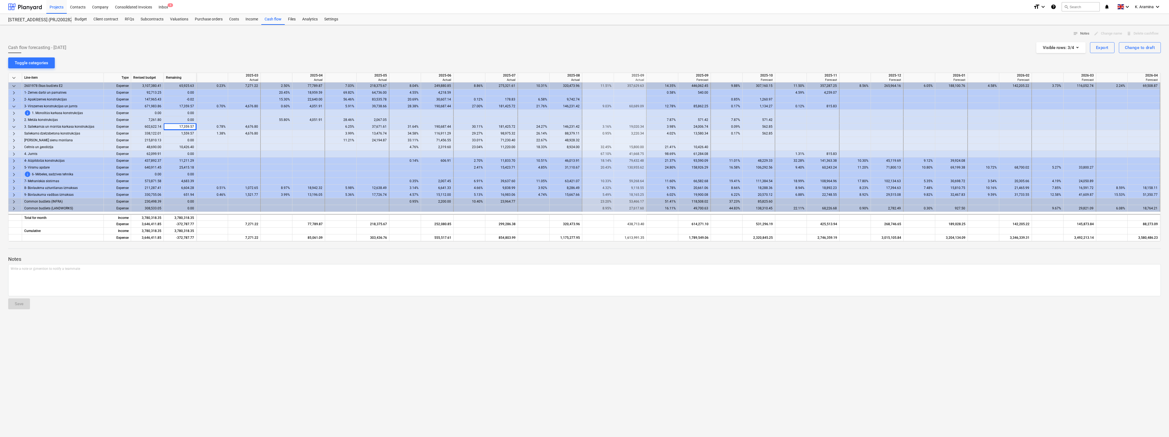
click at [433, 6] on icon "help" at bounding box center [1053, 7] width 5 height 7
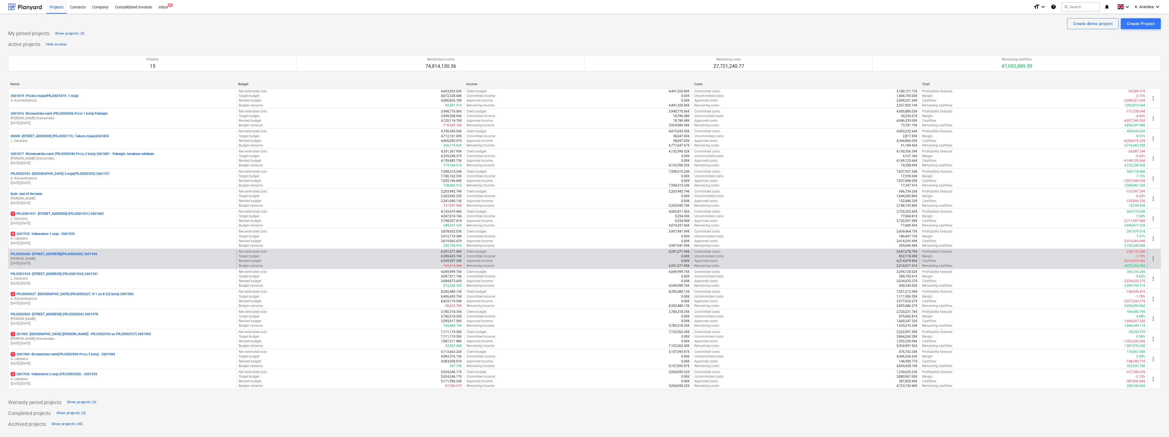
click at [65, 256] on p "PRJ0002600 - Vienības gatve 24, E1 ēka(PRJ0002600) 2601946" at bounding box center [54, 254] width 87 height 5
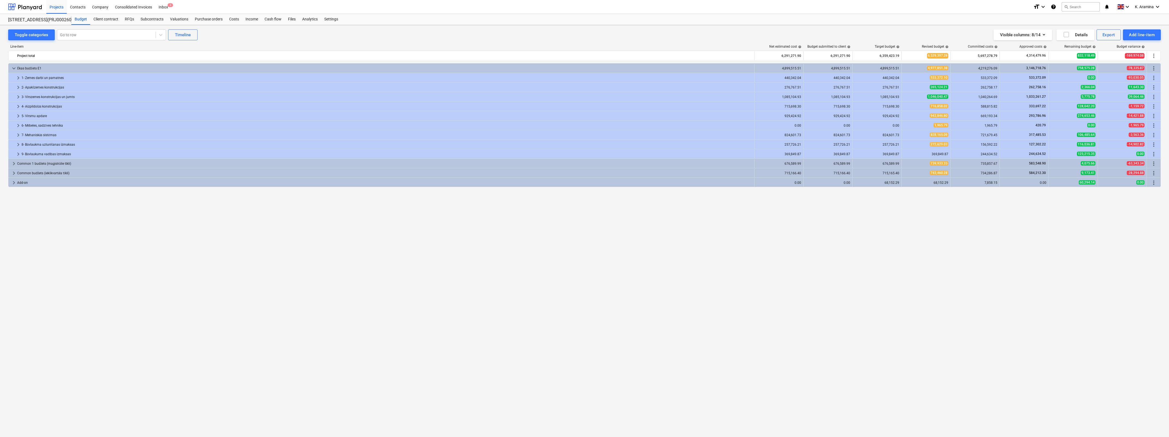
click at [988, 273] on div "keyboard_arrow_down Ēkas budžets E1 4,899,515.51 4,899,515.51 4,899,515.51 4,97…" at bounding box center [584, 238] width 1152 height 351
click at [268, 16] on div "Cash flow" at bounding box center [272, 19] width 23 height 11
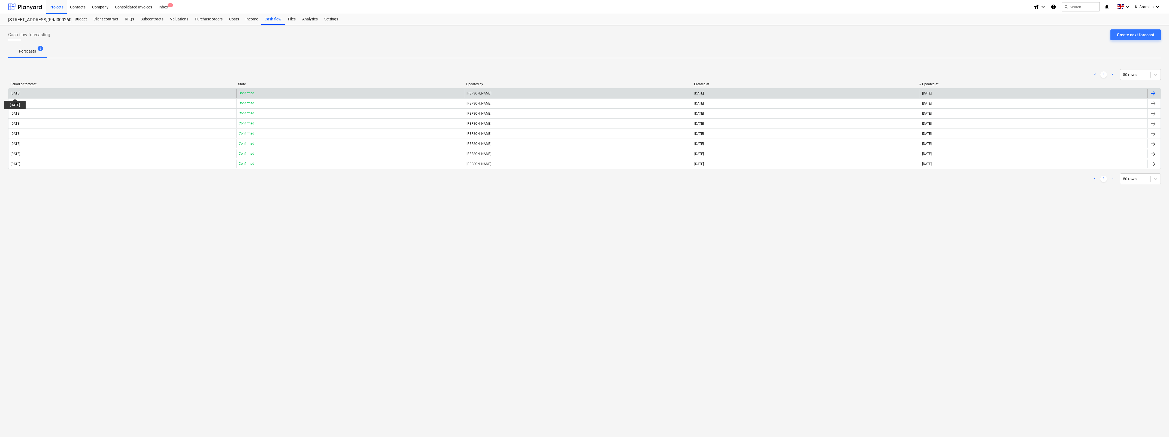
click at [20, 94] on div "[DATE]" at bounding box center [16, 94] width 10 height 4
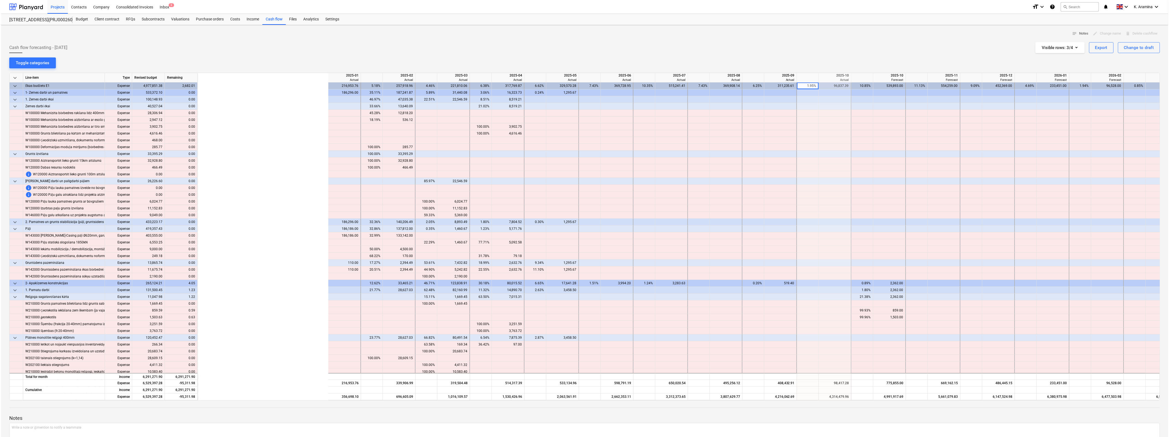
scroll to position [0, 184]
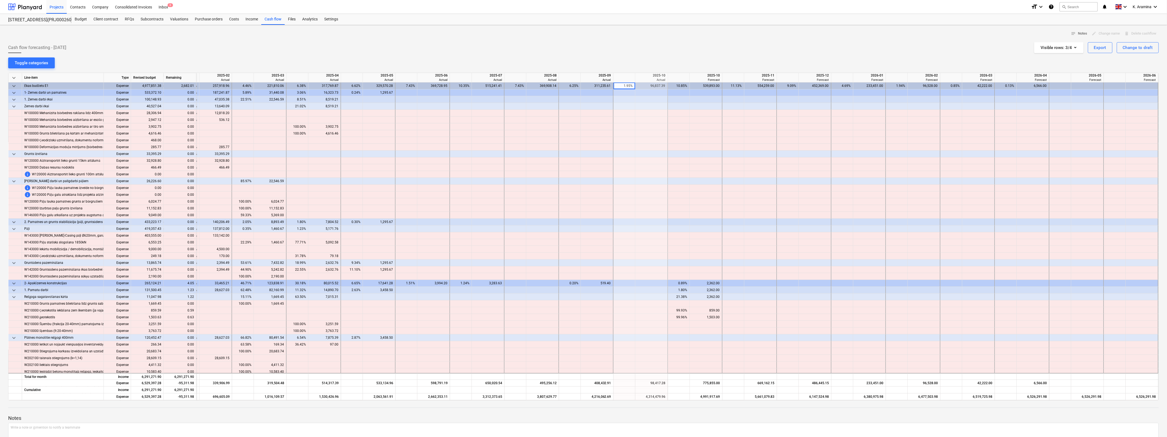
click at [13, 79] on span "keyboard_arrow_down" at bounding box center [14, 78] width 7 height 7
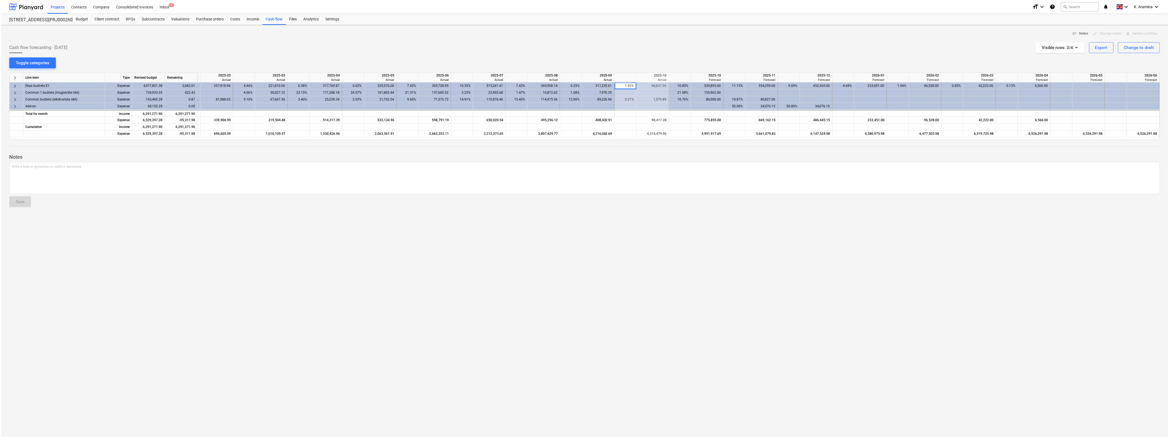
scroll to position [0, 180]
click at [276, 275] on div "notes Notes edit Change name delete Delete cashflow Cash flow forecasting - 202…" at bounding box center [584, 231] width 1169 height 412
click at [202, 301] on div "notes Notes edit Change name delete Delete cashflow Cash flow forecasting - 202…" at bounding box center [584, 231] width 1169 height 412
click at [62, 265] on div "notes Notes edit Change name delete Delete cashflow Cash flow forecasting - 202…" at bounding box center [584, 231] width 1169 height 412
click at [1098, 45] on div "Export" at bounding box center [1102, 47] width 13 height 7
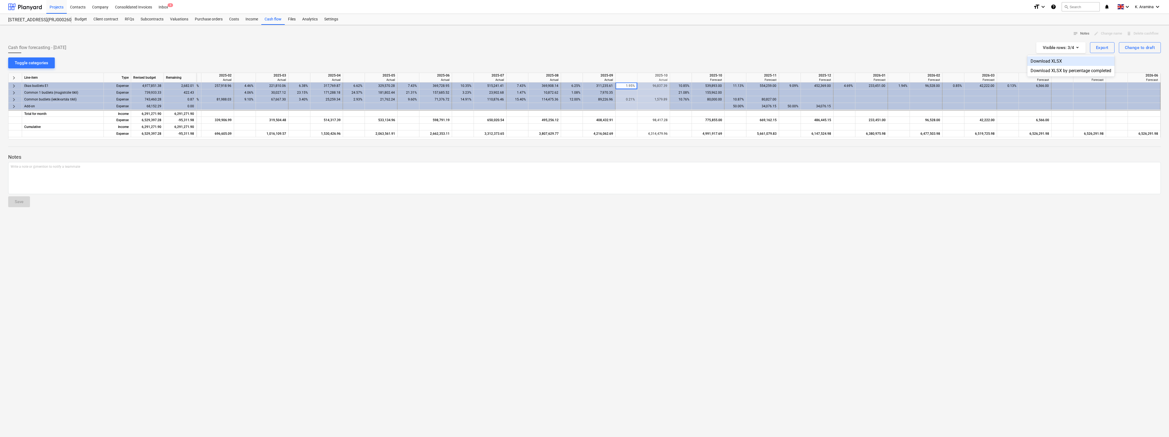
click at [1063, 63] on div "Download XLSX" at bounding box center [1070, 61] width 87 height 10
click at [77, 21] on div "Budget" at bounding box center [80, 19] width 19 height 11
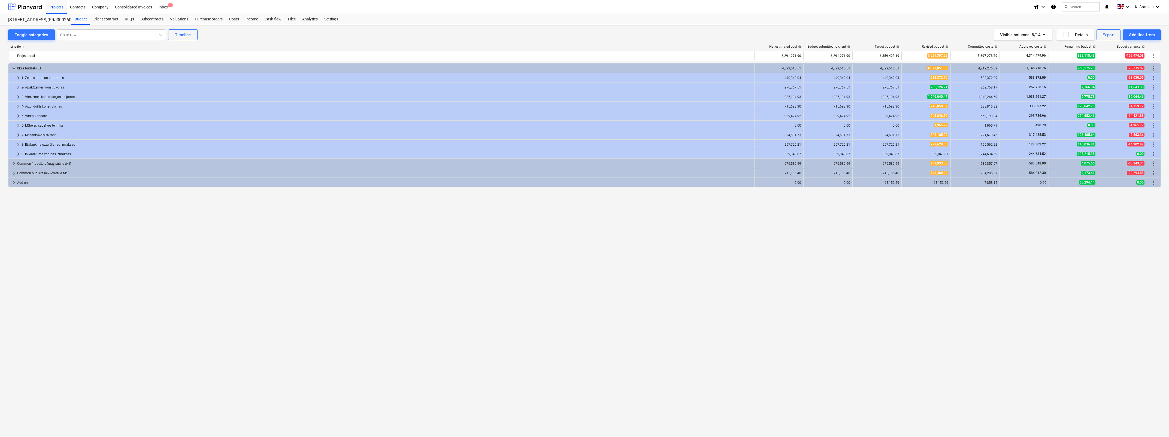
click at [1112, 222] on div "keyboard_arrow_down Ēkas budžets E1 4,899,515.51 4,899,515.51 4,899,515.51 4,97…" at bounding box center [584, 238] width 1152 height 351
drag, startPoint x: 273, startPoint y: 21, endPoint x: 270, endPoint y: 23, distance: 4.3
click at [273, 21] on div "Cash flow" at bounding box center [272, 19] width 23 height 11
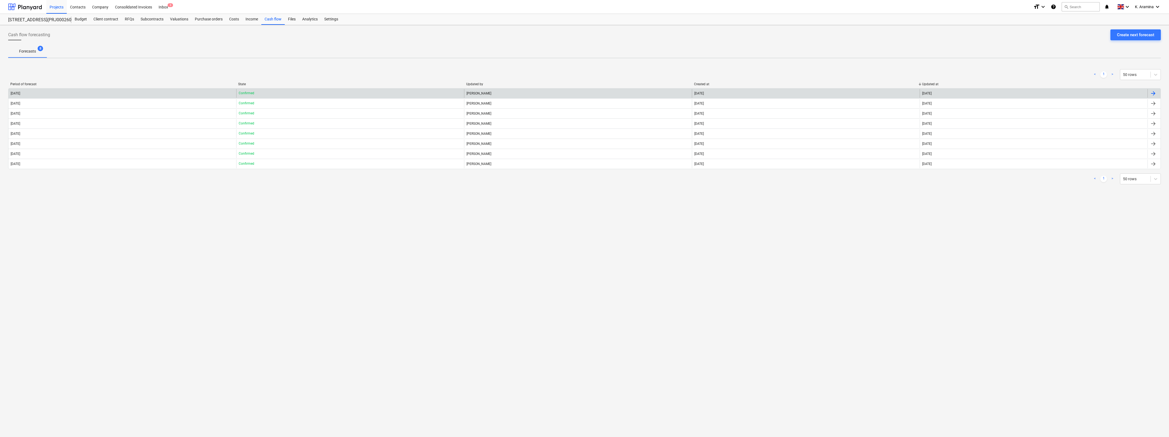
click at [88, 93] on div "[DATE]" at bounding box center [122, 93] width 228 height 9
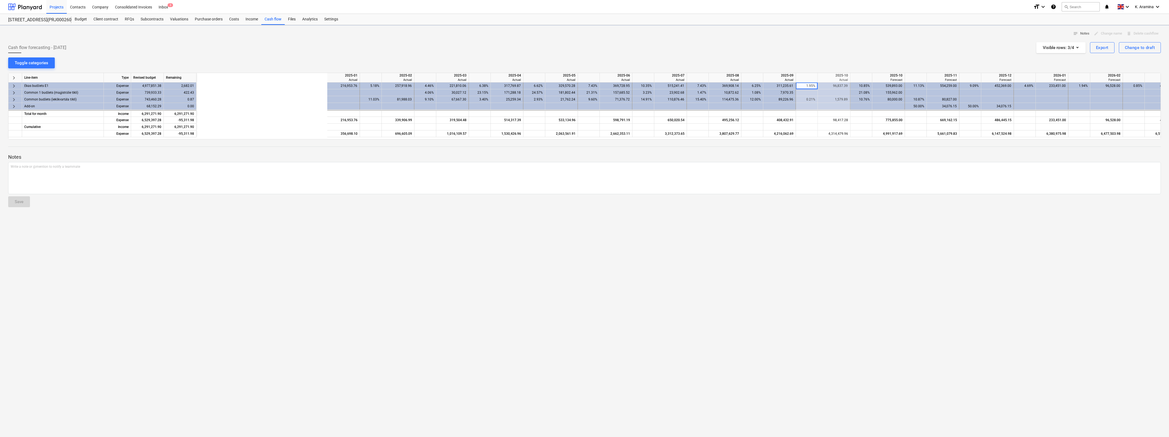
scroll to position [0, 180]
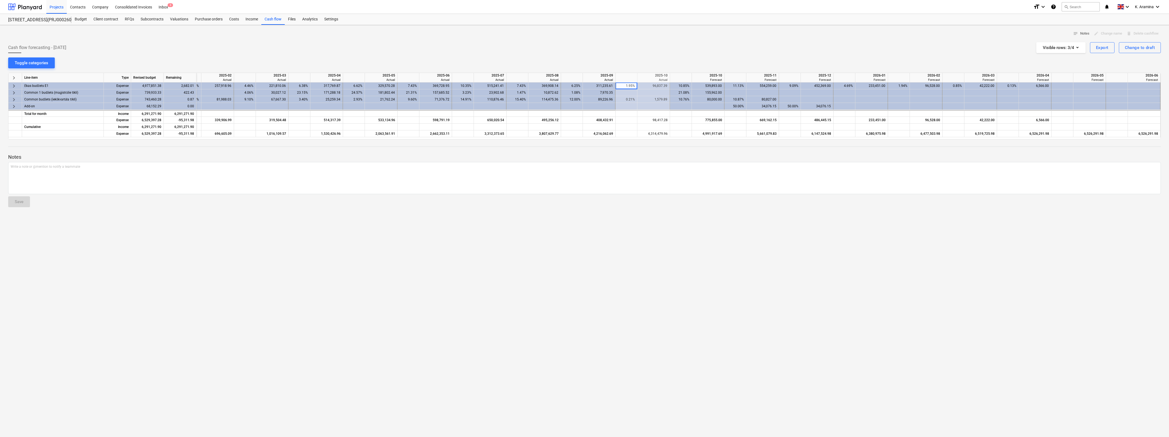
click at [281, 246] on div "notes Notes edit Change name delete Delete cashflow Cash flow forecasting - 202…" at bounding box center [584, 231] width 1169 height 412
click at [182, 86] on div "2,682.01" at bounding box center [180, 86] width 33 height 7
click at [13, 87] on span "keyboard_arrow_right" at bounding box center [14, 86] width 7 height 7
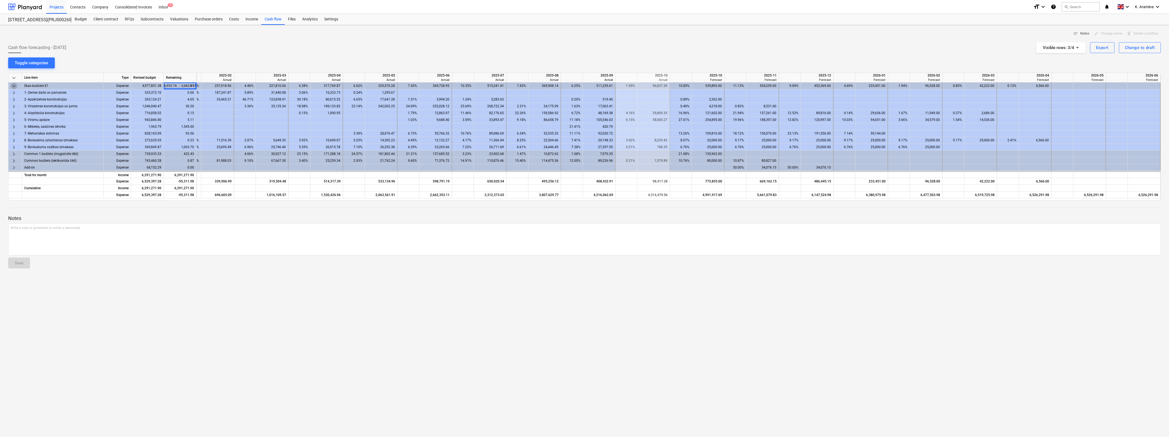
click at [14, 85] on span "keyboard_arrow_down" at bounding box center [14, 86] width 7 height 7
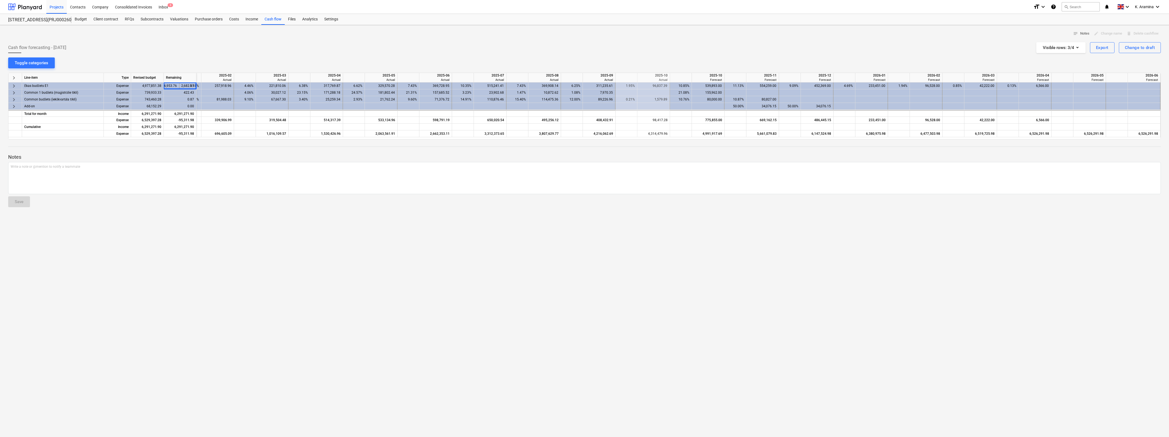
drag, startPoint x: 206, startPoint y: 198, endPoint x: 210, endPoint y: 201, distance: 5.1
click at [206, 199] on div "Notes Write a note or @mention to notify a teammate ﻿ Save" at bounding box center [584, 175] width 1152 height 72
click at [134, 225] on div "notes Notes edit Change name delete Delete cashflow Cash flow forecasting - 202…" at bounding box center [584, 231] width 1169 height 412
click at [183, 95] on div "422.43" at bounding box center [180, 92] width 33 height 7
click at [193, 60] on div "notes Notes edit Change name delete Delete cashflow Cash flow forecasting - 202…" at bounding box center [584, 231] width 1169 height 412
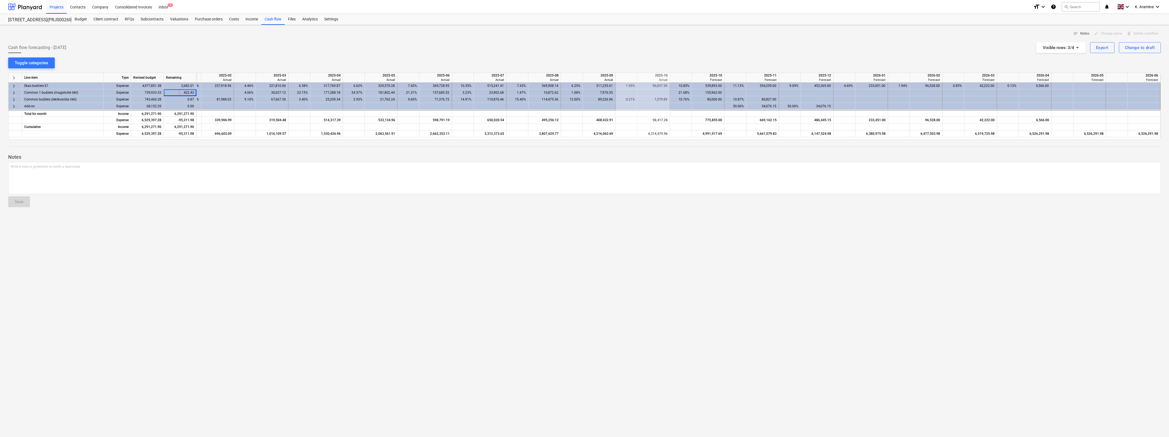
drag, startPoint x: 123, startPoint y: 239, endPoint x: 126, endPoint y: 235, distance: 5.2
click at [124, 237] on div "notes Notes edit Change name delete Delete cashflow Cash flow forecasting - 202…" at bounding box center [584, 231] width 1169 height 412
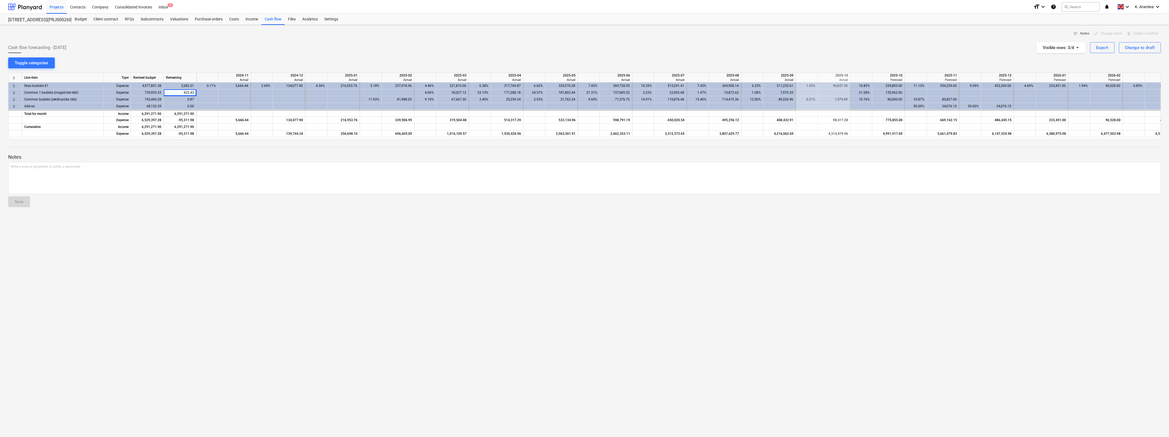
click at [169, 88] on div "2,682.01" at bounding box center [180, 86] width 33 height 7
drag, startPoint x: 1067, startPoint y: 364, endPoint x: 1061, endPoint y: 358, distance: 8.3
click at [1067, 363] on div "notes Notes edit Change name delete Delete cashflow Cash flow forecasting - 202…" at bounding box center [584, 231] width 1169 height 412
click at [1155, 247] on div "notes Notes edit Change name delete Delete cashflow Cash flow forecasting - 202…" at bounding box center [584, 231] width 1169 height 412
drag, startPoint x: 154, startPoint y: 253, endPoint x: 153, endPoint y: 226, distance: 27.0
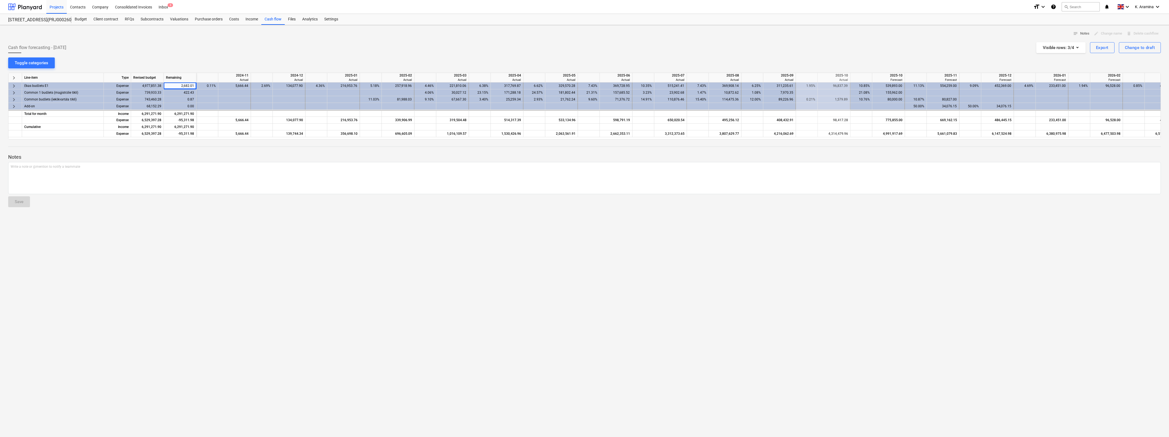
click at [154, 248] on div "notes Notes edit Change name delete Delete cashflow Cash flow forecasting - 202…" at bounding box center [584, 231] width 1169 height 412
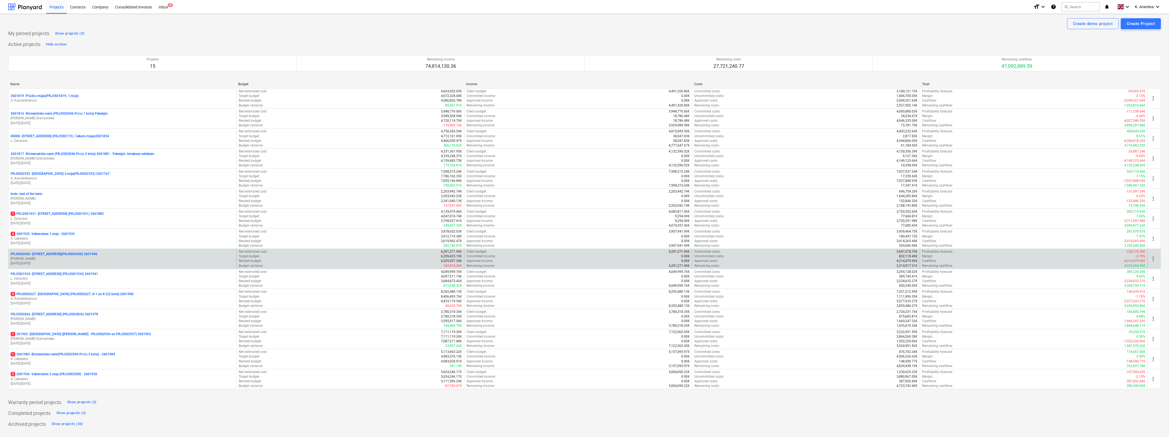
click at [36, 262] on p "02.12.2024 - 03.05.2026" at bounding box center [122, 263] width 223 height 5
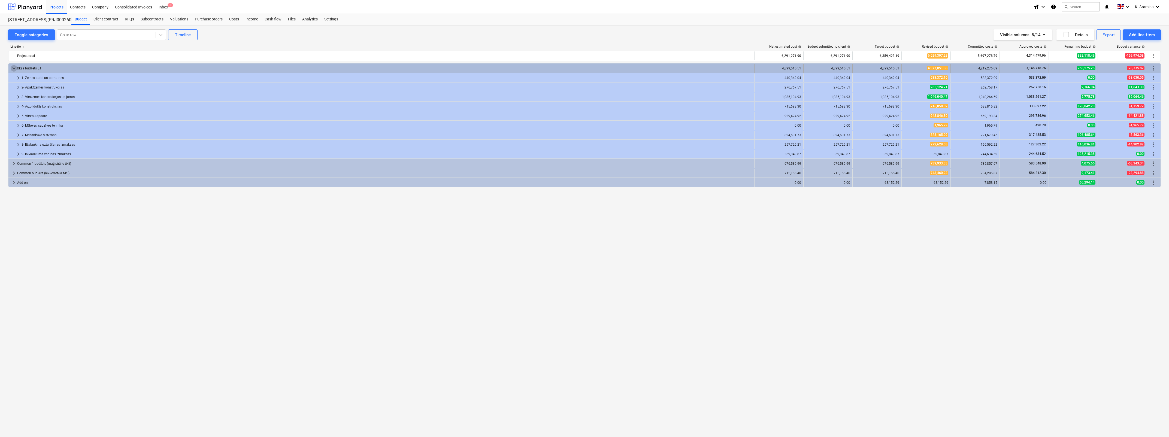
click at [14, 68] on span "keyboard_arrow_down" at bounding box center [14, 68] width 7 height 7
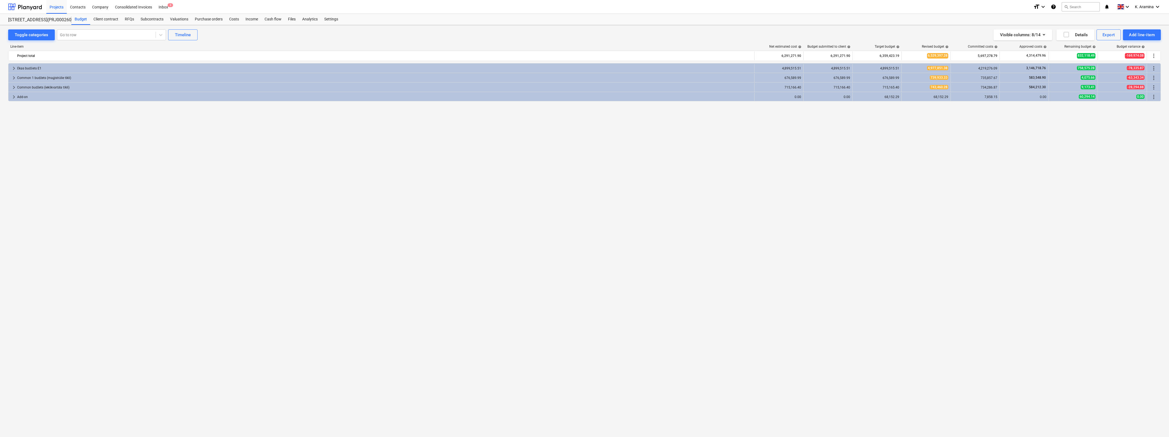
drag, startPoint x: 91, startPoint y: 181, endPoint x: 79, endPoint y: 169, distance: 16.8
click at [91, 181] on div "keyboard_arrow_right Ēkas budžets E1 4,899,515.51 4,899,515.51 4,899,515.51 4,9…" at bounding box center [584, 238] width 1152 height 351
click at [13, 99] on span "keyboard_arrow_right" at bounding box center [14, 97] width 7 height 7
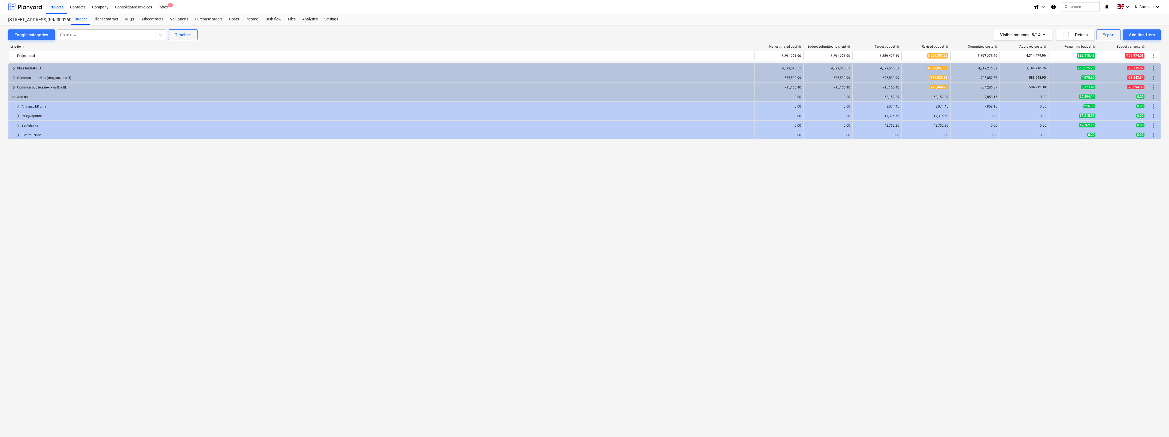
click at [13, 99] on span "keyboard_arrow_down" at bounding box center [14, 97] width 7 height 7
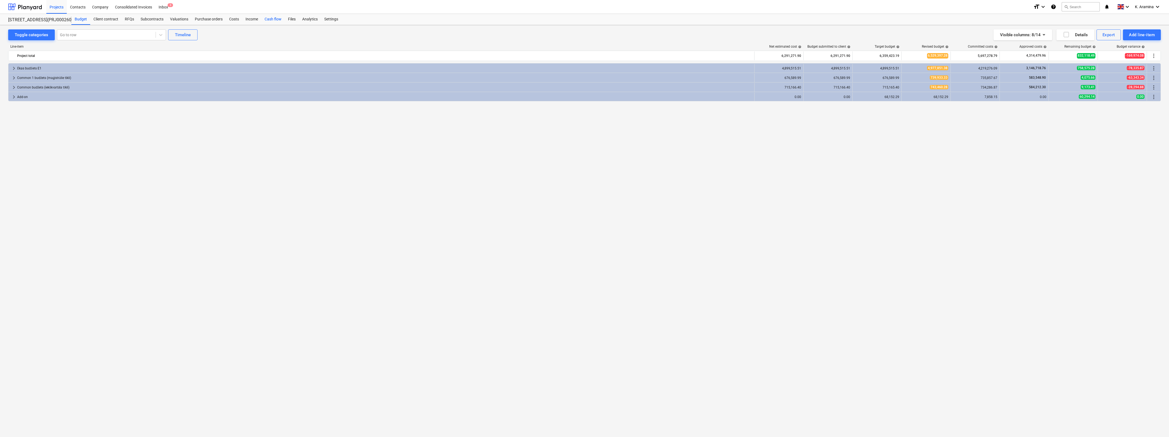
click at [274, 20] on div "Cash flow" at bounding box center [272, 19] width 23 height 11
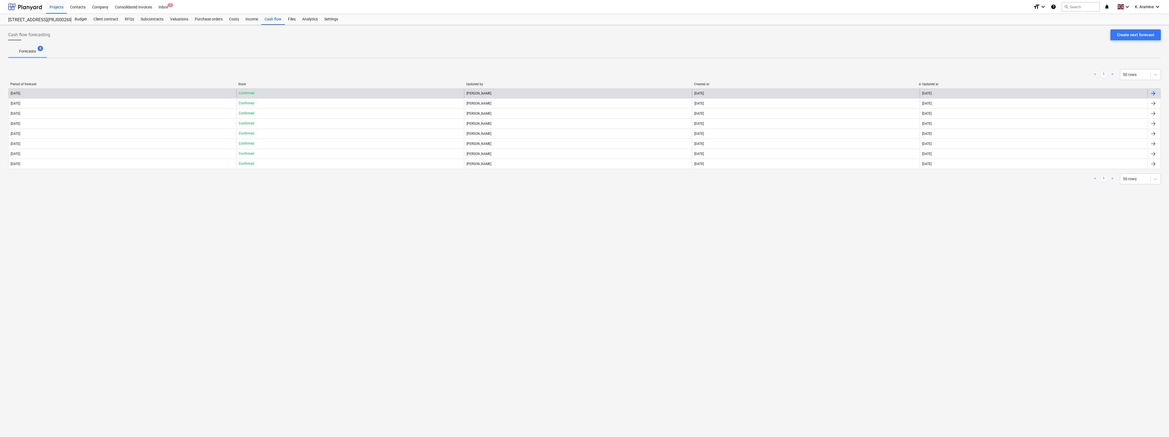
click at [32, 96] on div "[DATE]" at bounding box center [122, 93] width 228 height 9
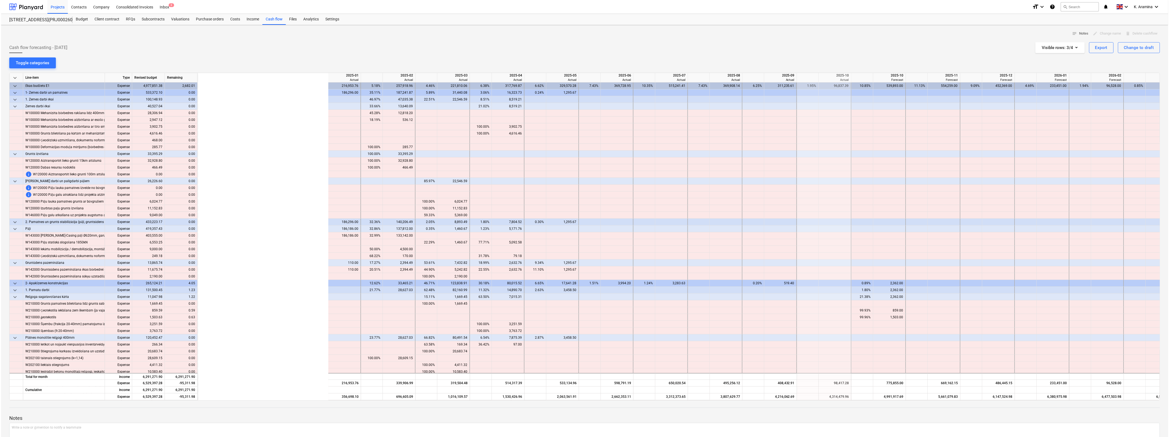
scroll to position [0, 184]
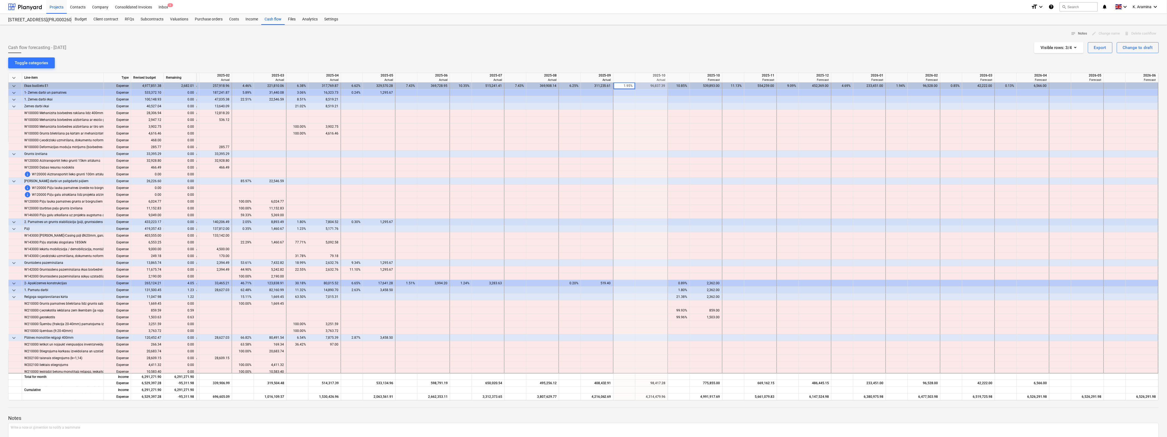
click at [13, 76] on span "keyboard_arrow_down" at bounding box center [14, 78] width 7 height 7
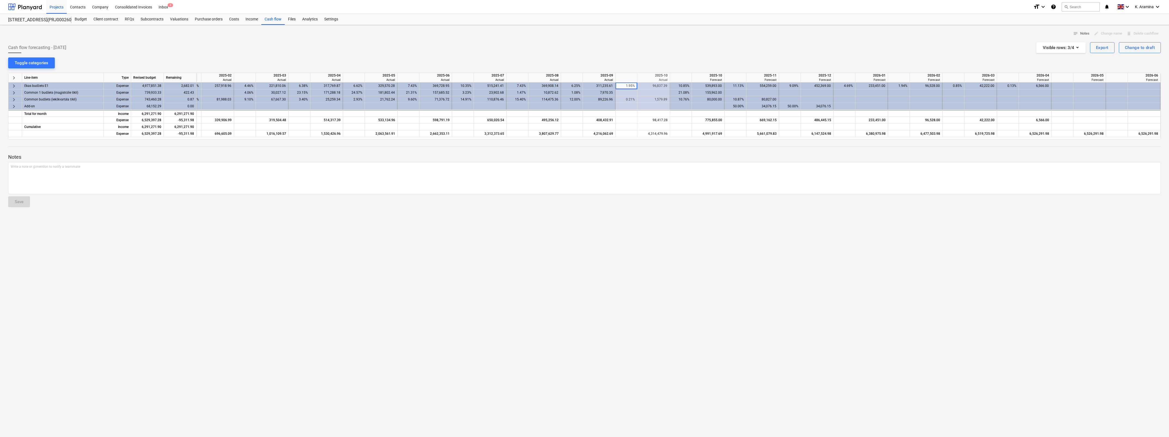
scroll to position [0, 180]
click at [13, 87] on span "keyboard_arrow_right" at bounding box center [14, 86] width 7 height 7
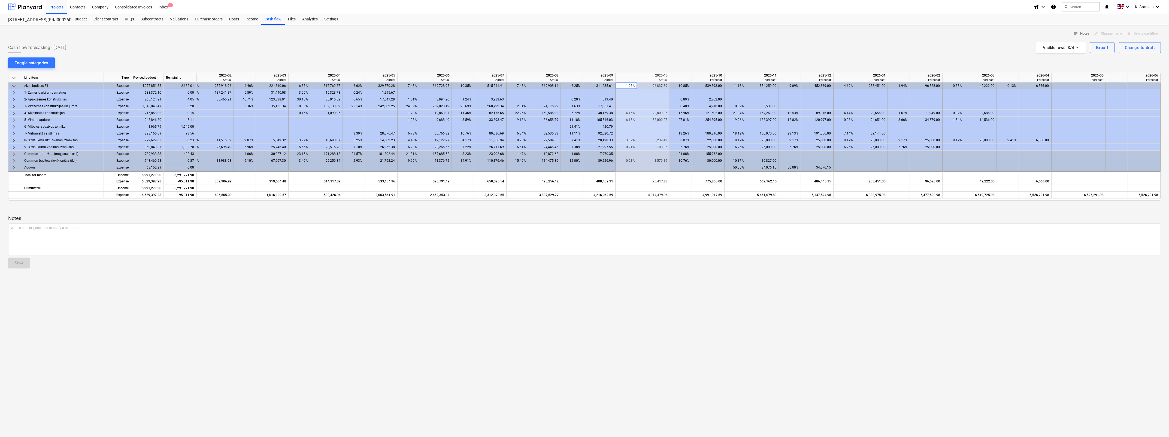
click at [188, 125] on div "1,545.00" at bounding box center [180, 126] width 33 height 7
click at [14, 127] on span "keyboard_arrow_right" at bounding box center [14, 127] width 7 height 7
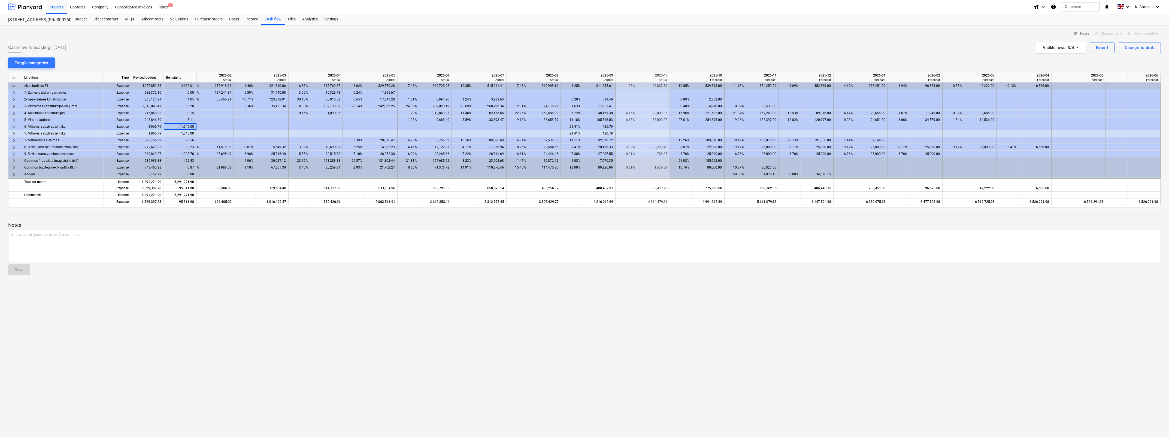
click at [178, 132] on div "1,545.00" at bounding box center [180, 133] width 33 height 7
click at [14, 134] on span "keyboard_arrow_right" at bounding box center [14, 134] width 7 height 7
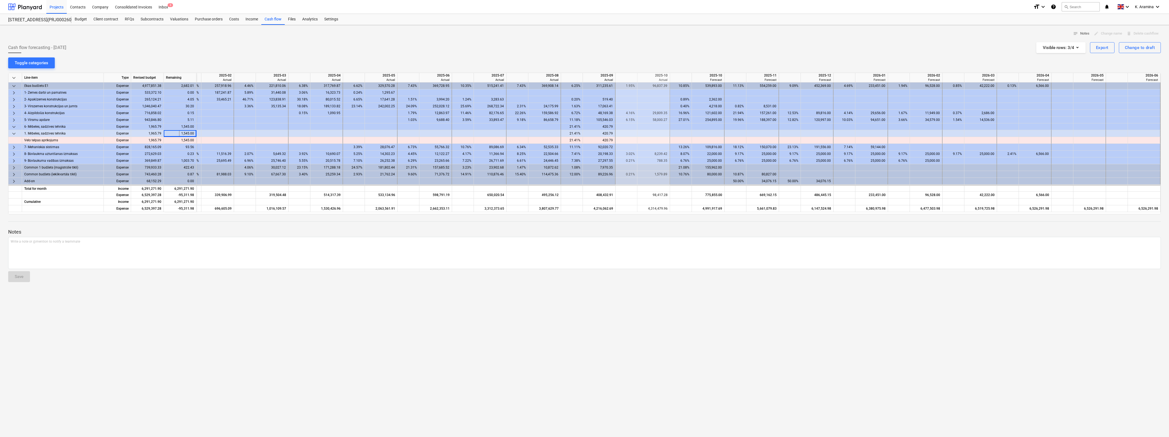
click at [177, 140] on div "content_copy 1,545.00" at bounding box center [180, 140] width 28 height 7
click at [14, 134] on span "keyboard_arrow_down" at bounding box center [14, 134] width 7 height 7
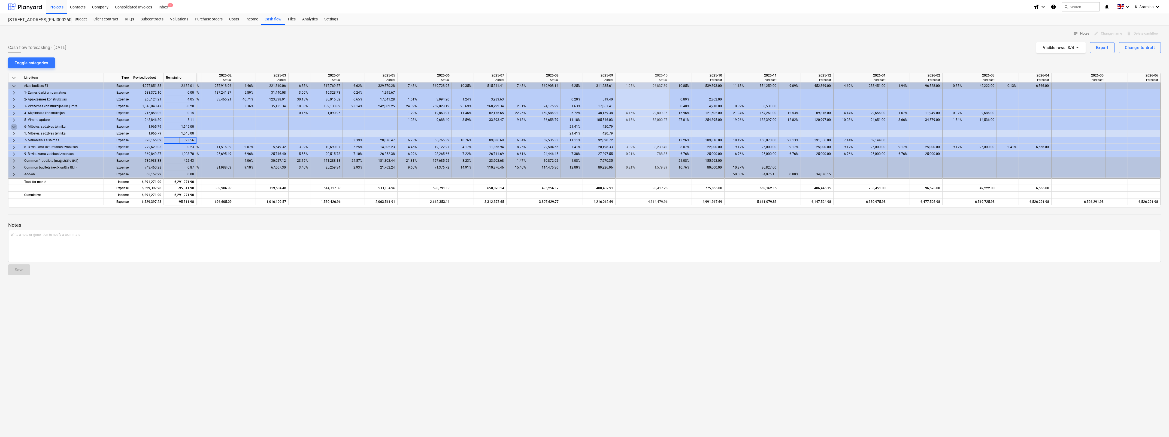
click at [14, 128] on span "keyboard_arrow_down" at bounding box center [14, 127] width 7 height 7
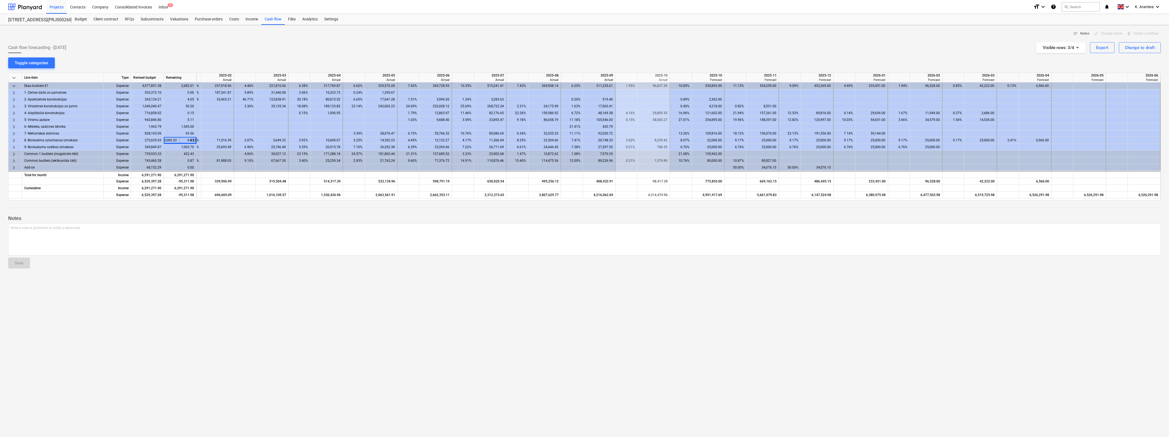
click at [182, 147] on div "1,003.70" at bounding box center [180, 147] width 33 height 7
click at [11, 147] on span "keyboard_arrow_right" at bounding box center [14, 147] width 7 height 7
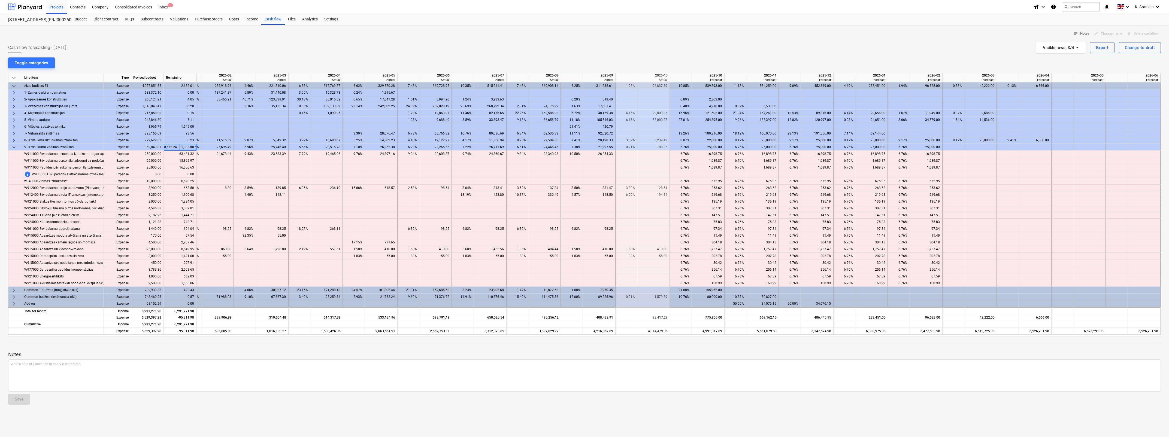
click at [183, 257] on div "content_copy 1,421.08" at bounding box center [180, 256] width 28 height 7
click at [186, 156] on div "content_copy -63,481.32" at bounding box center [180, 154] width 28 height 7
click at [181, 189] on div "content_copy 663.58" at bounding box center [180, 188] width 28 height 7
click at [183, 281] on div "content_copy 1,655.06" at bounding box center [180, 283] width 28 height 7
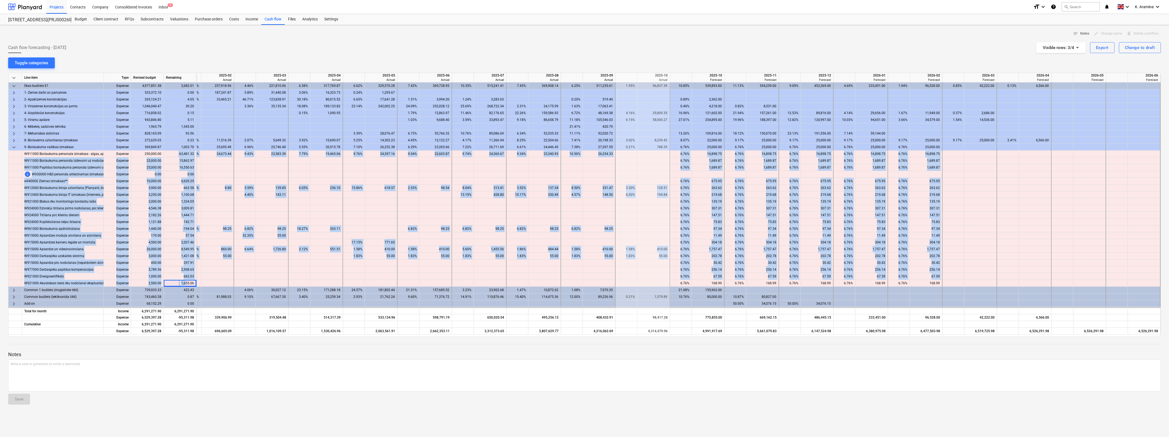
drag, startPoint x: 178, startPoint y: 153, endPoint x: 187, endPoint y: 281, distance: 128.4
click at [187, 281] on div "keyboard_arrow_down Line-item Type Revised budget Remaining 2025-01 Actual 2025…" at bounding box center [584, 205] width 1152 height 264
click at [13, 148] on span "keyboard_arrow_down" at bounding box center [14, 147] width 7 height 7
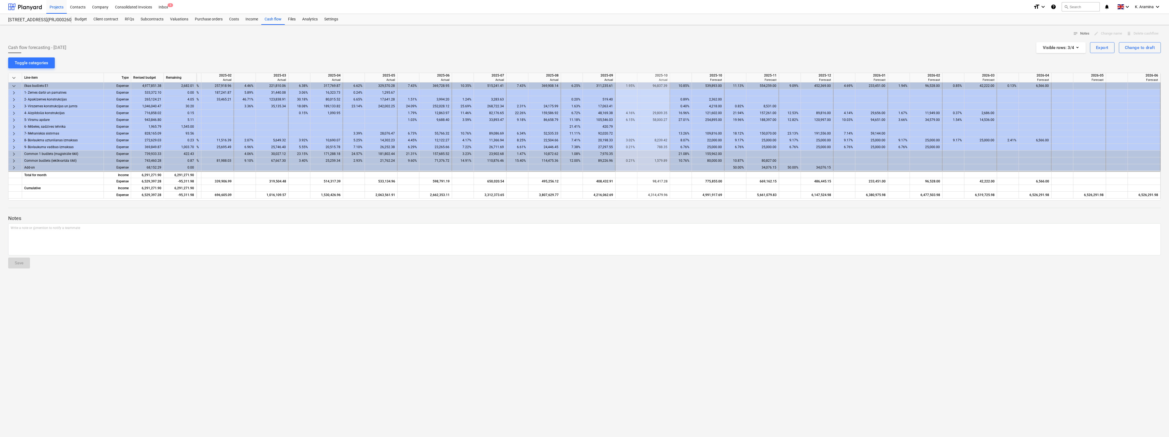
click at [187, 125] on div "1,545.00" at bounding box center [180, 126] width 33 height 7
click at [10, 124] on div "keyboard_arrow_right" at bounding box center [15, 126] width 14 height 7
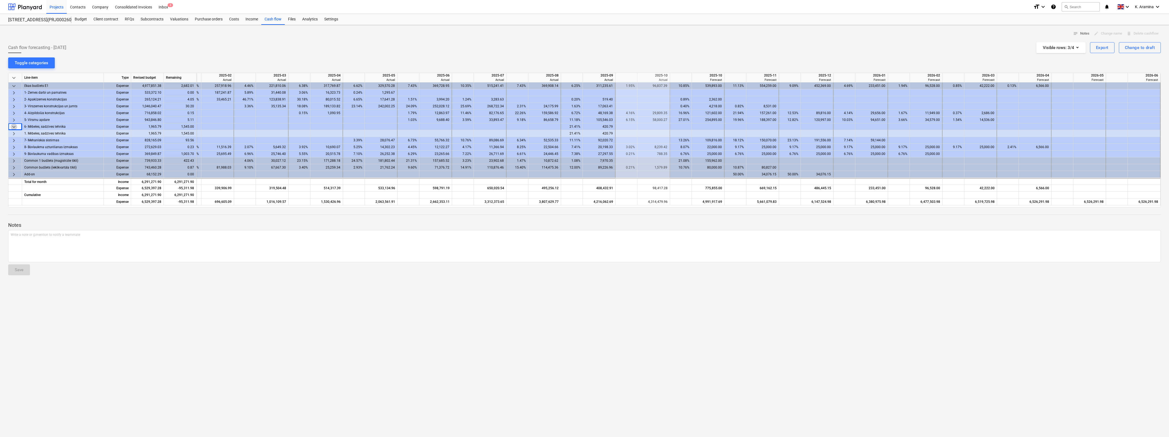
click at [11, 127] on span "keyboard_arrow_down" at bounding box center [14, 127] width 7 height 7
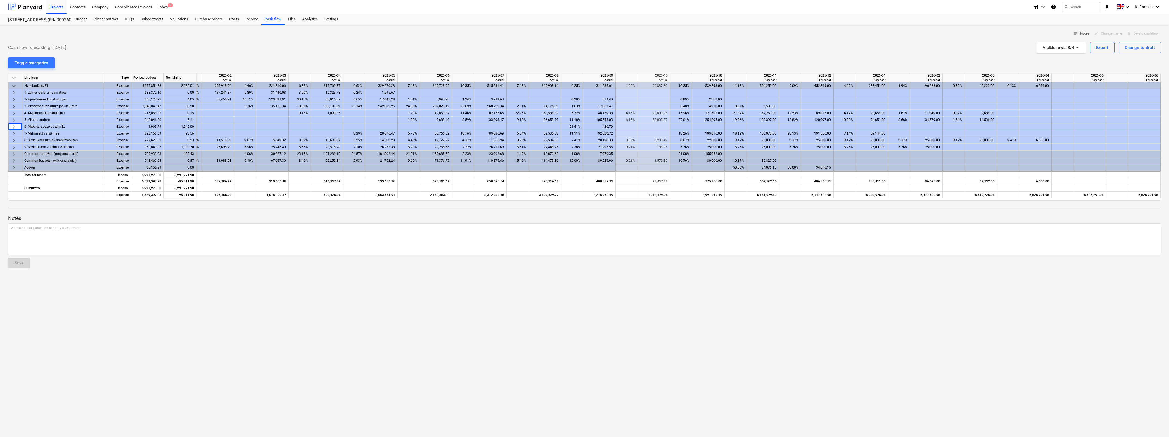
click at [193, 108] on div "30.20" at bounding box center [180, 106] width 33 height 7
click at [16, 105] on span "keyboard_arrow_right" at bounding box center [14, 106] width 7 height 7
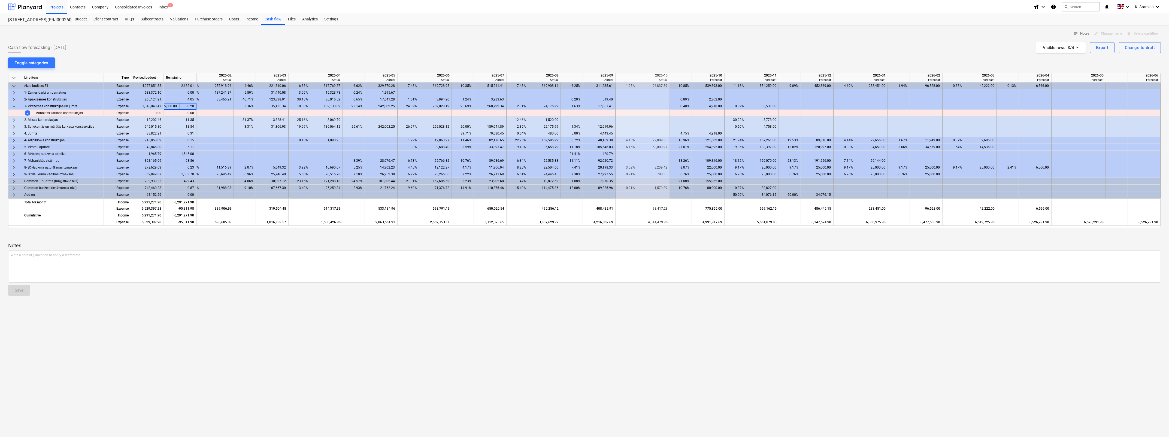
click at [183, 113] on div "content_copy 0.00" at bounding box center [180, 113] width 28 height 7
click at [26, 114] on span "info" at bounding box center [27, 113] width 7 height 7
click at [11, 104] on span "keyboard_arrow_down" at bounding box center [14, 106] width 7 height 7
